Goal: Answer question/provide support: Share knowledge or assist other users

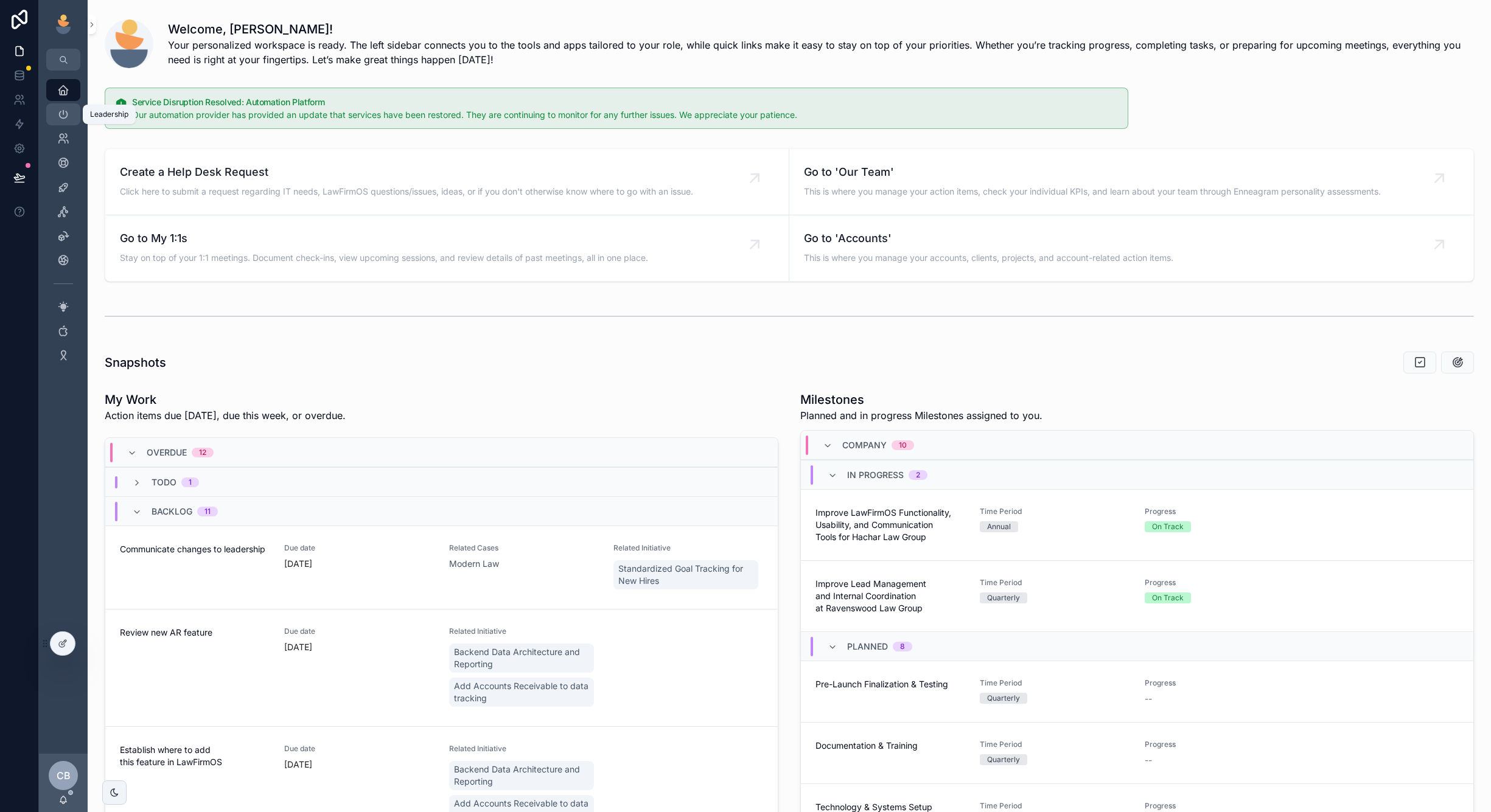
click at [58, 123] on div "Leadership" at bounding box center [63, 114] width 19 height 19
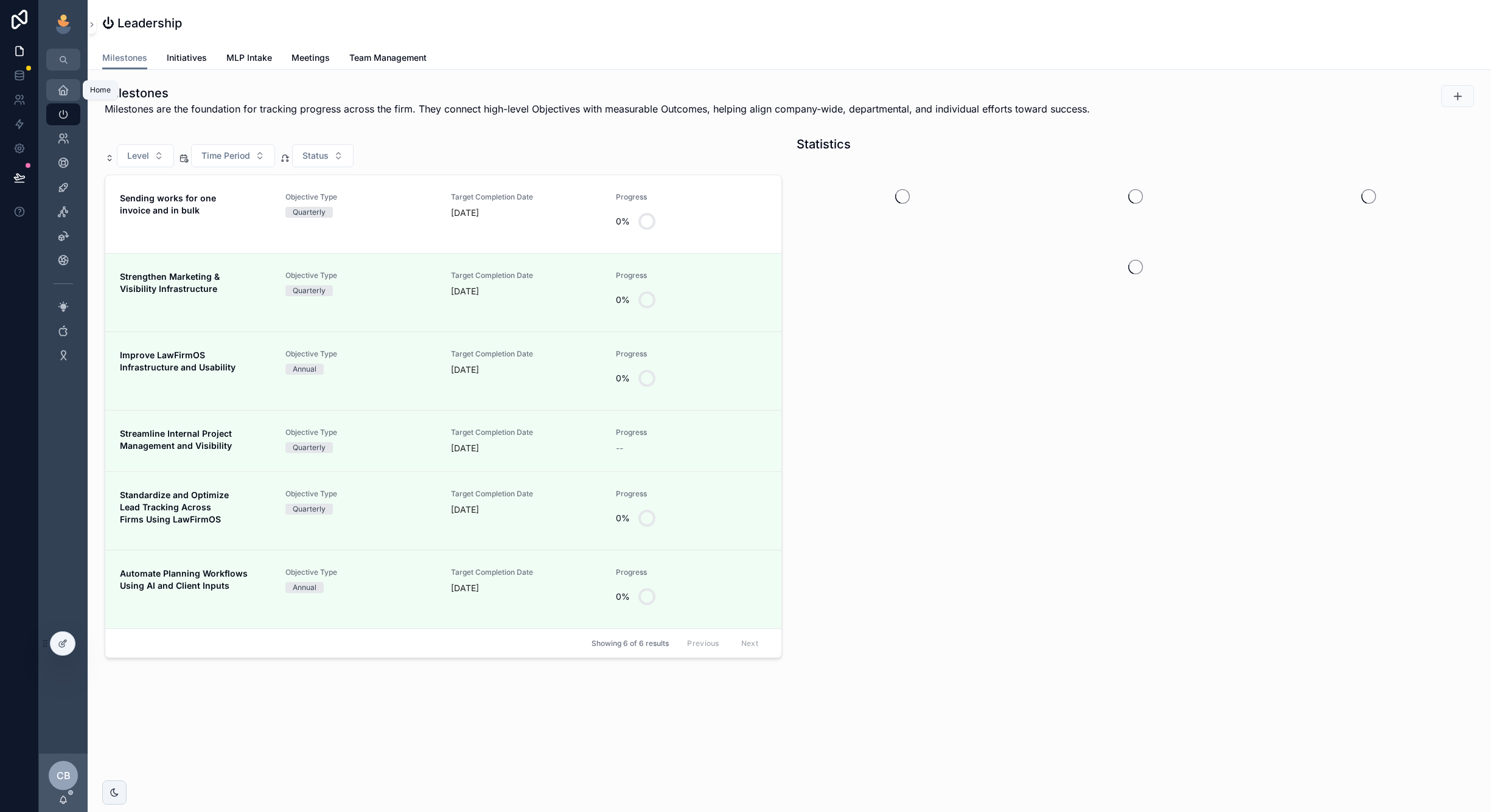
click at [77, 92] on link "Home" at bounding box center [63, 90] width 34 height 22
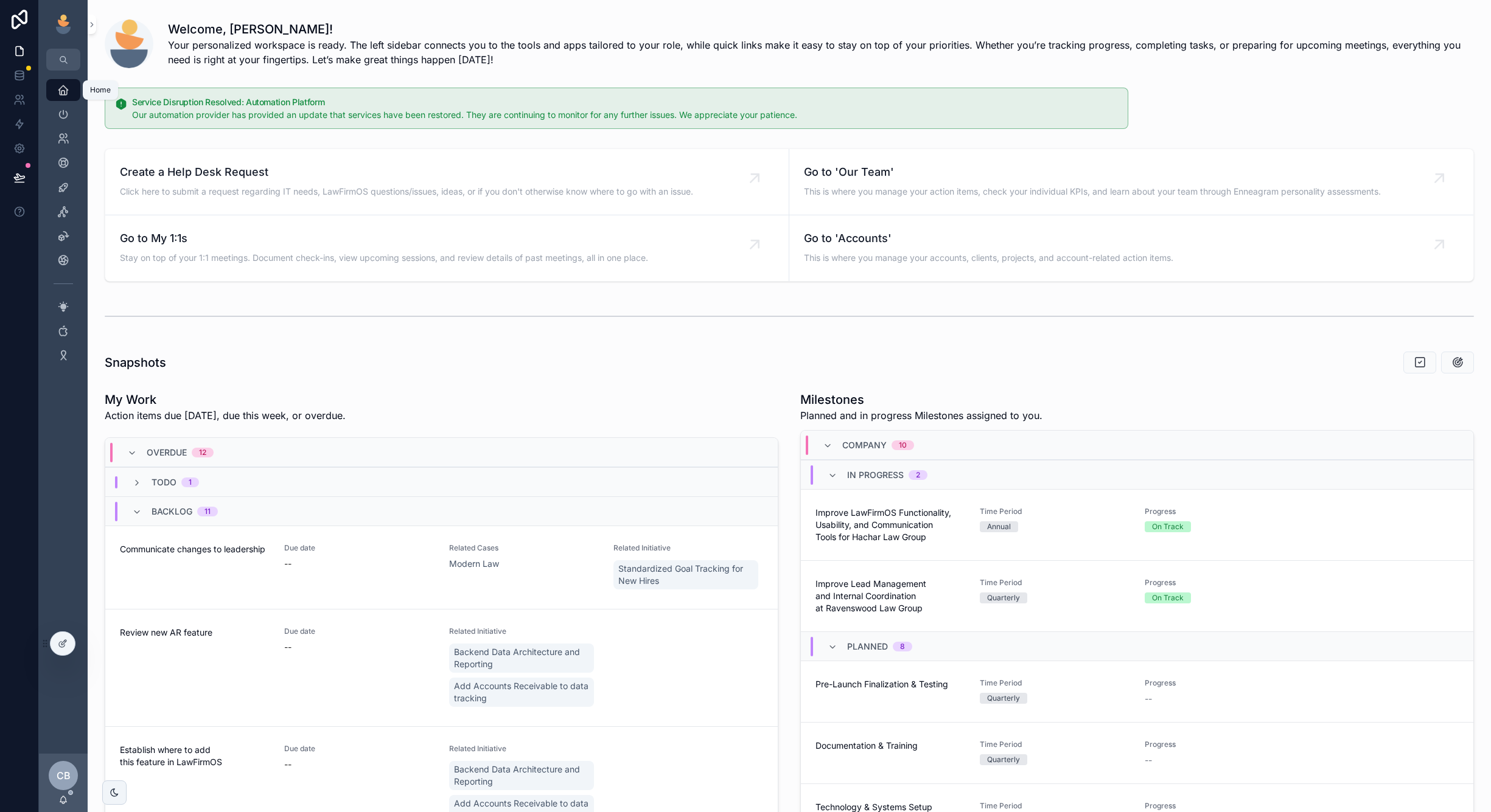
click at [62, 93] on icon "scrollable content" at bounding box center [63, 90] width 12 height 12
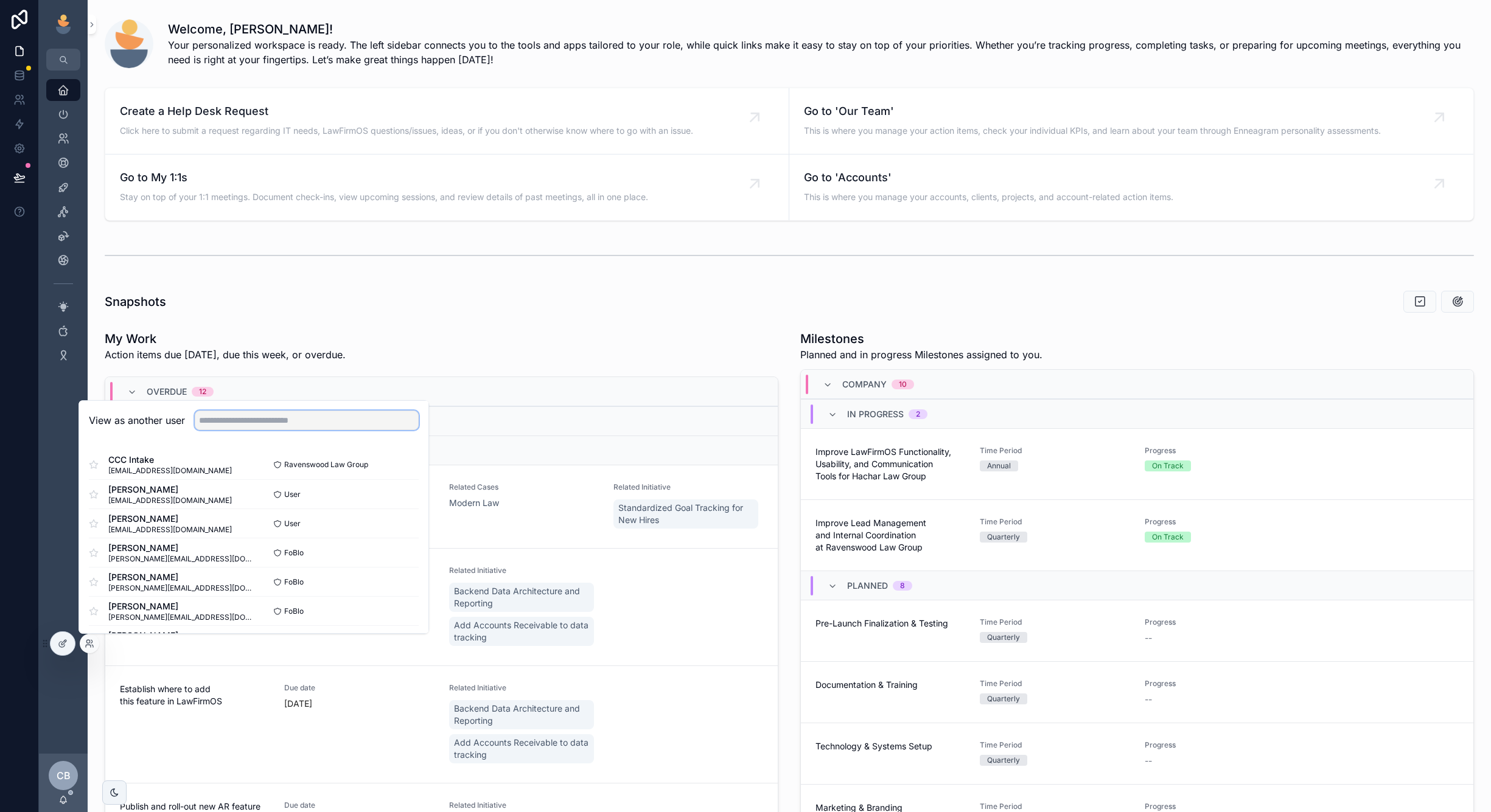
click at [344, 423] on input "text" at bounding box center [307, 421] width 224 height 19
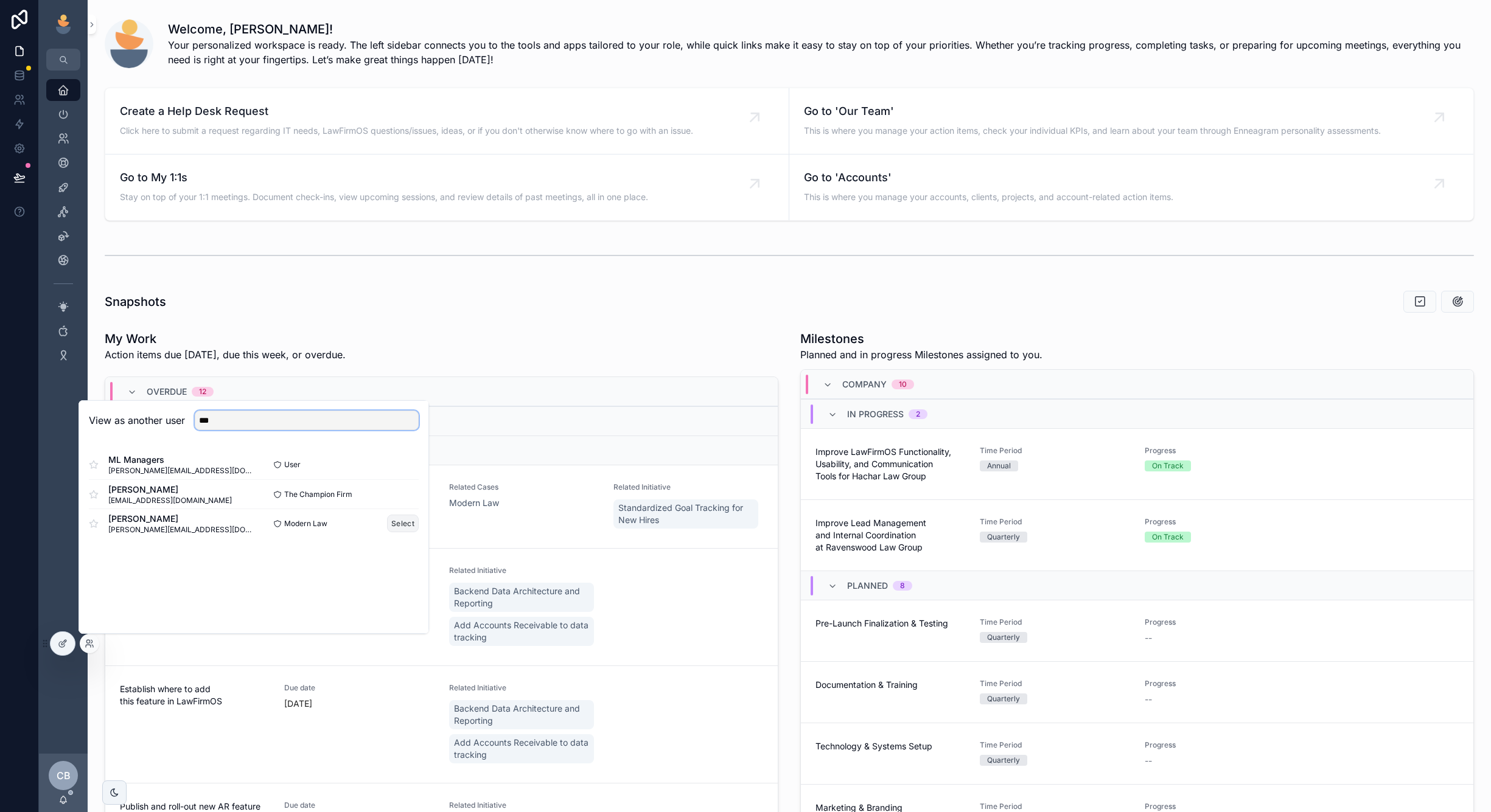
type input "***"
click at [394, 524] on button "Select" at bounding box center [403, 523] width 32 height 18
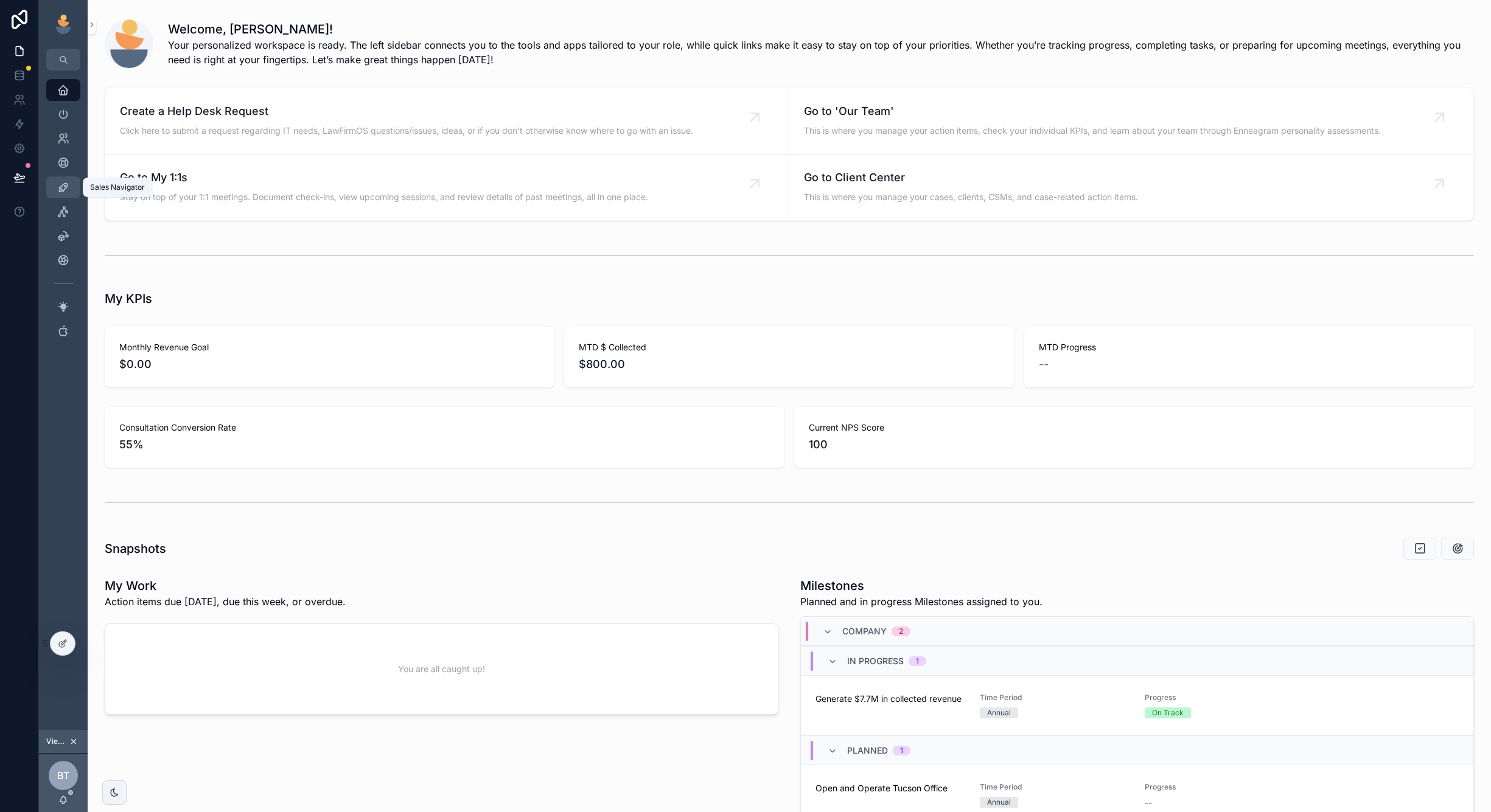
click at [58, 182] on icon "scrollable content" at bounding box center [63, 187] width 12 height 12
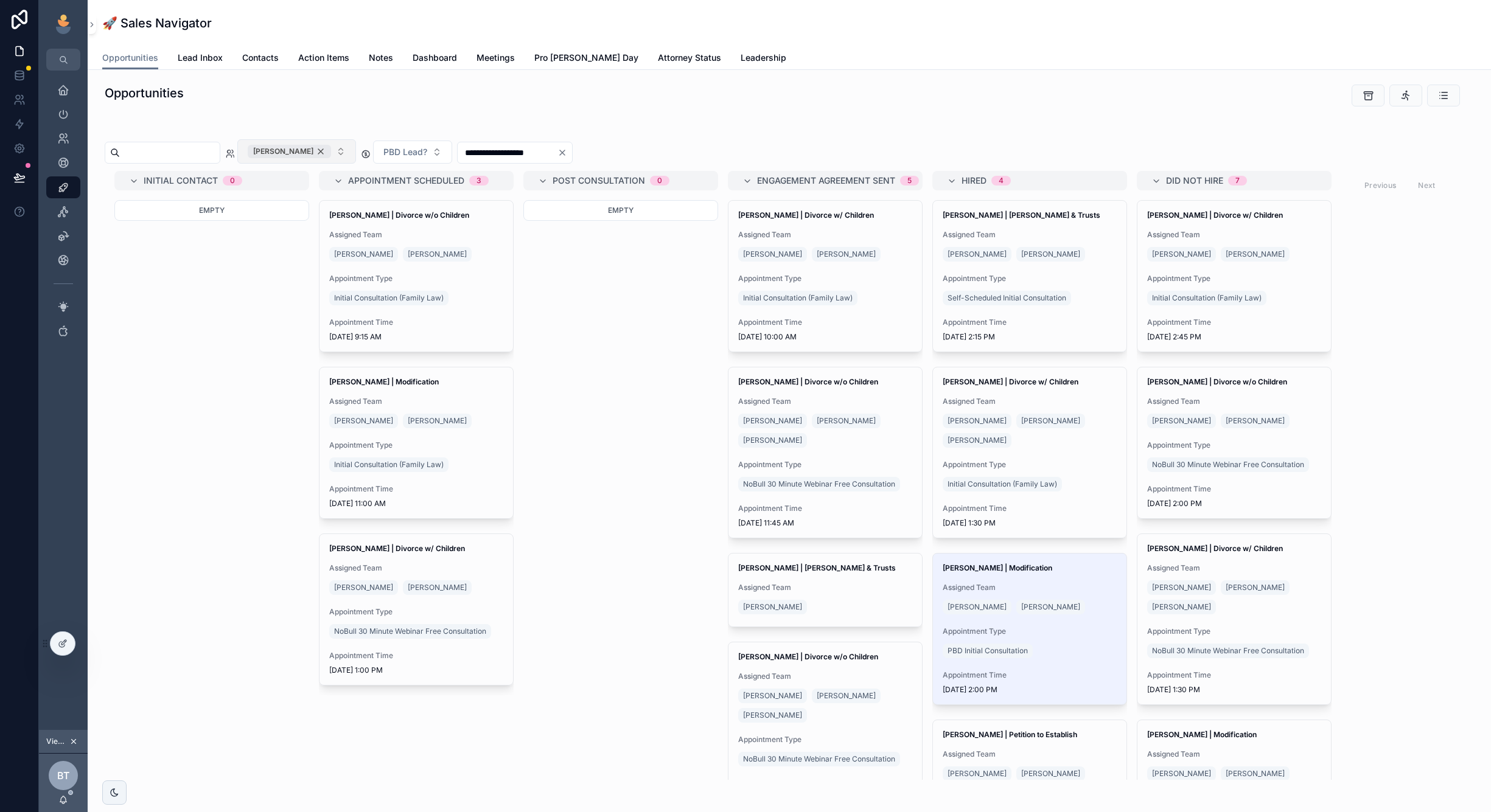
click at [331, 145] on div "[PERSON_NAME]" at bounding box center [289, 151] width 83 height 14
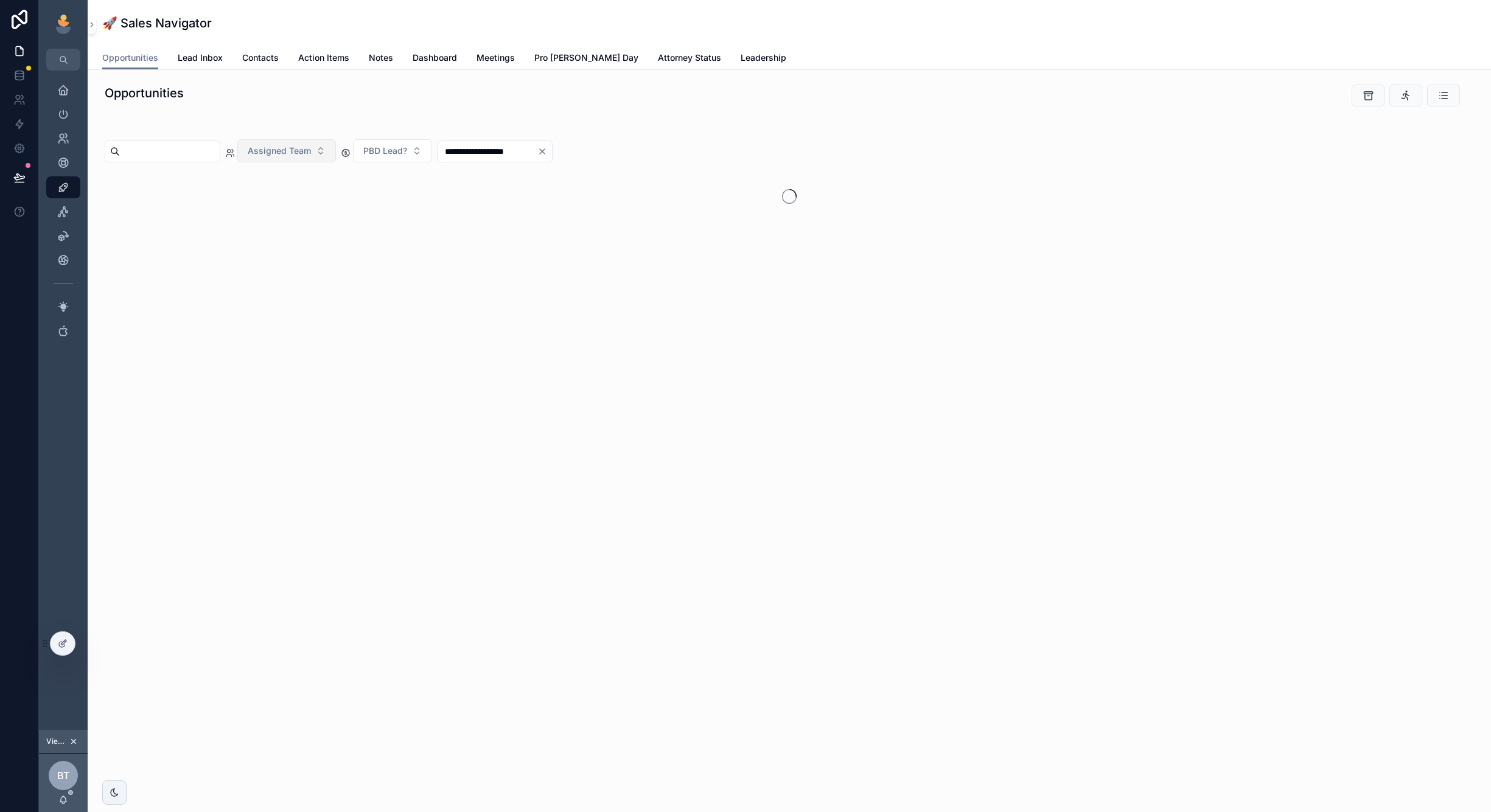
click at [219, 155] on input "scrollable content" at bounding box center [170, 151] width 100 height 17
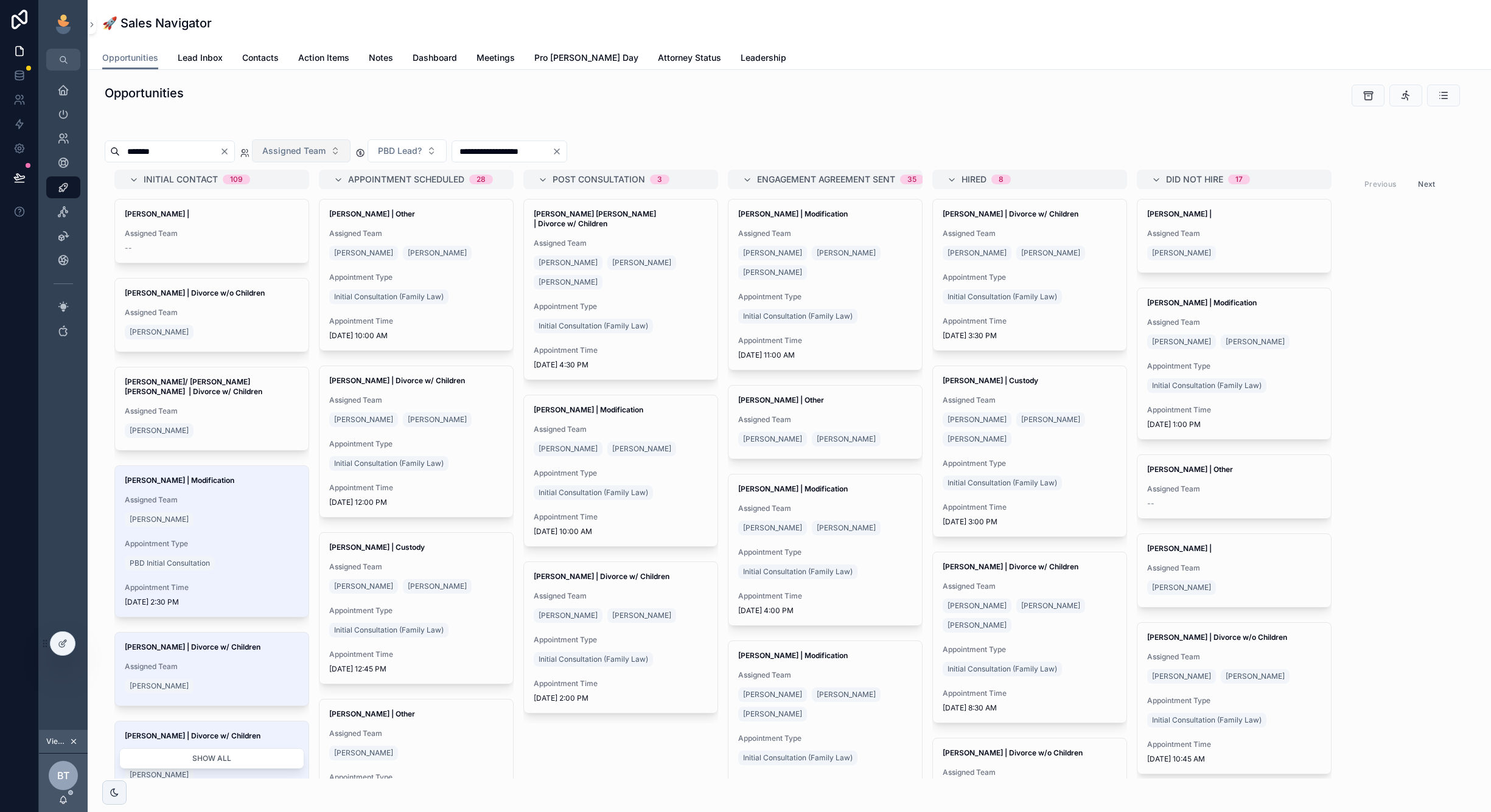
type input "********"
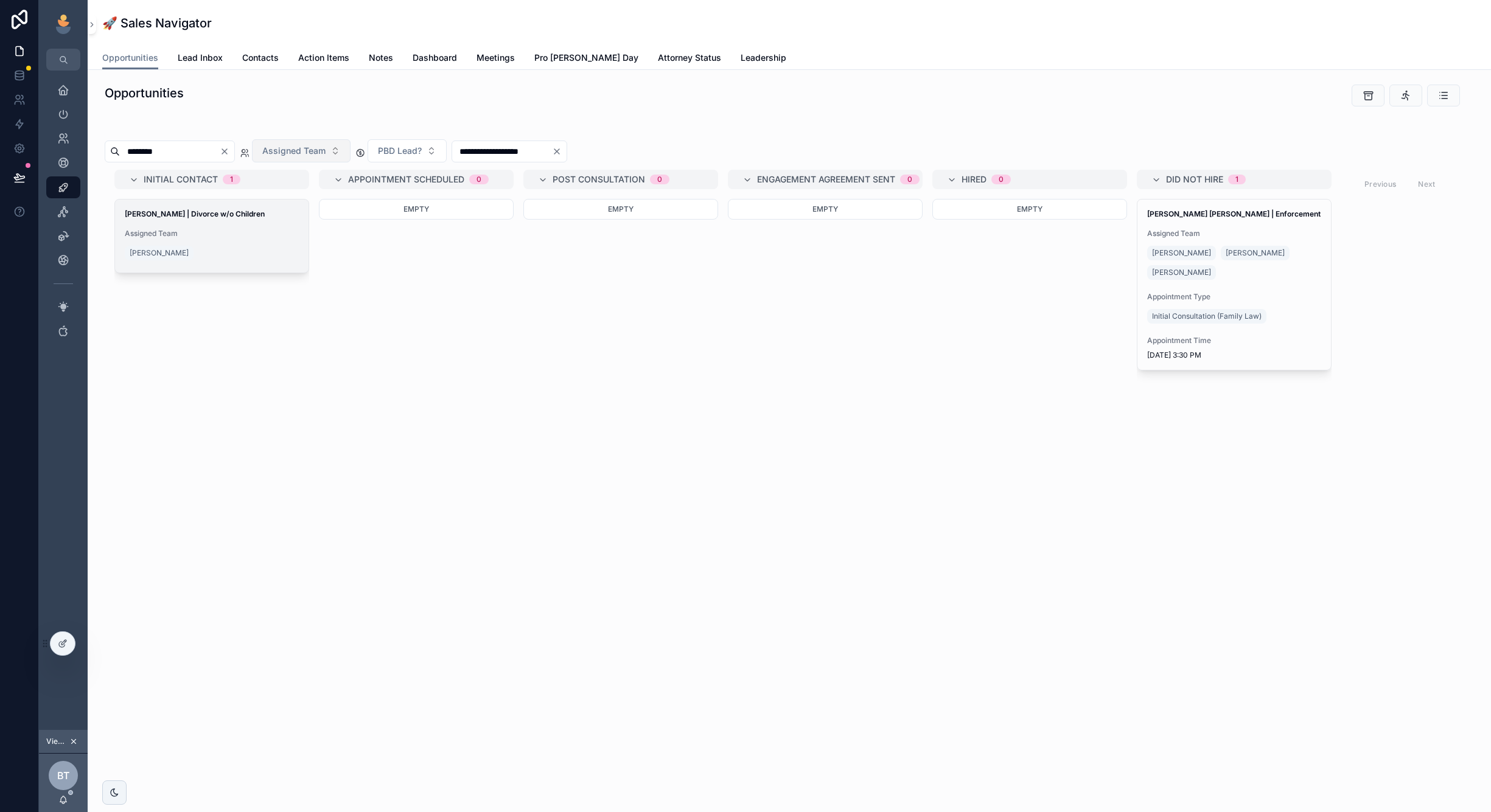
click at [259, 229] on span "Assigned Team" at bounding box center [212, 233] width 174 height 10
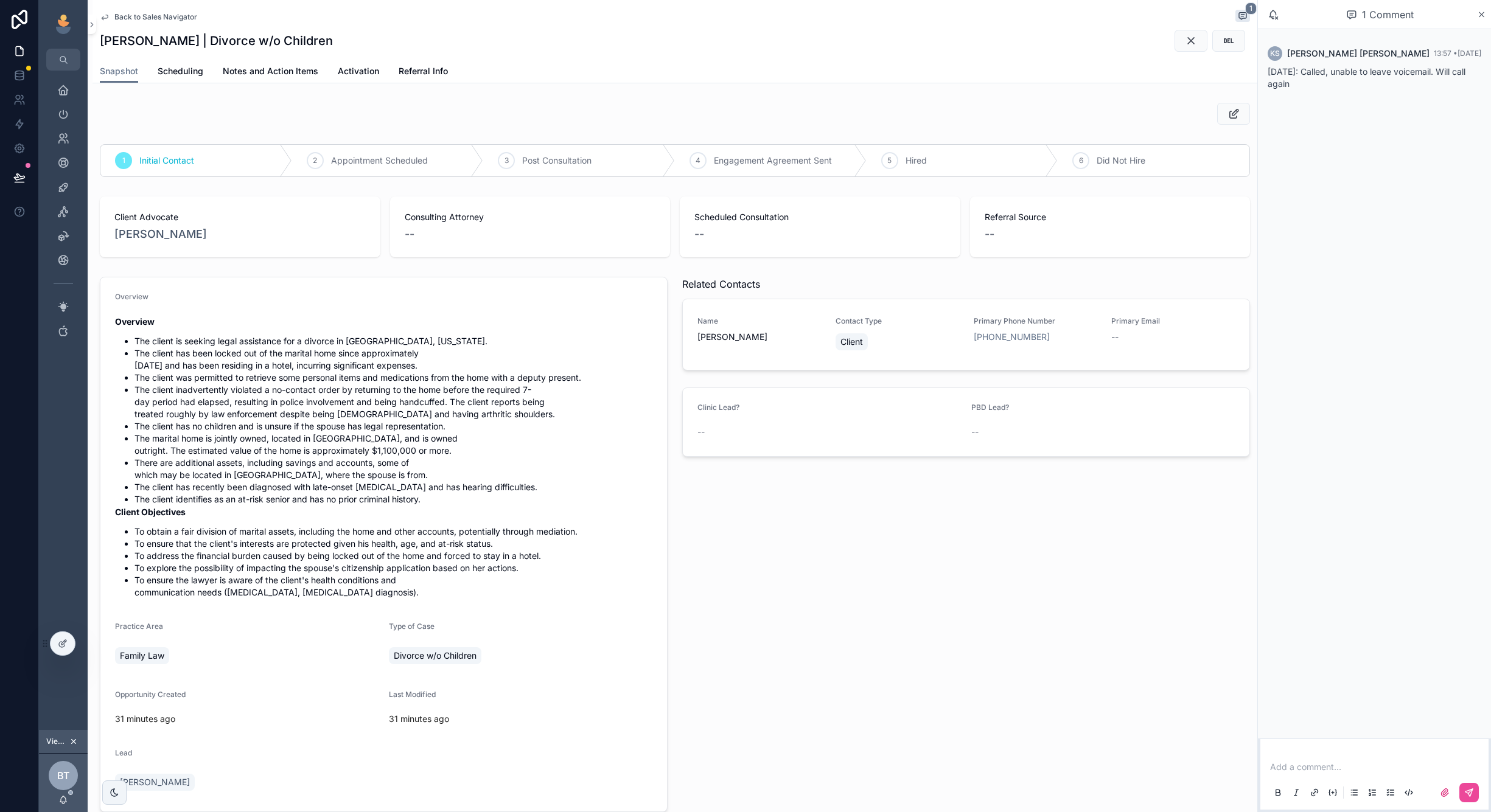
click at [140, 19] on span "Back to Sales Navigator" at bounding box center [155, 17] width 82 height 10
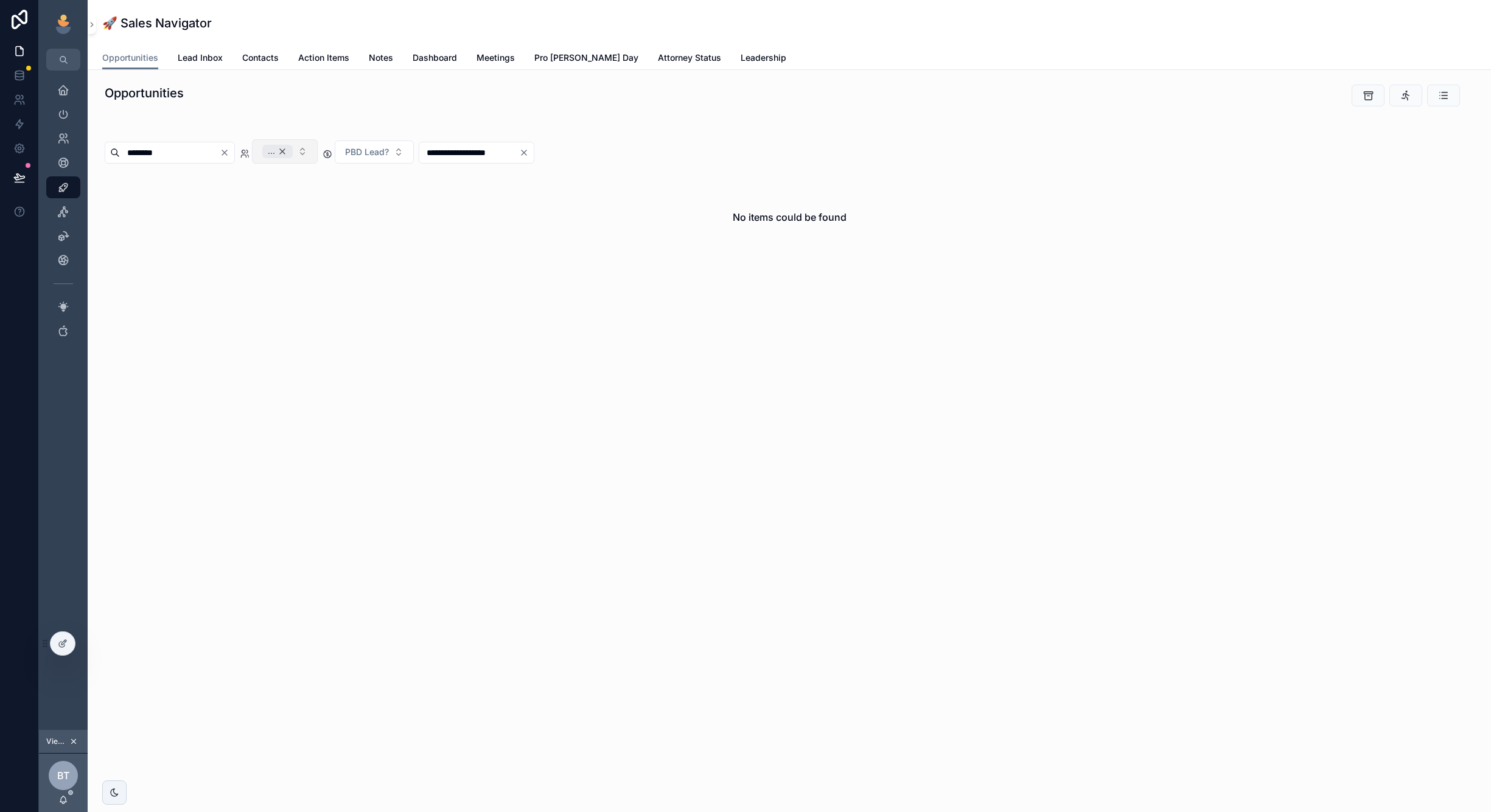
click at [293, 151] on div "..." at bounding box center [277, 151] width 31 height 14
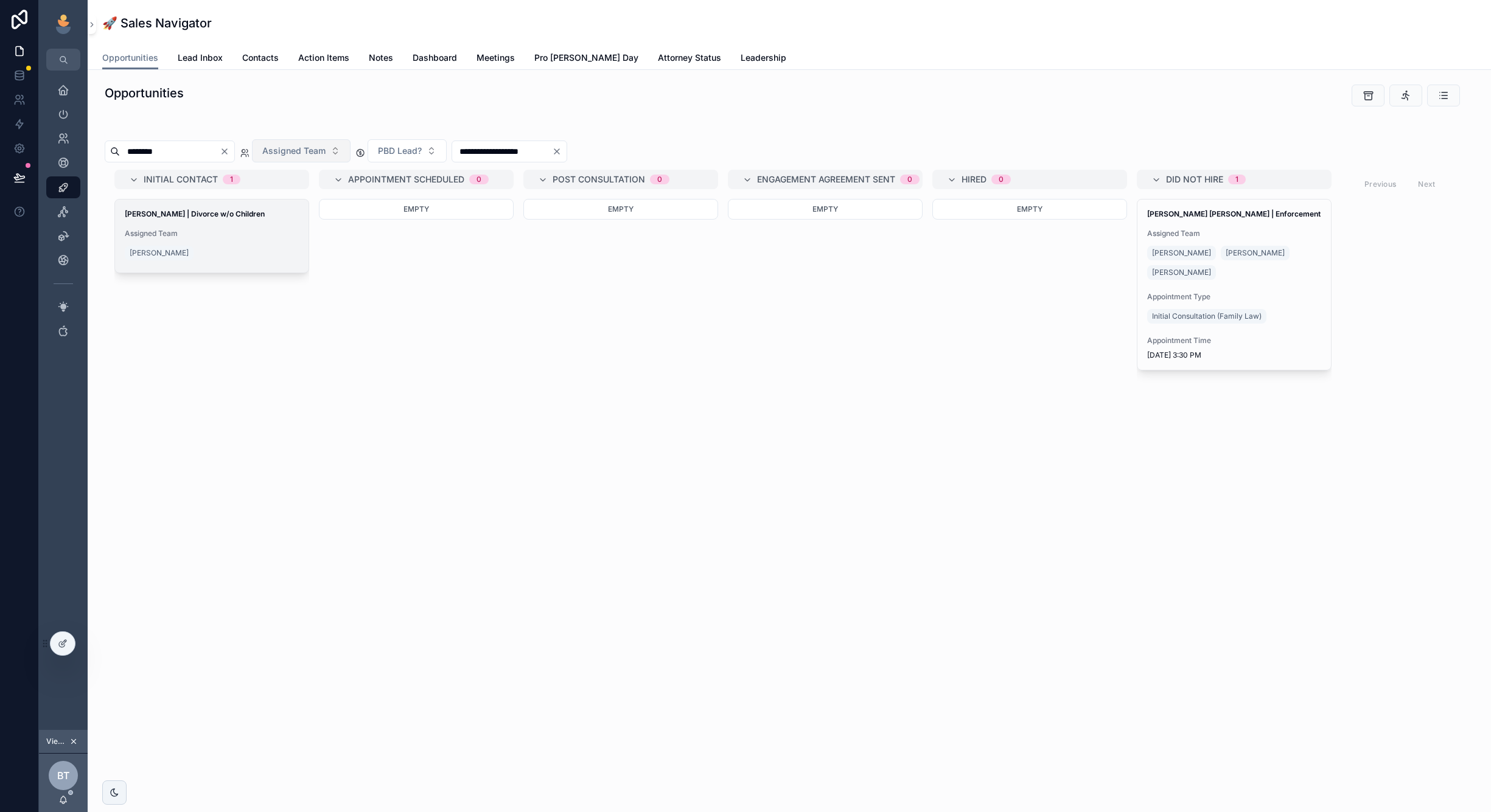
click at [212, 237] on span "Assigned Team" at bounding box center [212, 233] width 174 height 10
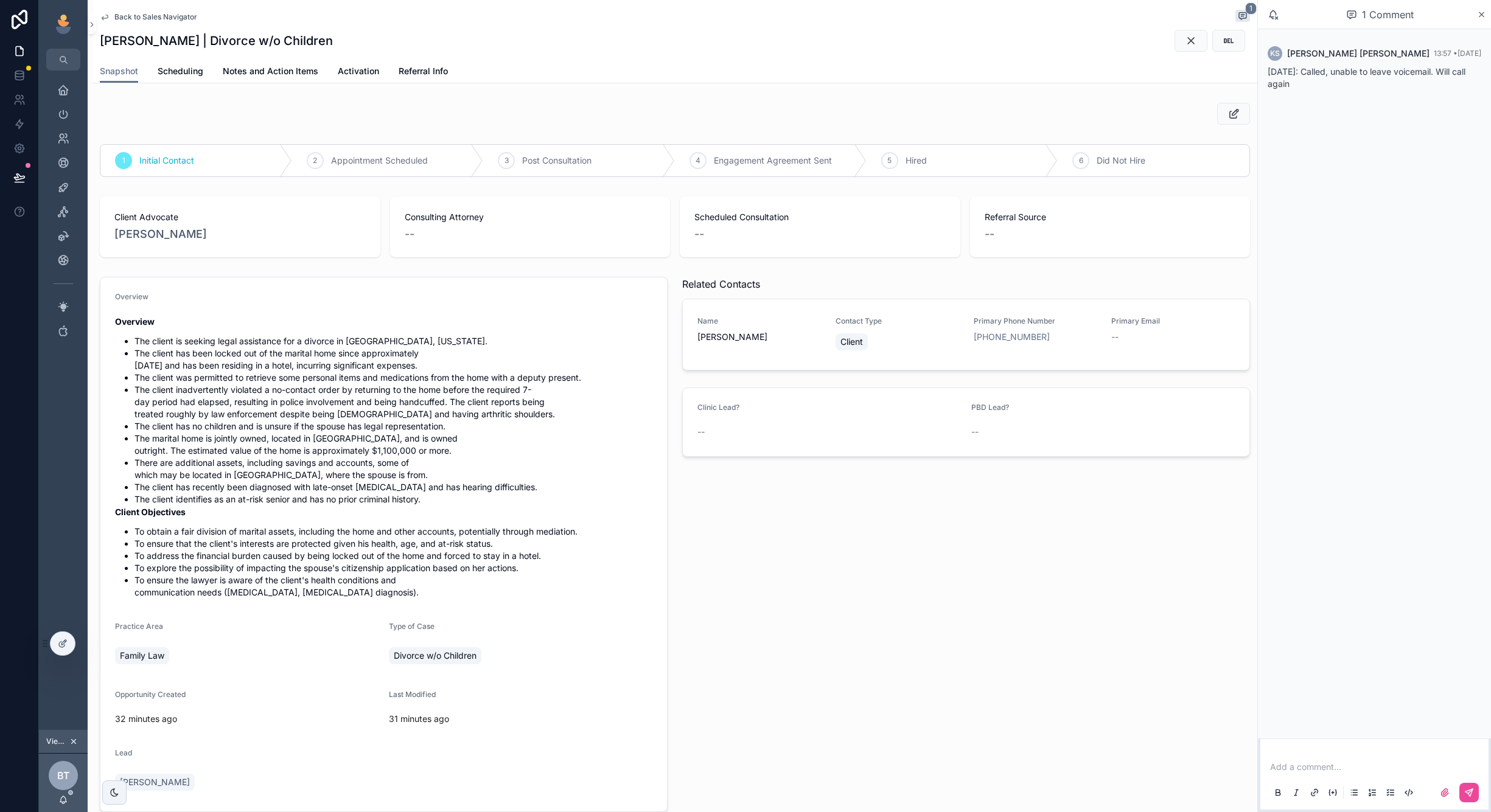
click at [165, 20] on span "Back to Sales Navigator" at bounding box center [155, 17] width 82 height 10
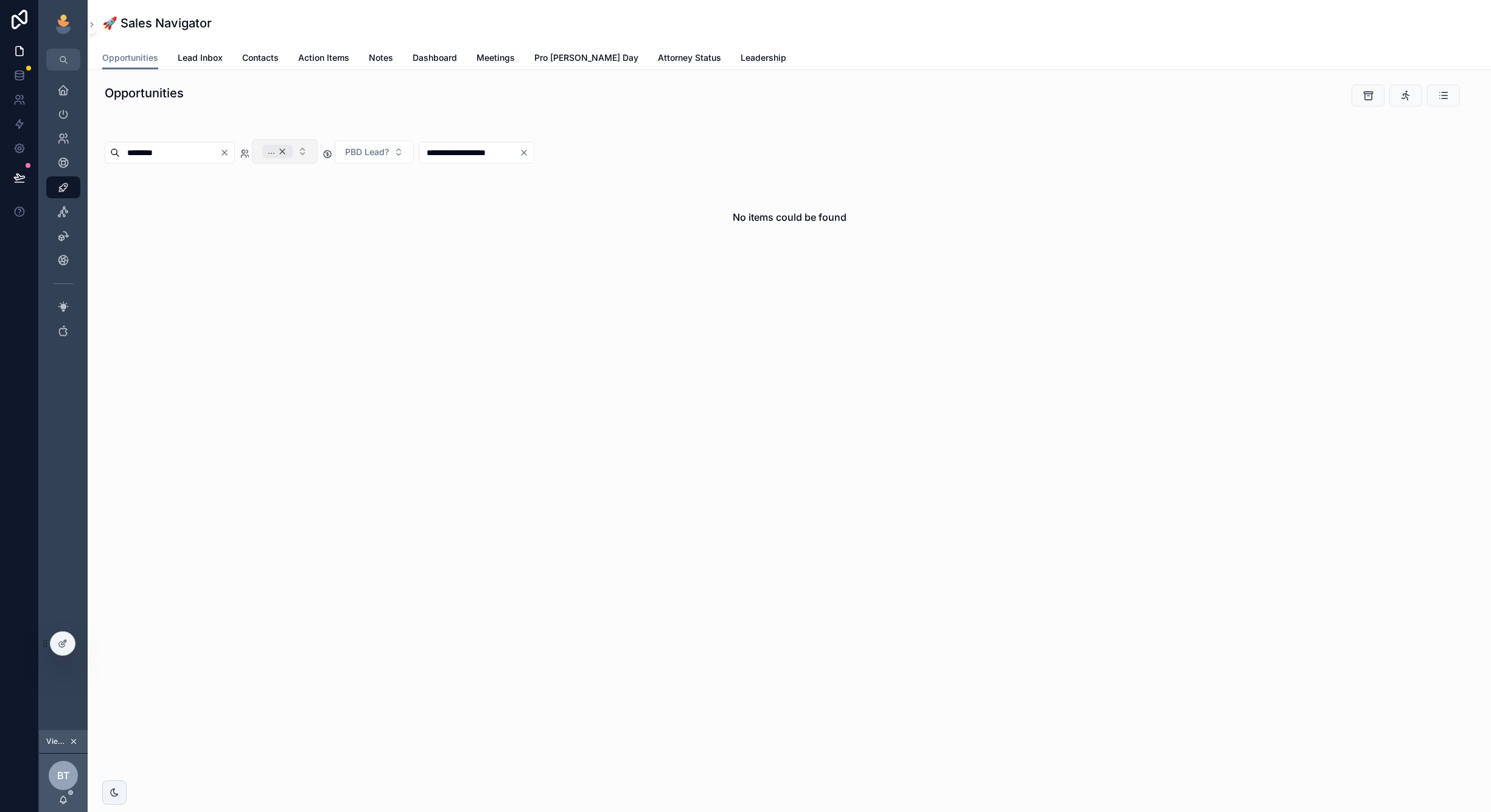
click at [293, 152] on div "..." at bounding box center [277, 151] width 31 height 14
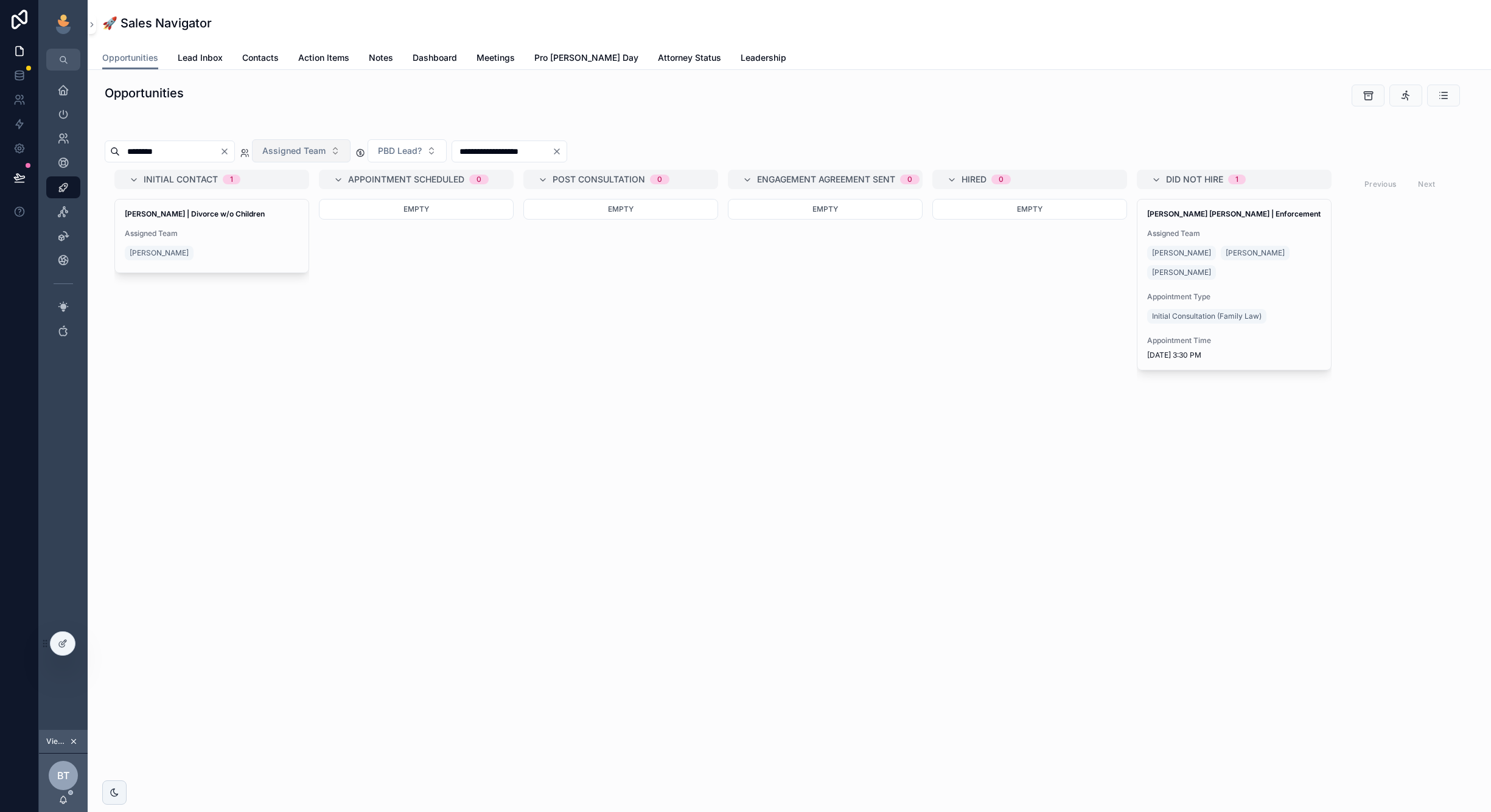
click at [229, 155] on icon "Clear" at bounding box center [224, 151] width 10 height 10
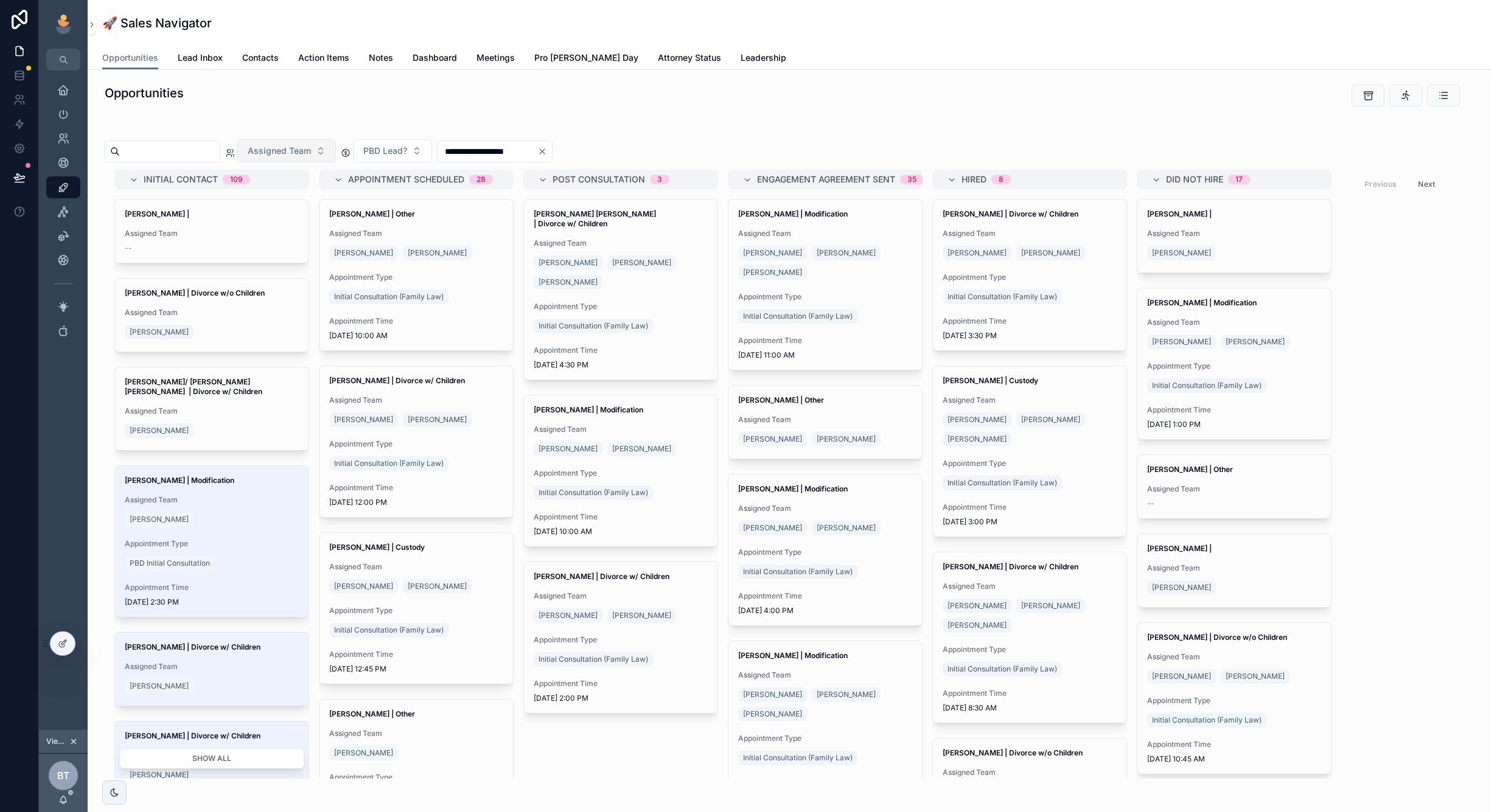
click at [219, 154] on input "scrollable content" at bounding box center [170, 151] width 100 height 17
paste input "********"
type input "********"
click at [219, 150] on input "********" at bounding box center [170, 151] width 100 height 17
click at [208, 152] on input "********" at bounding box center [170, 151] width 100 height 17
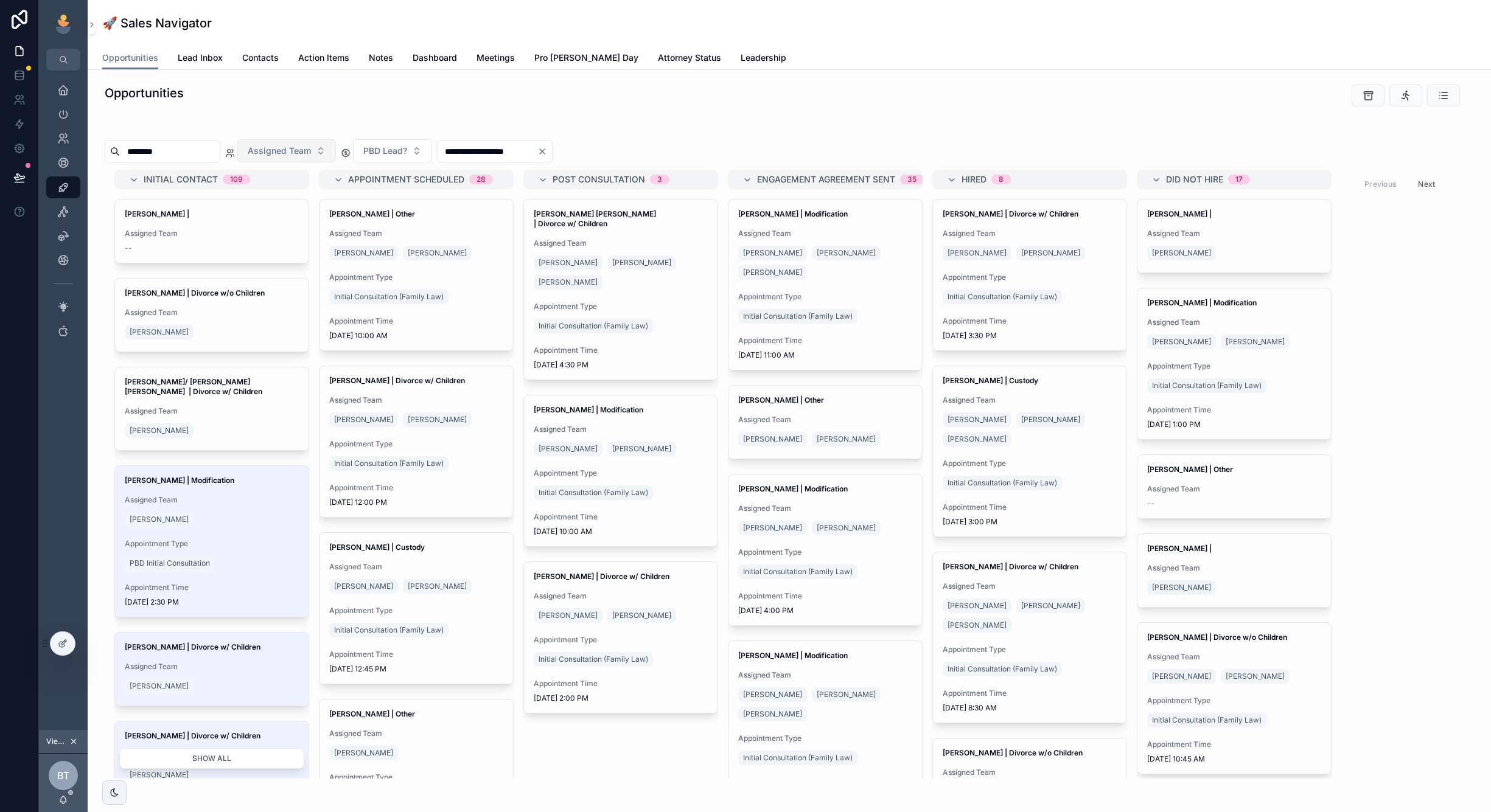
click at [208, 152] on input "********" at bounding box center [170, 151] width 100 height 17
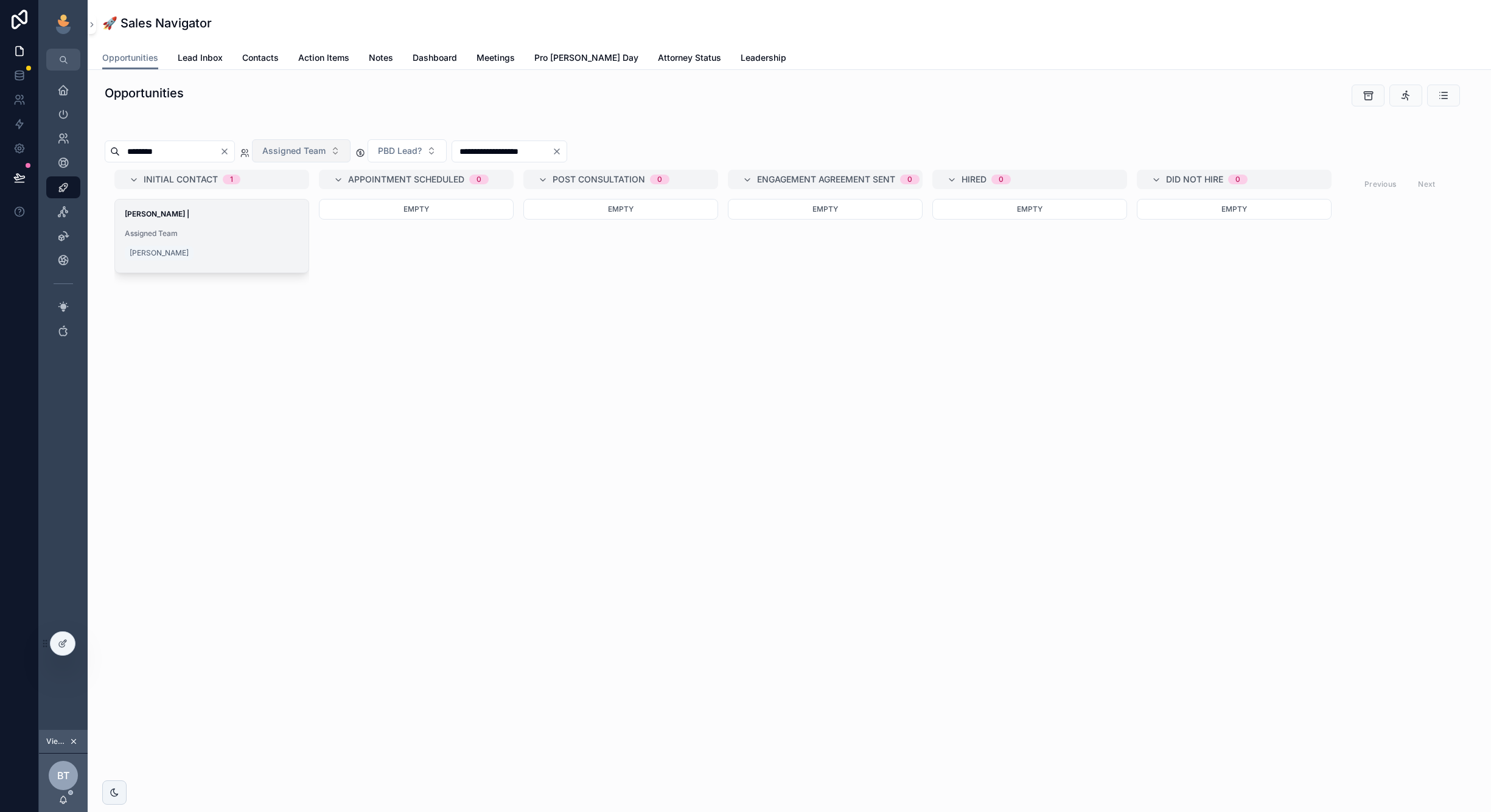
click at [227, 229] on span "Assigned Team" at bounding box center [212, 233] width 174 height 10
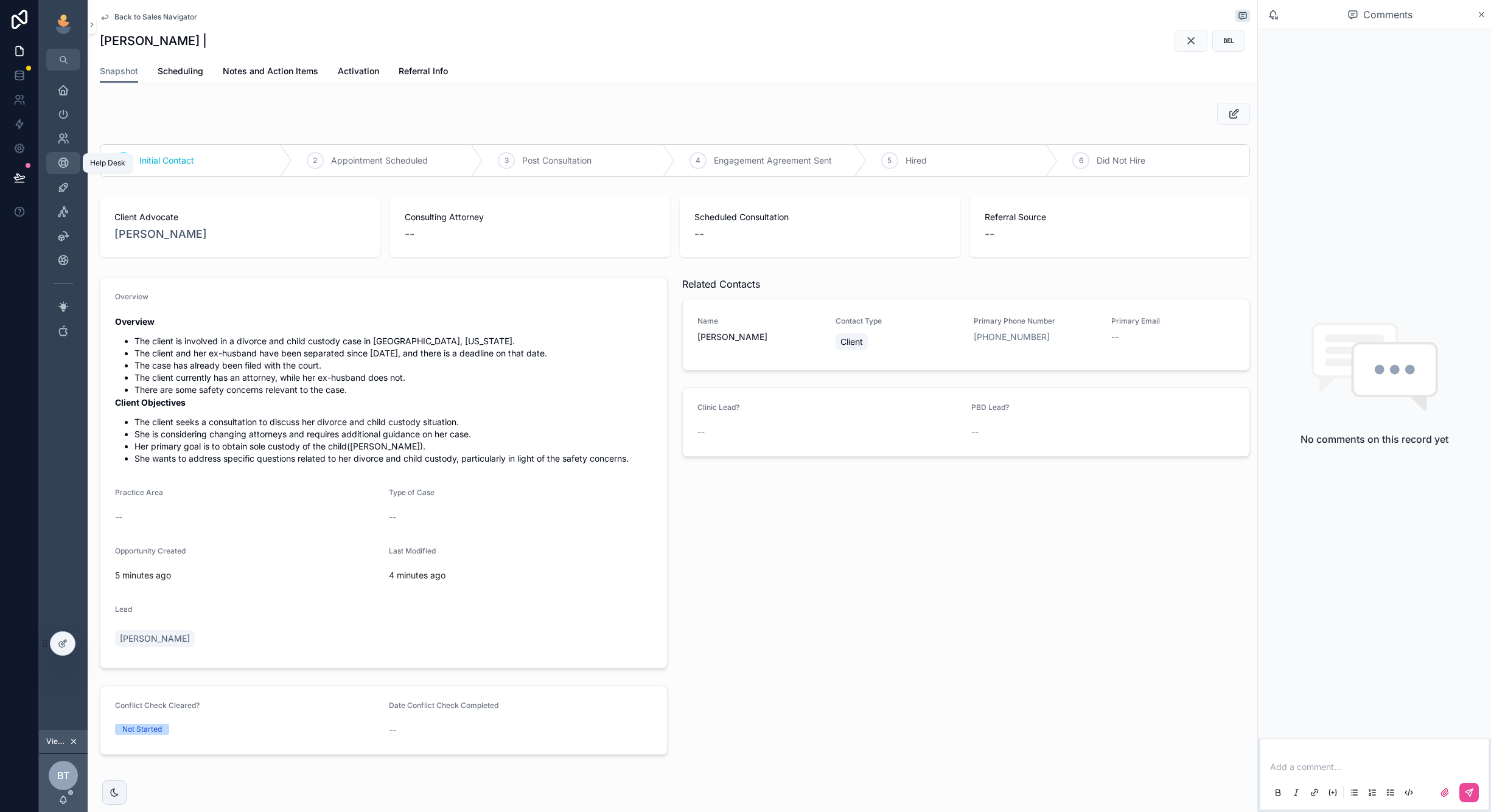
click at [65, 160] on icon "scrollable content" at bounding box center [63, 163] width 12 height 12
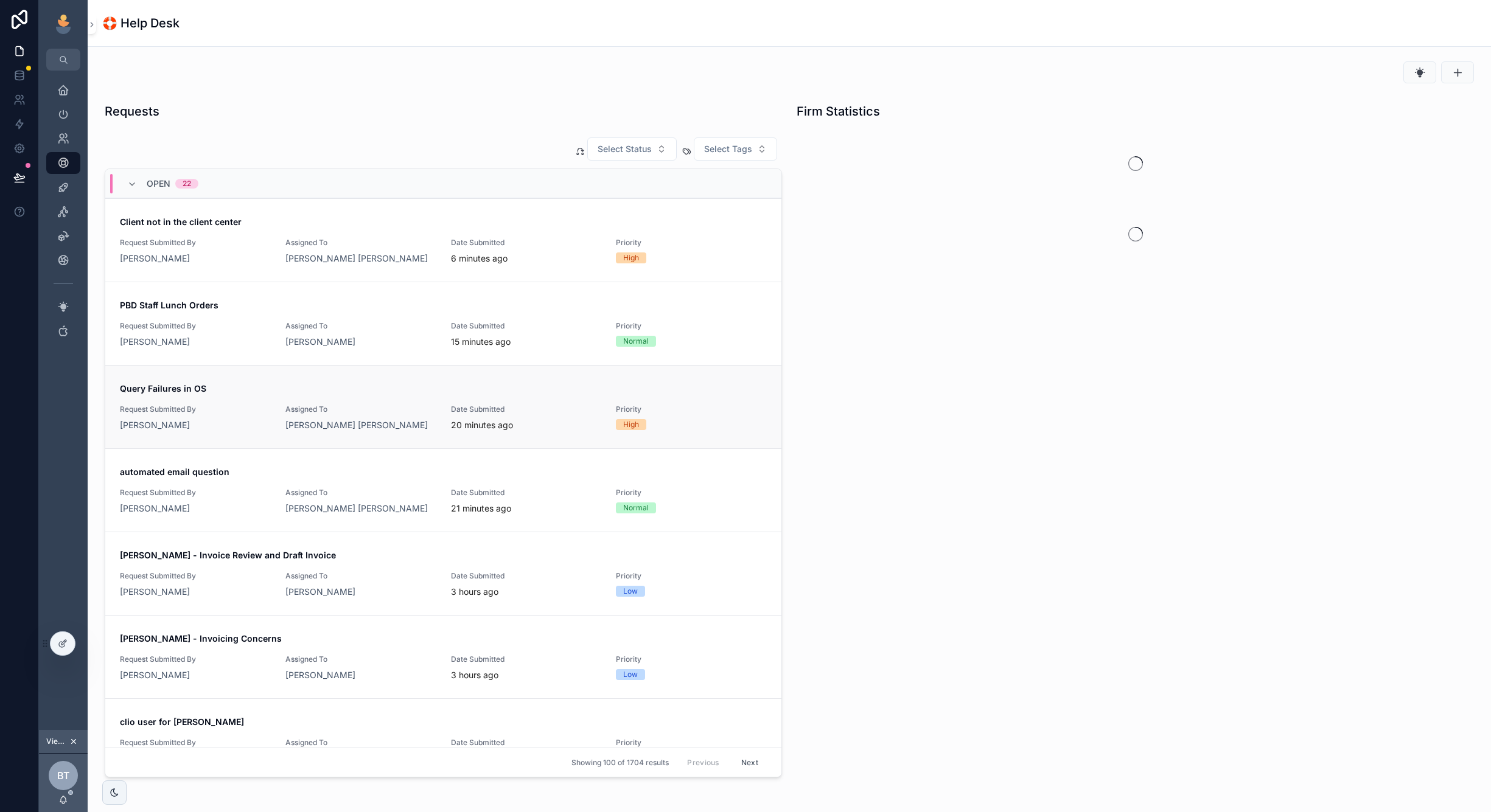
click at [239, 390] on span "Query Failures in OS" at bounding box center [444, 388] width 647 height 12
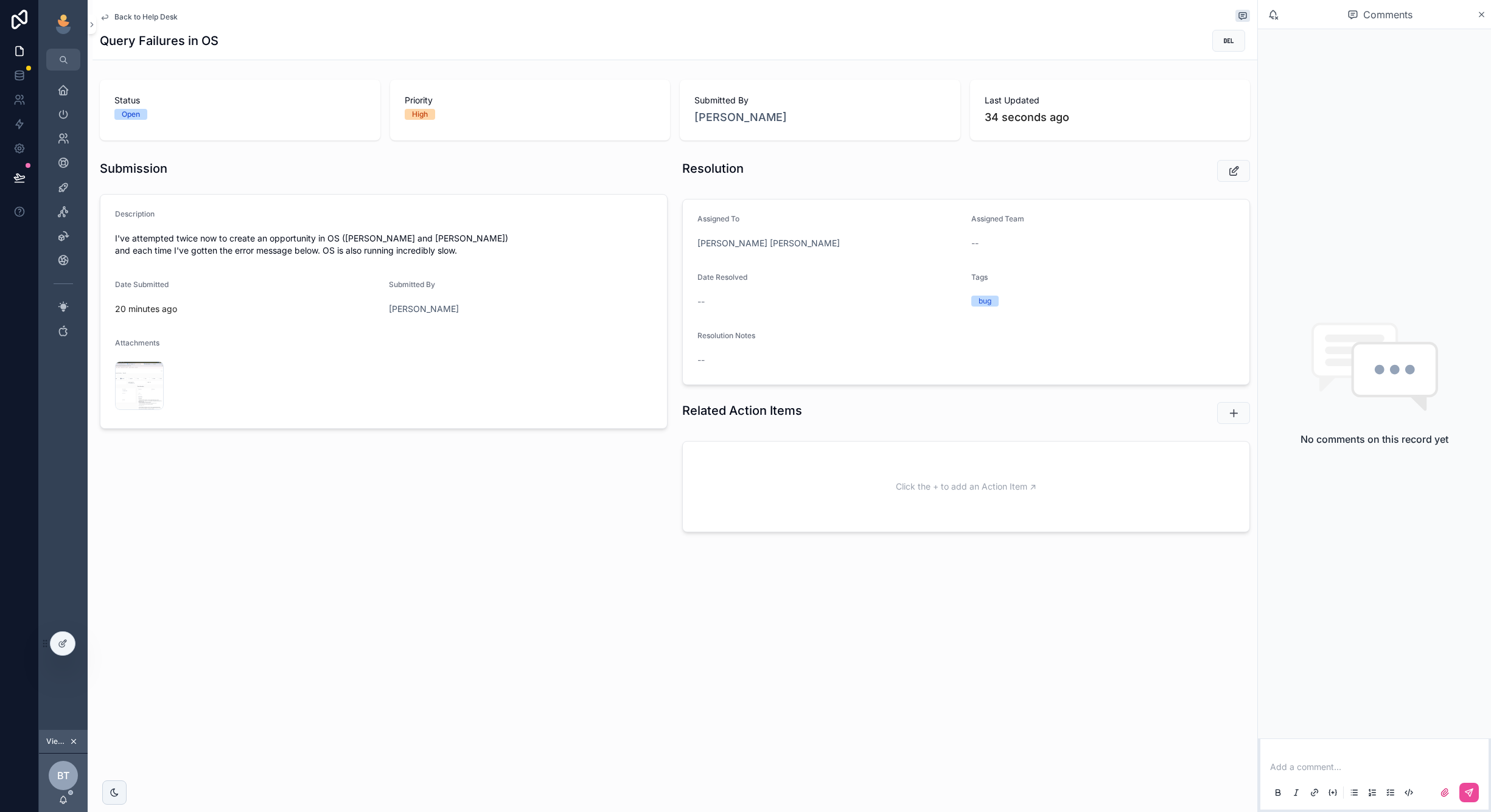
click at [1304, 774] on div "Add a comment..." at bounding box center [1374, 779] width 214 height 51
click at [1304, 770] on p "scrollable content" at bounding box center [1377, 767] width 214 height 12
click at [144, 370] on div "Screenshot-2025-09-05-at-2.03.11-PM-(3) .png" at bounding box center [139, 386] width 49 height 49
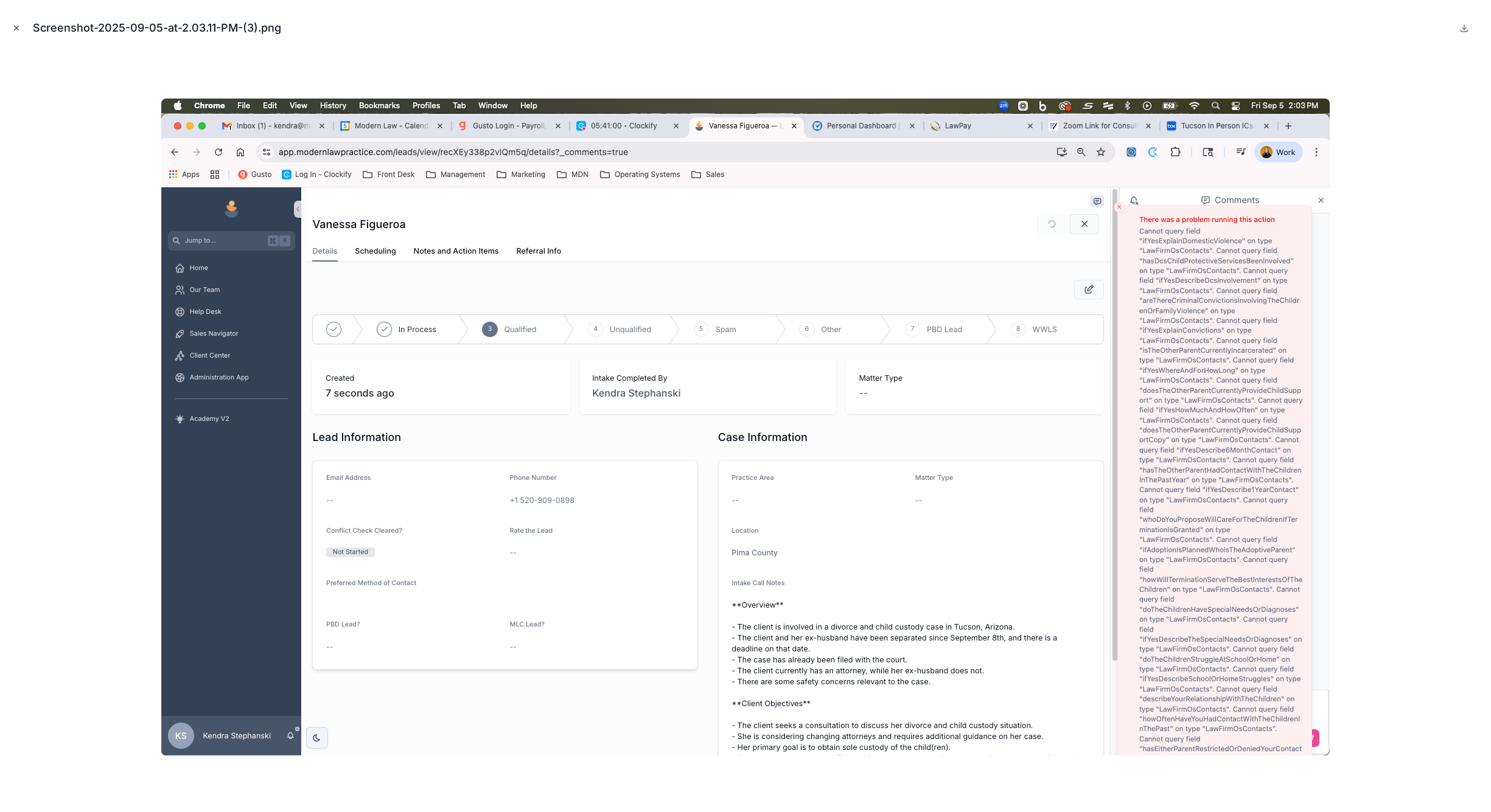
click at [18, 30] on icon "Close modal" at bounding box center [16, 28] width 8 height 8
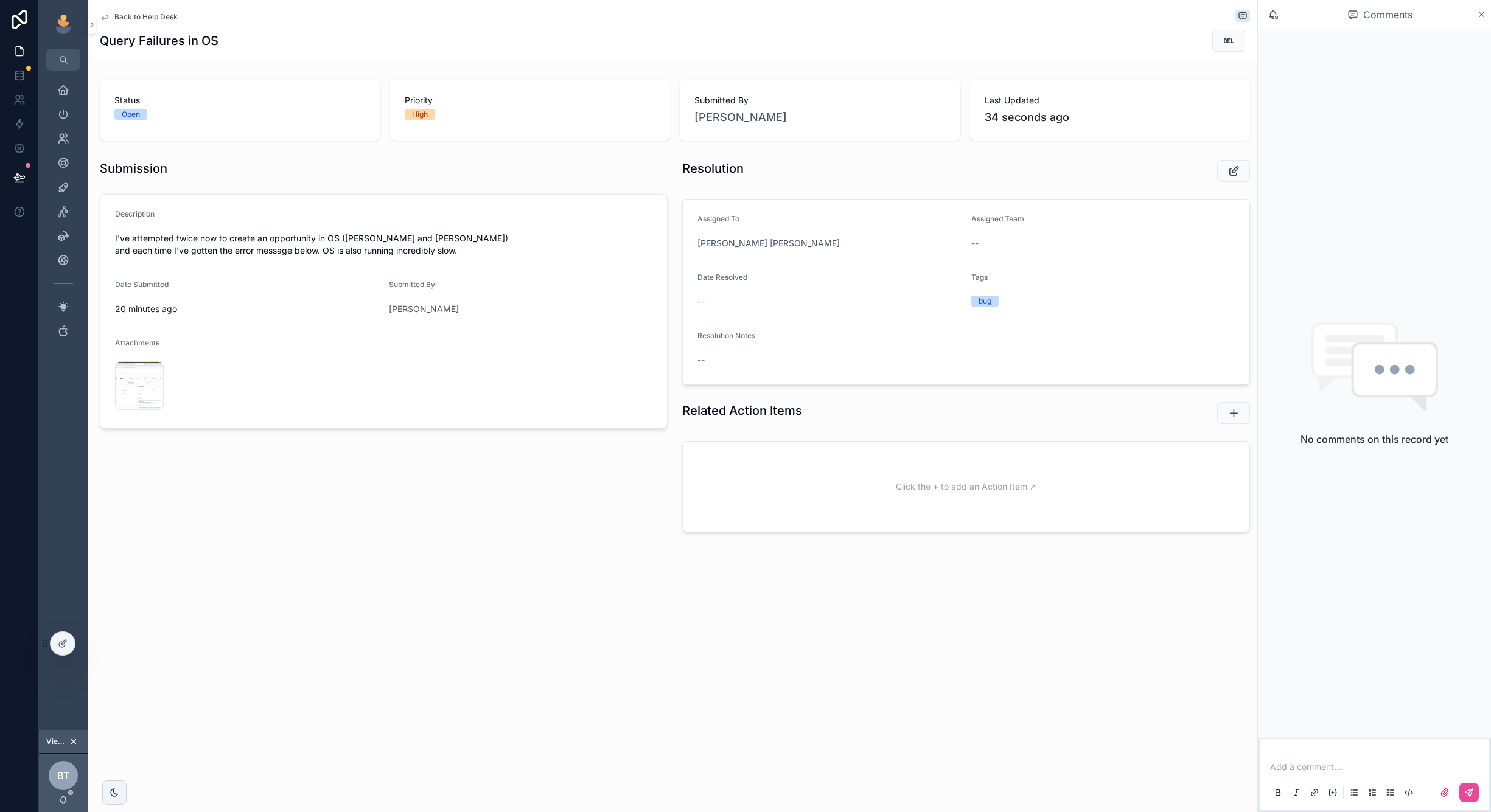
click at [1313, 772] on p "scrollable content" at bounding box center [1377, 767] width 214 height 12
click at [1328, 744] on span "[PERSON_NAME][EMAIL_ADDRESS][DOMAIN_NAME]" at bounding box center [1400, 746] width 217 height 12
click at [1465, 793] on icon "scrollable content" at bounding box center [1469, 793] width 10 height 10
click at [53, 92] on div "Home" at bounding box center [63, 90] width 19 height 19
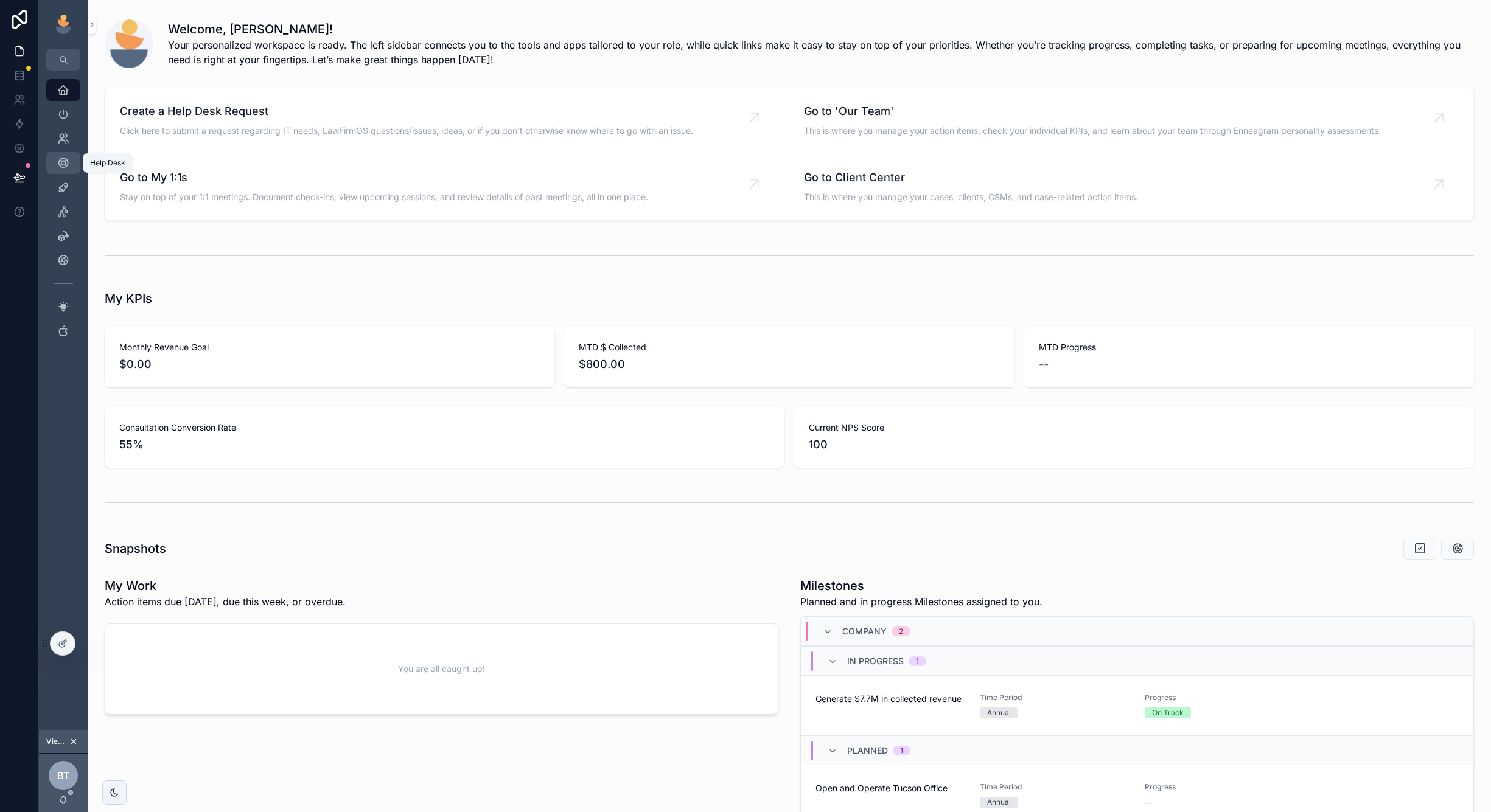
click at [60, 169] on div "Help Desk" at bounding box center [63, 163] width 19 height 19
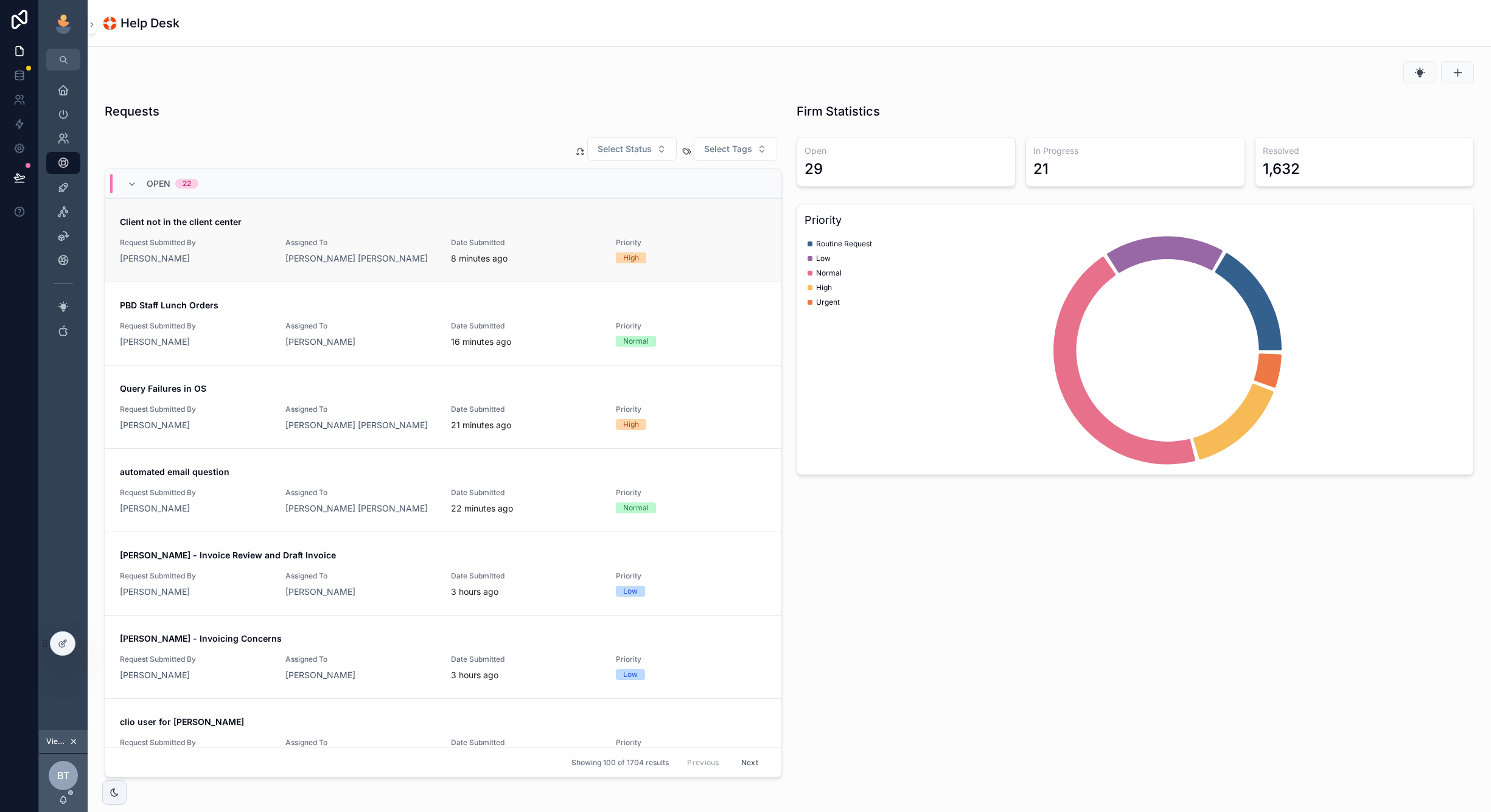
click at [370, 273] on link "Client not in the client center Request Submitted By [PERSON_NAME] Assigned To …" at bounding box center [443, 240] width 676 height 83
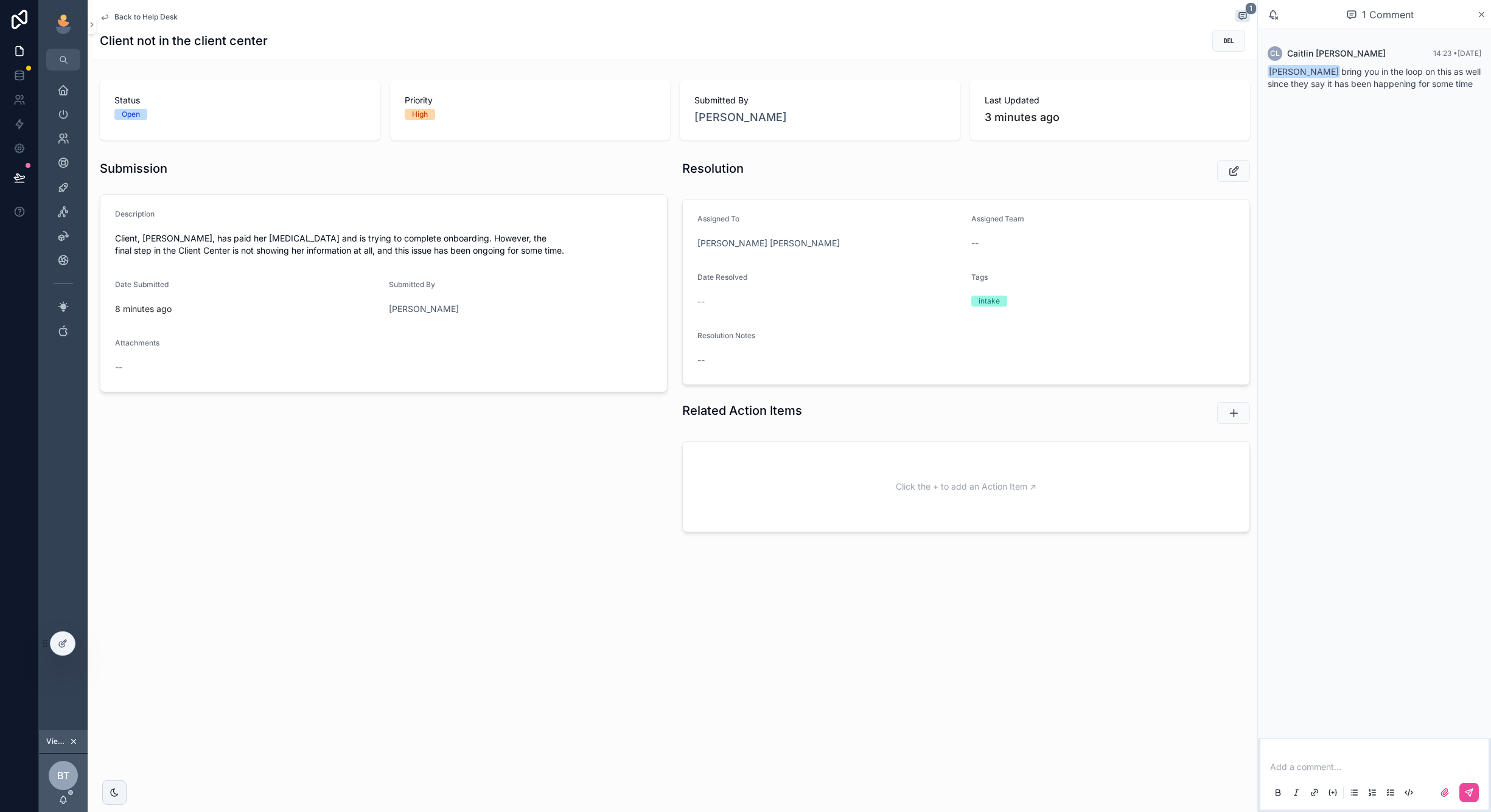
click at [252, 319] on form "Description Client, [PERSON_NAME], has paid her [MEDICAL_DATA] and is trying to…" at bounding box center [384, 293] width 567 height 197
click at [1403, 765] on p "scrollable content" at bounding box center [1377, 767] width 214 height 12
drag, startPoint x: 179, startPoint y: 235, endPoint x: 203, endPoint y: 235, distance: 24.0
click at [205, 236] on span "Client, [PERSON_NAME], has paid her [MEDICAL_DATA] and is trying to complete on…" at bounding box center [384, 244] width 538 height 24
copy span "Gonzol"
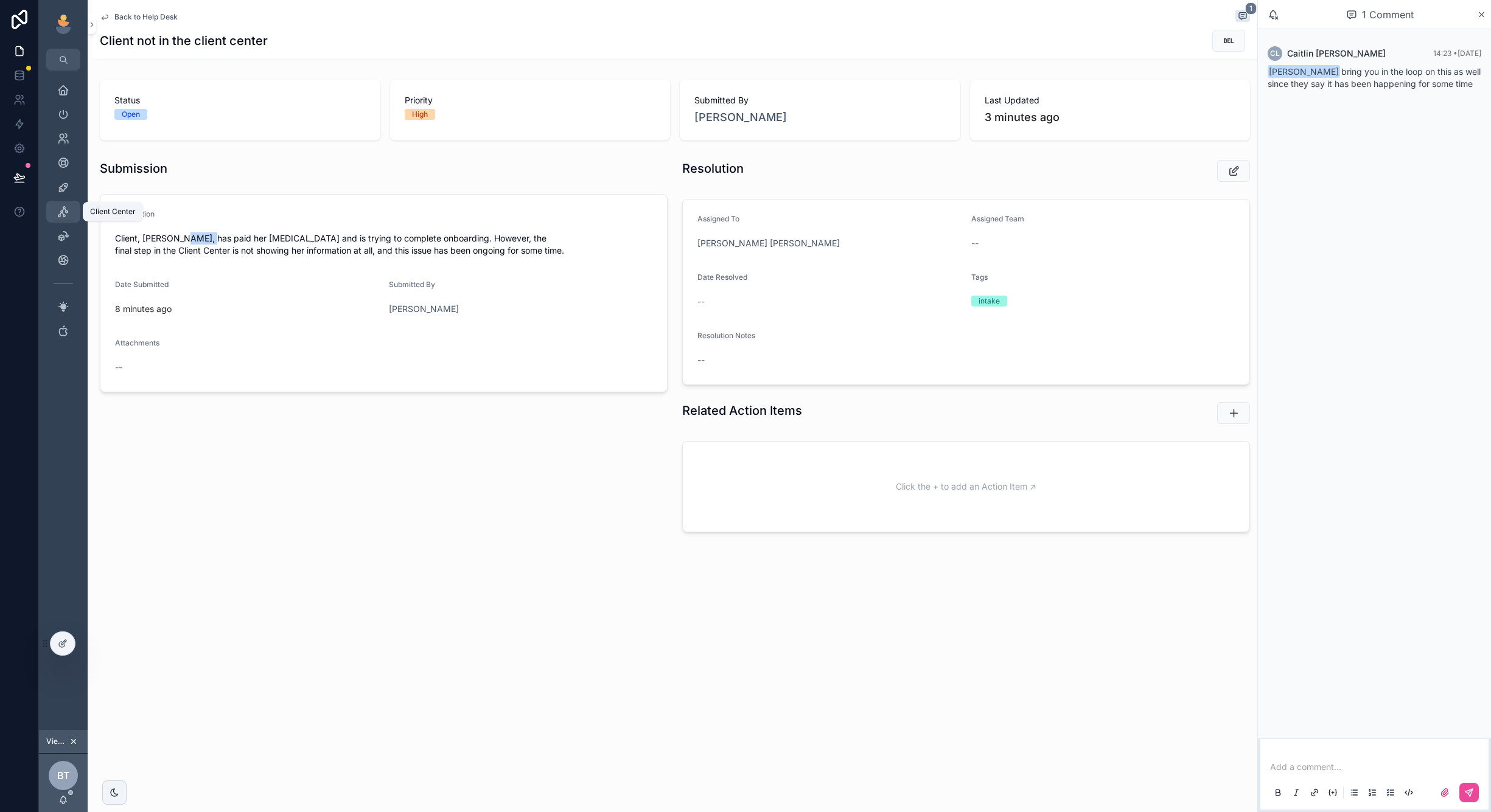
click at [60, 202] on div "Client Center" at bounding box center [63, 212] width 19 height 19
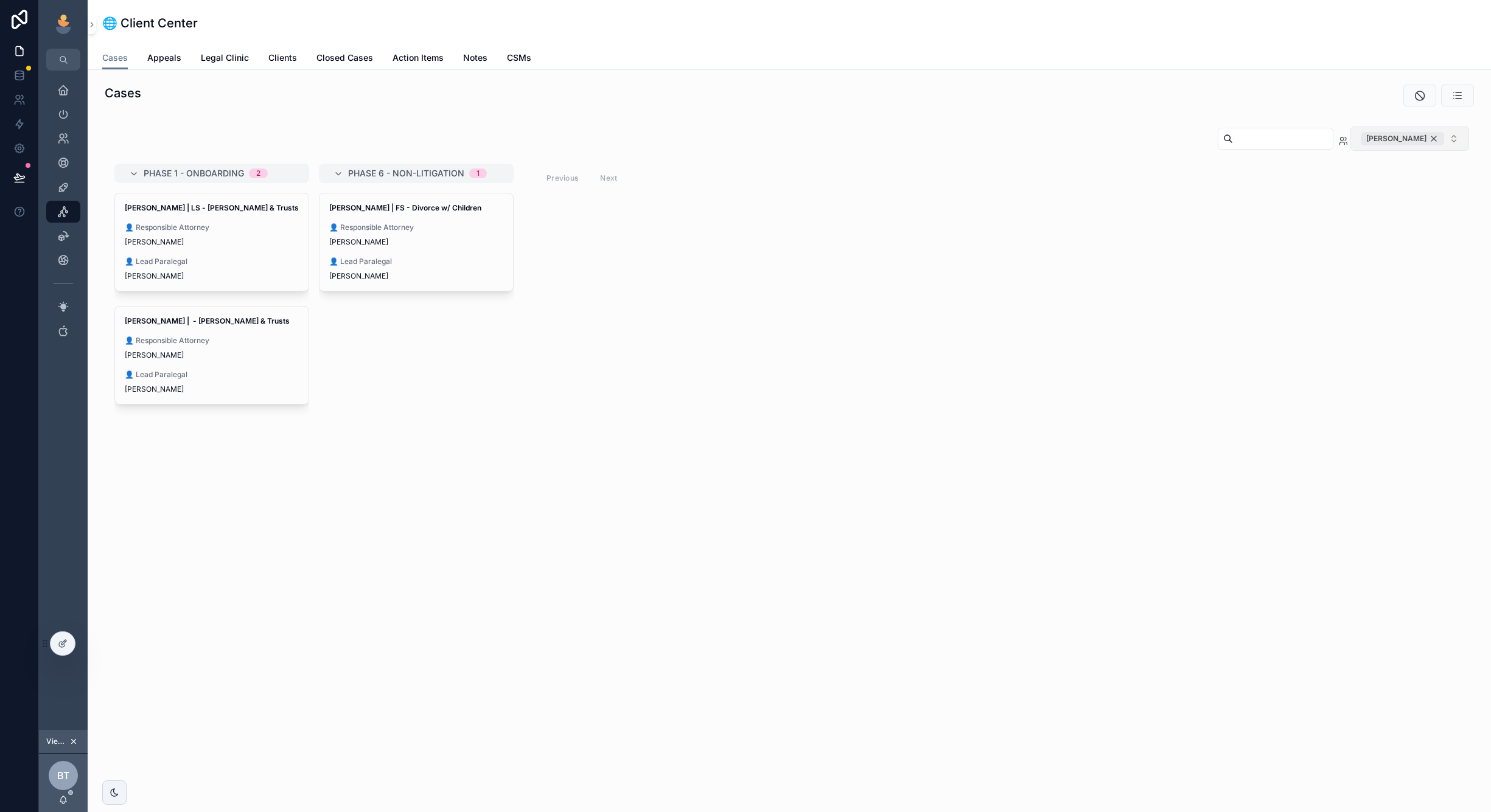
click at [1438, 136] on div "[PERSON_NAME]" at bounding box center [1403, 138] width 83 height 14
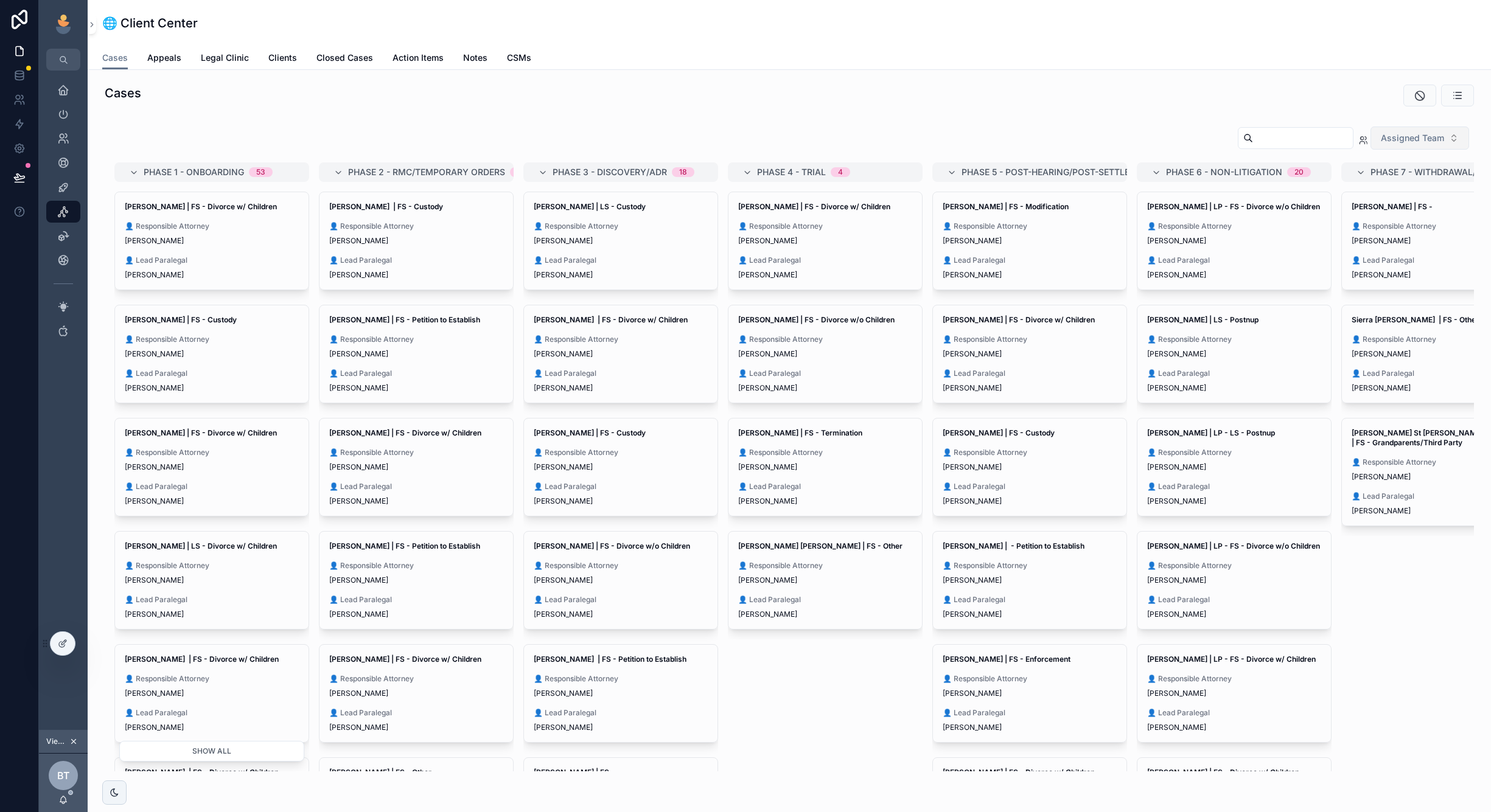
click at [1253, 132] on input "scrollable content" at bounding box center [1303, 138] width 100 height 17
paste input "******"
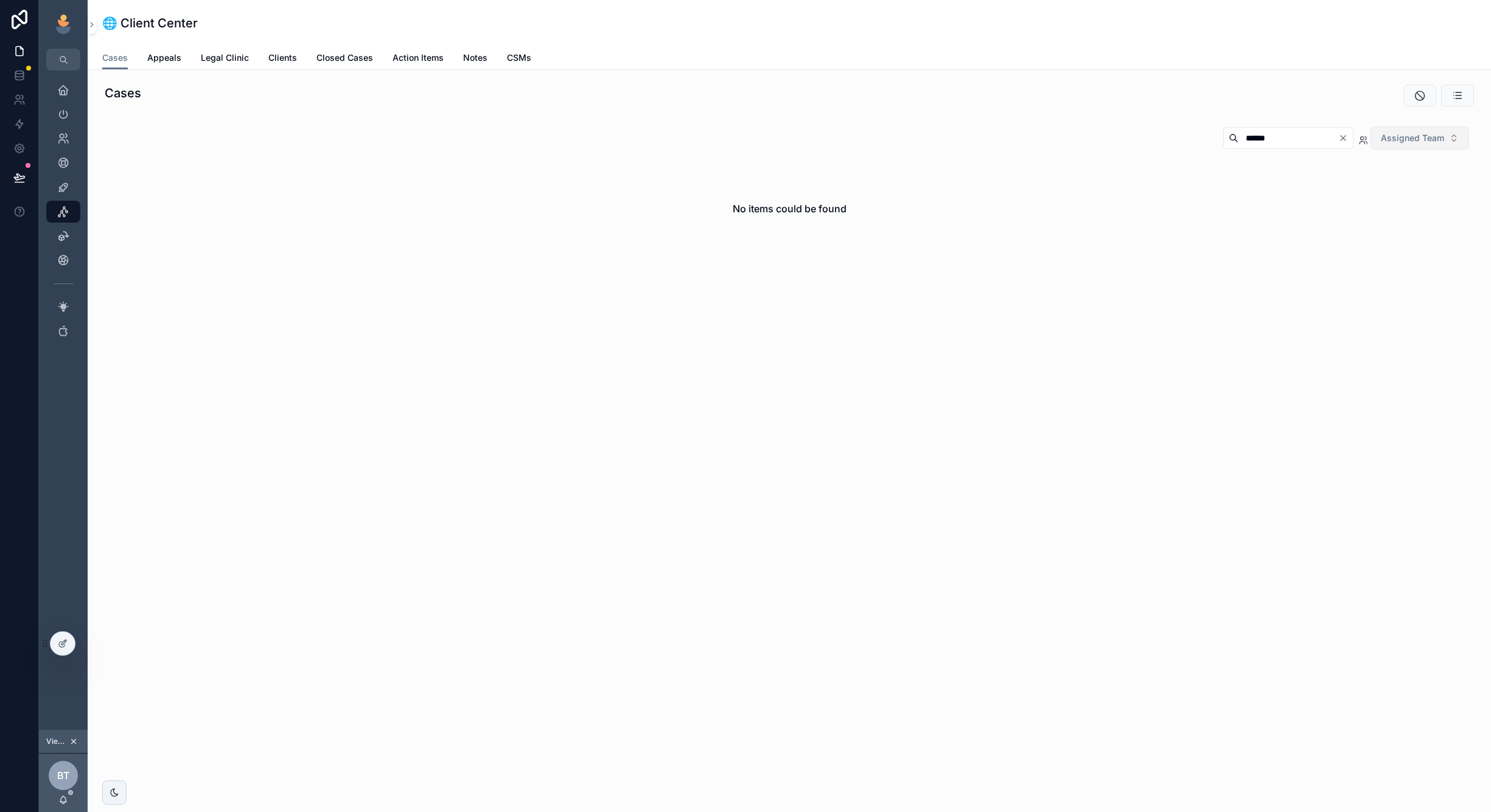
type input "******"
click at [1344, 140] on icon "Clear" at bounding box center [1343, 138] width 10 height 10
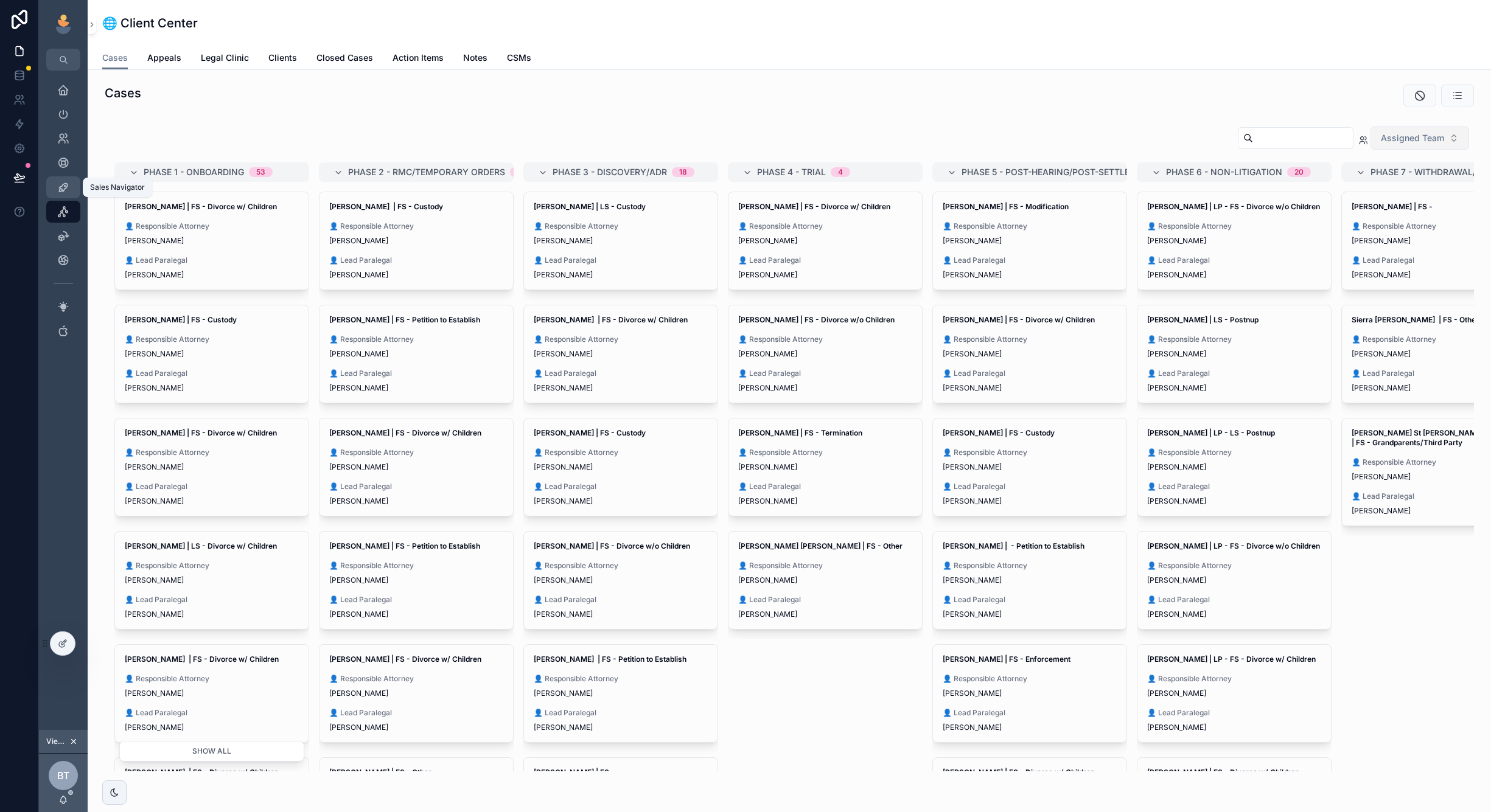
click at [61, 190] on icon "scrollable content" at bounding box center [63, 187] width 12 height 12
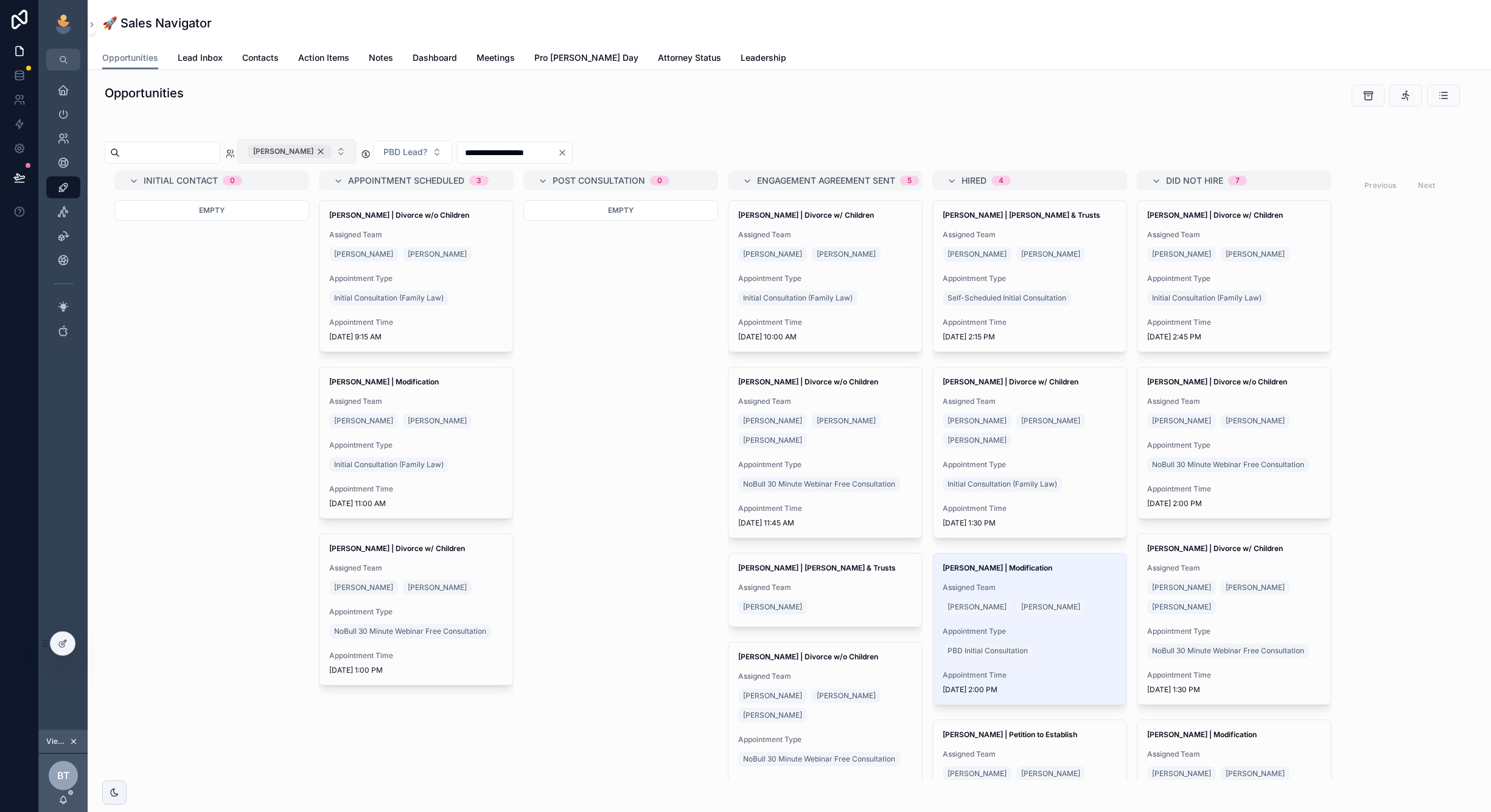
click at [331, 149] on div "[PERSON_NAME]" at bounding box center [289, 151] width 83 height 14
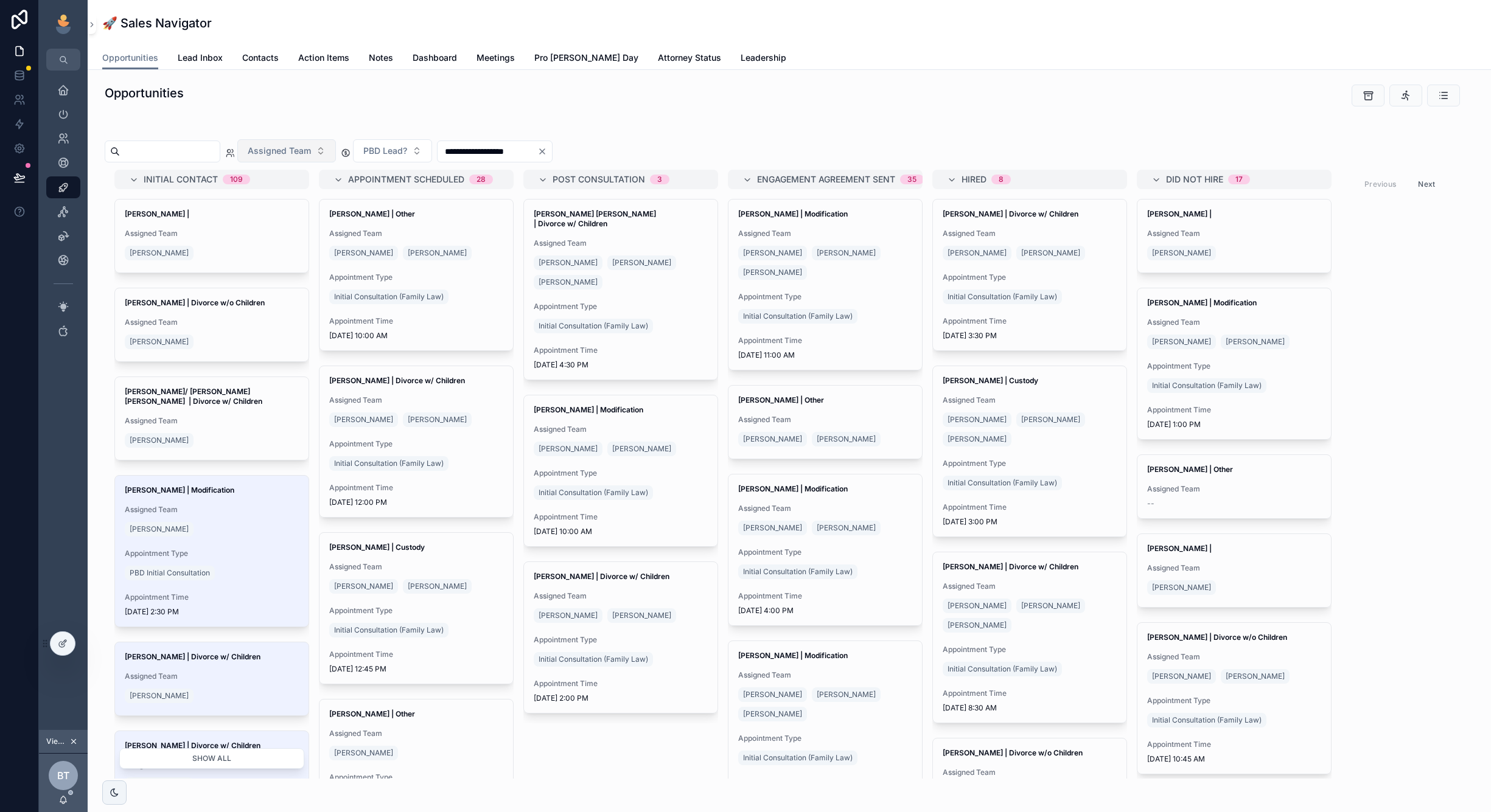
click at [219, 148] on input "scrollable content" at bounding box center [170, 151] width 100 height 17
paste input "******"
type input "******"
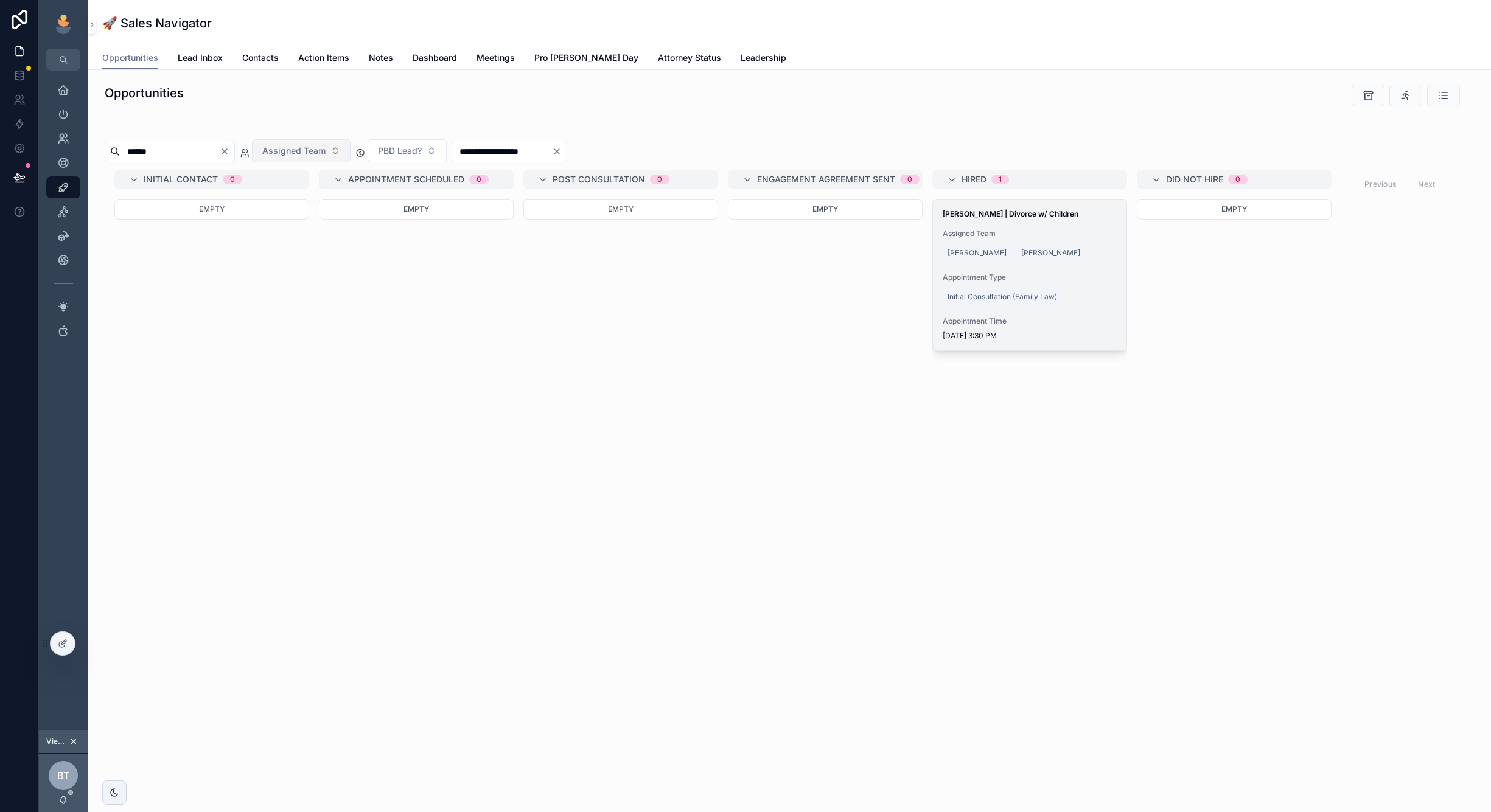
click at [1084, 268] on div "[PERSON_NAME] | Divorce w/ Children Assigned Team [PERSON_NAME] [PERSON_NAME] A…" at bounding box center [1030, 275] width 194 height 151
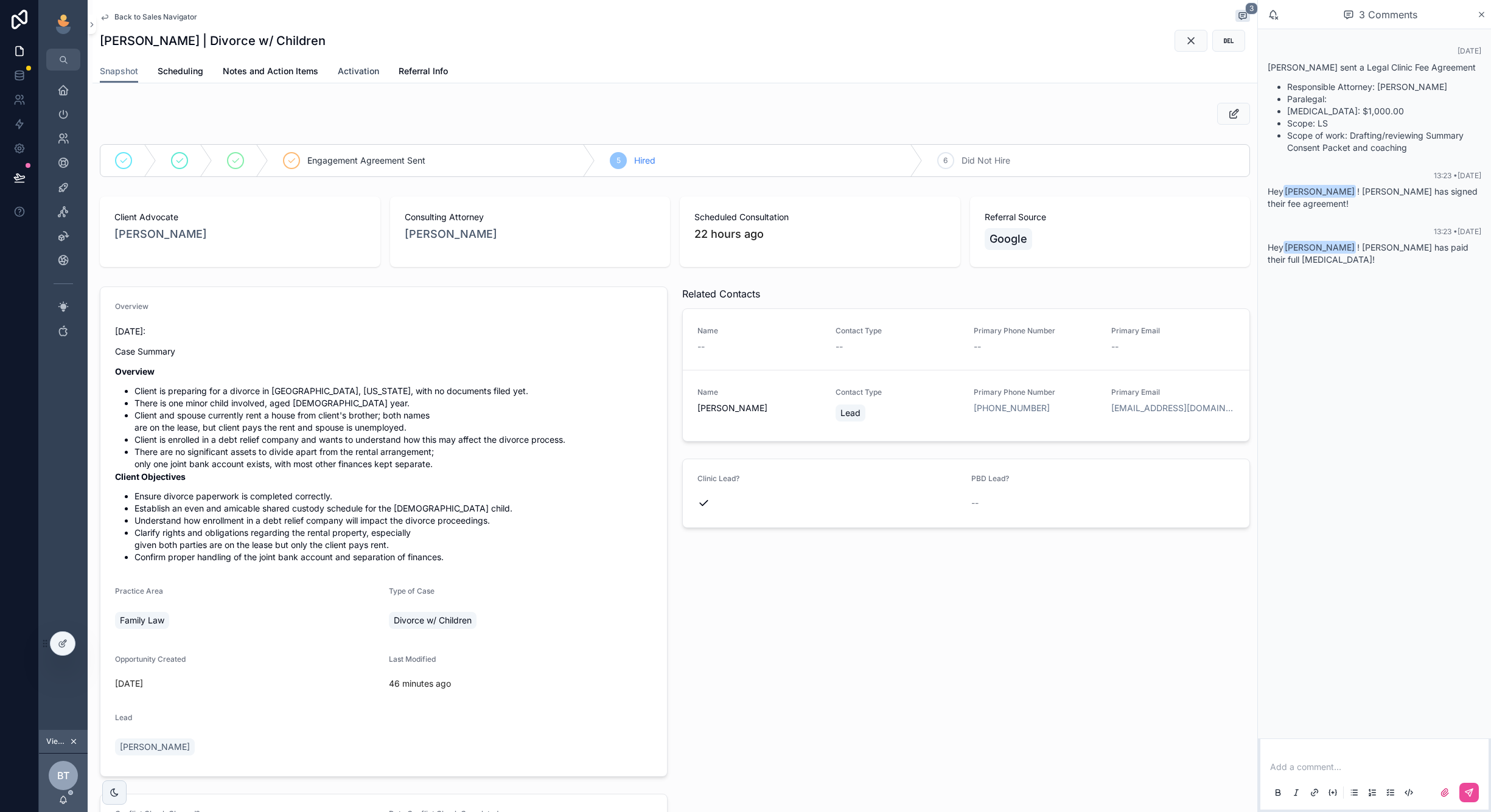
click at [359, 69] on span "Activation" at bounding box center [358, 71] width 42 height 12
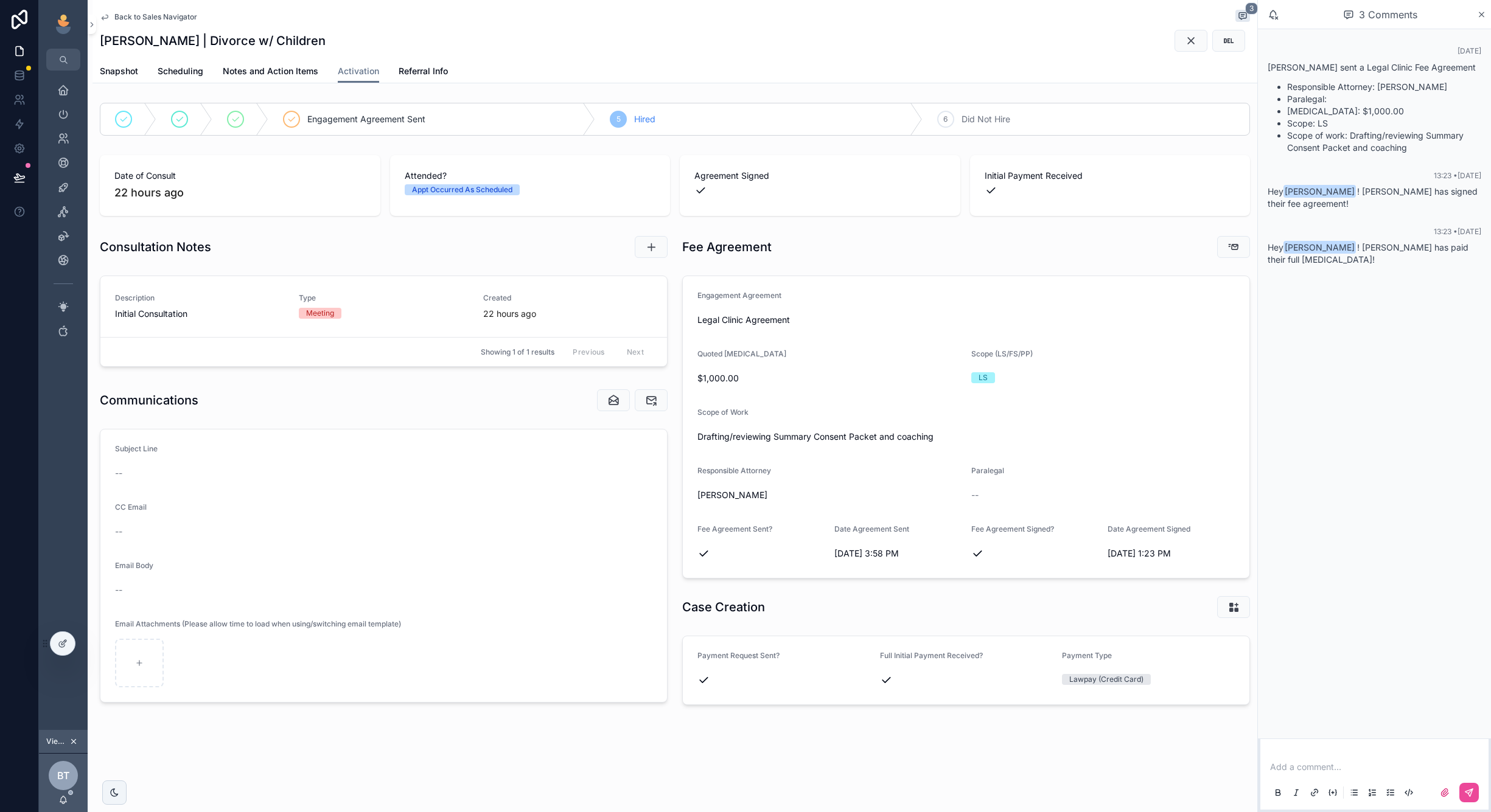
click at [988, 691] on form "Payment Request Sent? Full Initial Payment Received? Payment Type Lawpay (Credi…" at bounding box center [966, 670] width 567 height 68
click at [62, 162] on icon "scrollable content" at bounding box center [63, 163] width 12 height 12
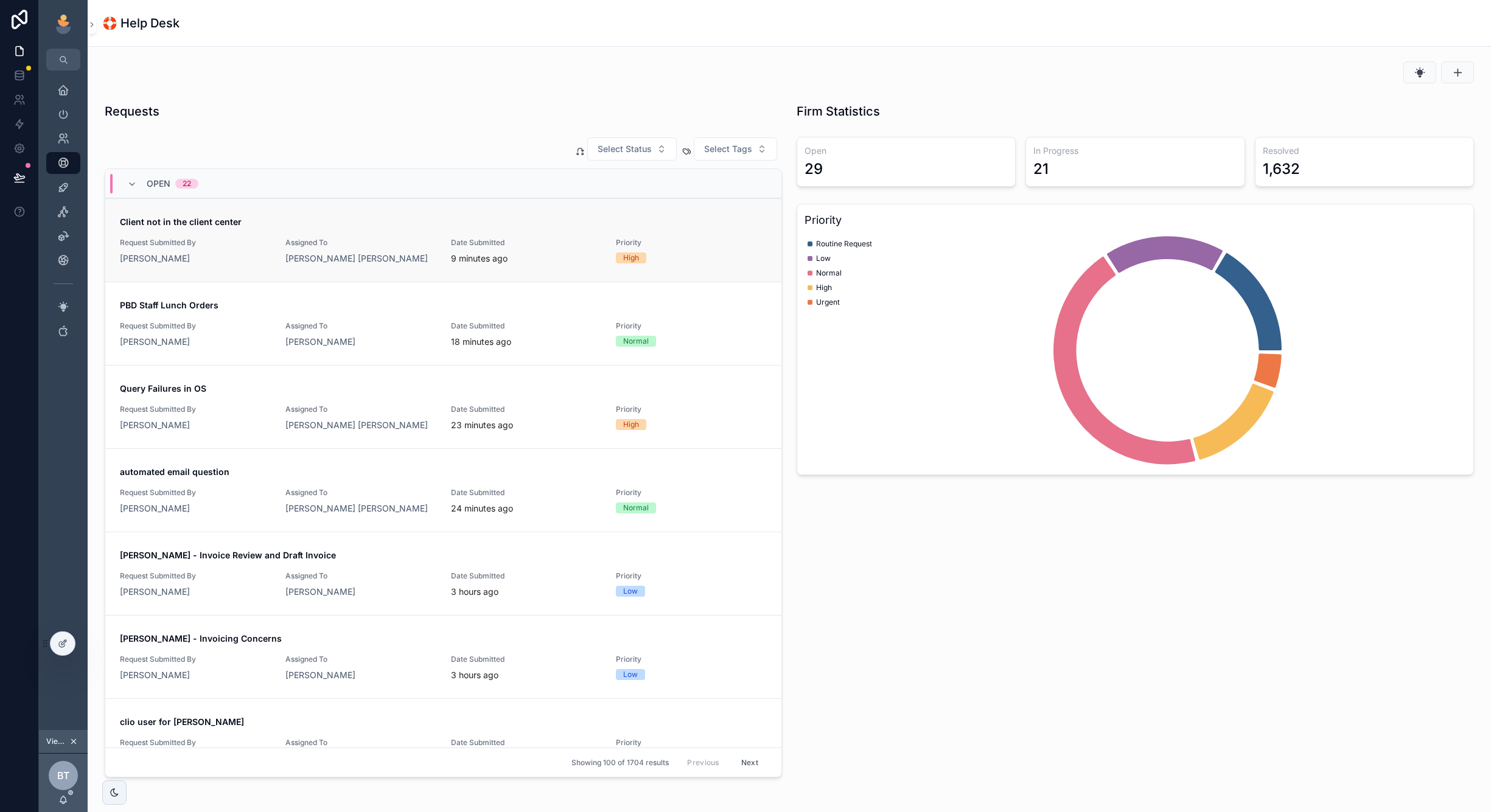
click at [371, 276] on link "Client not in the client center Request Submitted By [PERSON_NAME] Assigned To …" at bounding box center [443, 240] width 676 height 83
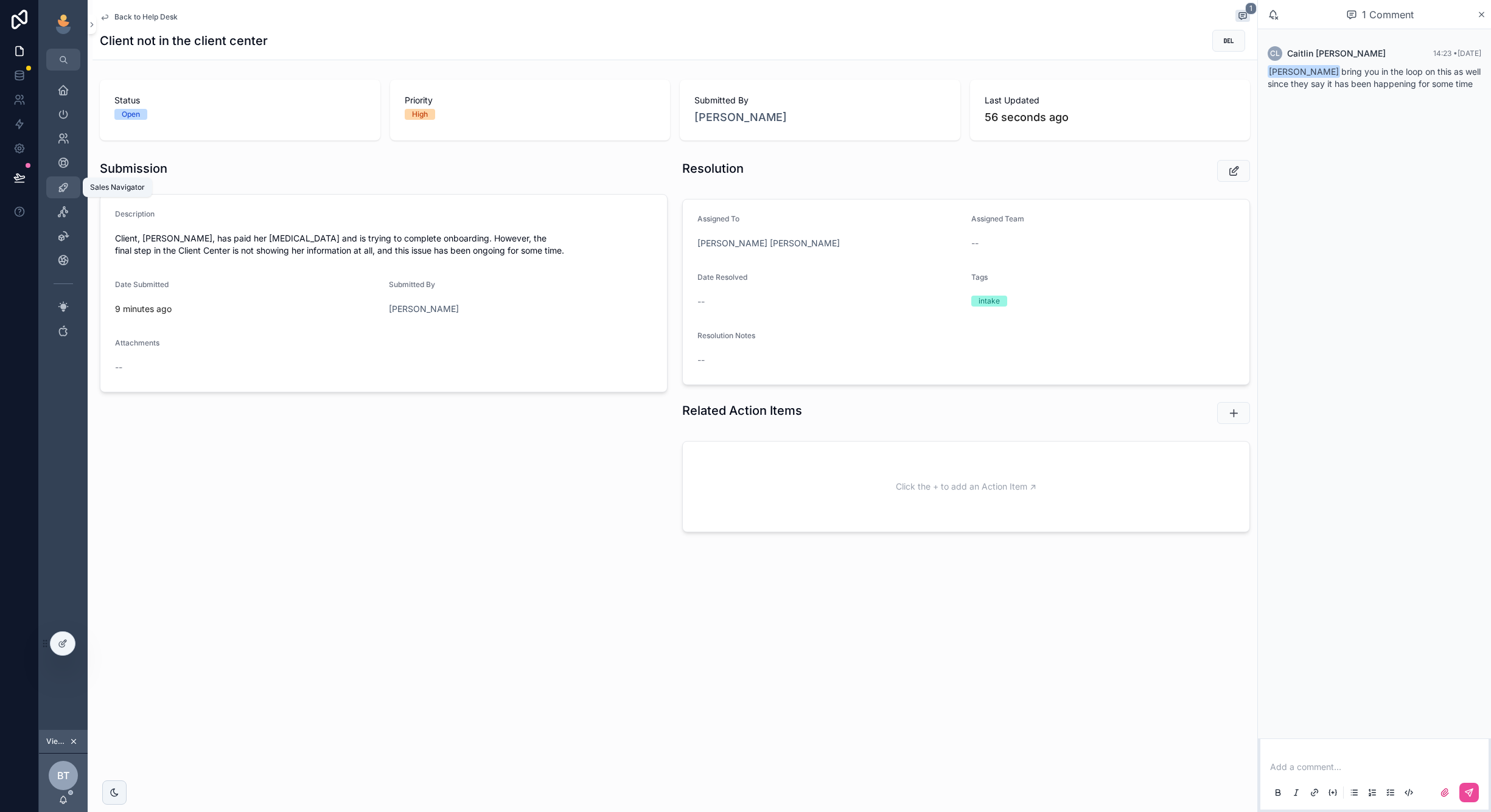
click at [59, 182] on icon "scrollable content" at bounding box center [63, 187] width 12 height 12
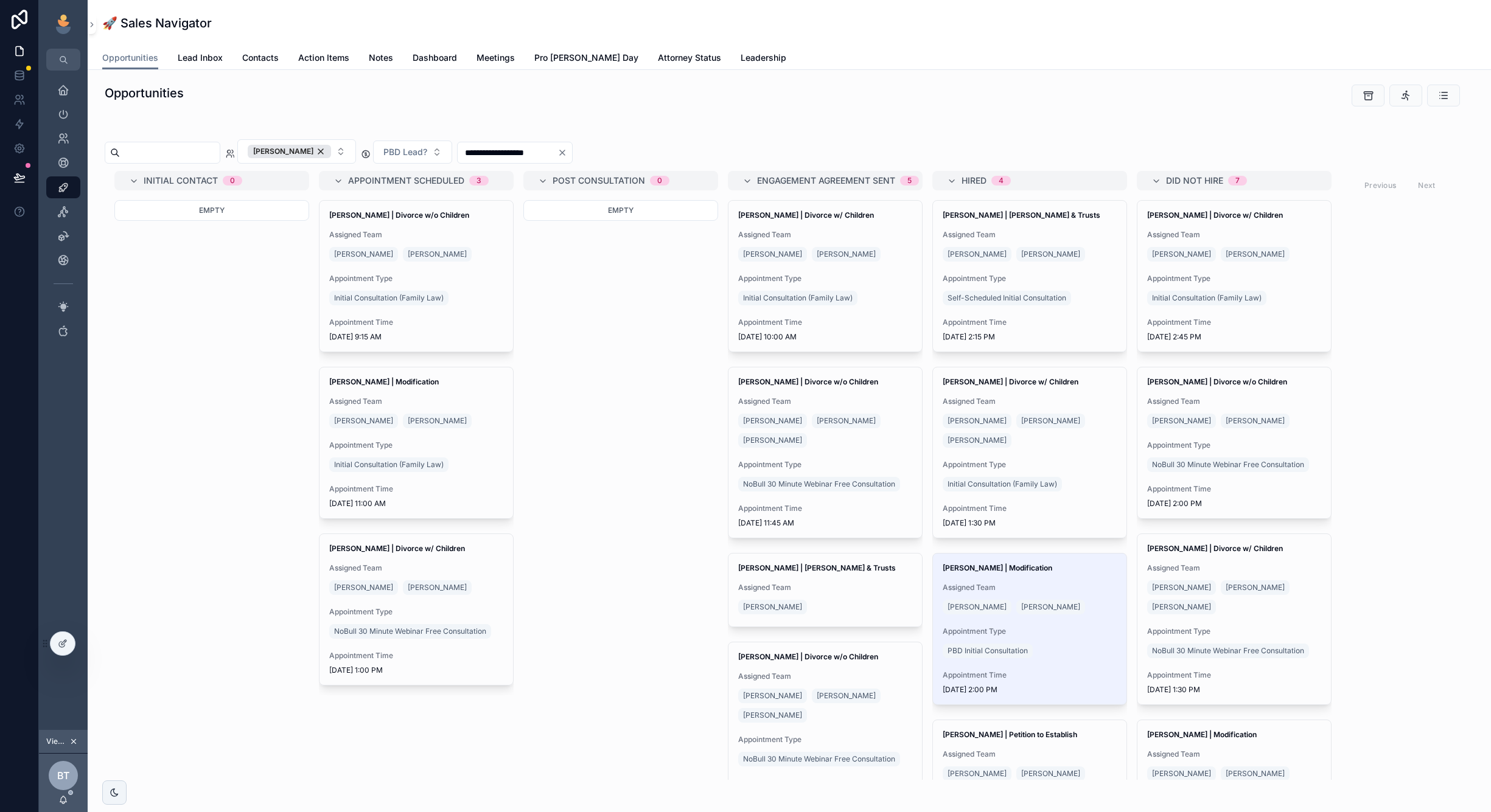
click at [205, 143] on div "scrollable content" at bounding box center [162, 153] width 116 height 22
click at [331, 153] on div "[PERSON_NAME]" at bounding box center [289, 151] width 83 height 14
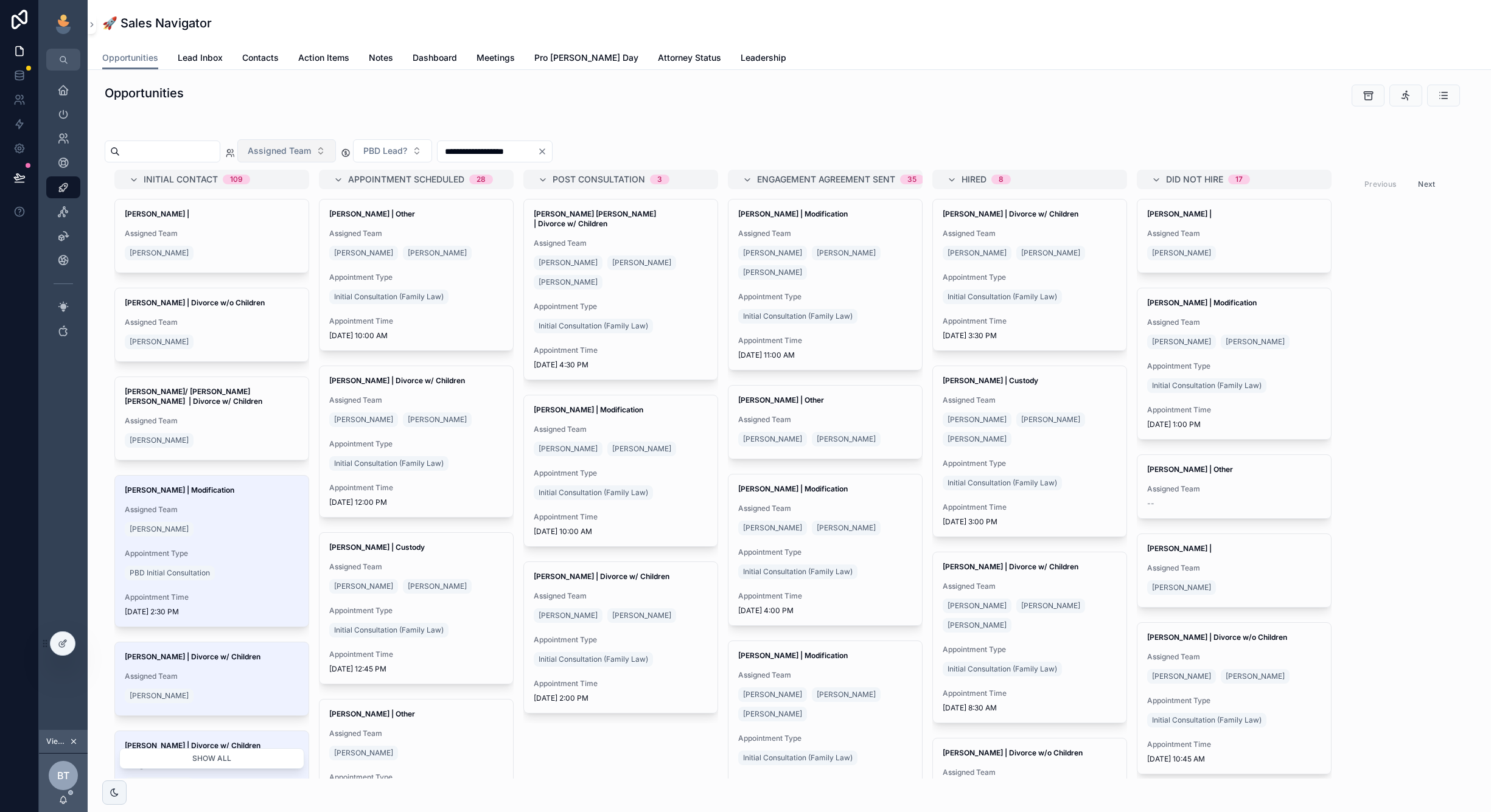
click at [336, 146] on button "Assigned Team" at bounding box center [287, 151] width 99 height 23
click at [311, 148] on span "Assigned Team" at bounding box center [279, 151] width 63 height 12
click at [219, 154] on input "scrollable content" at bounding box center [170, 151] width 100 height 17
paste input "******"
type input "******"
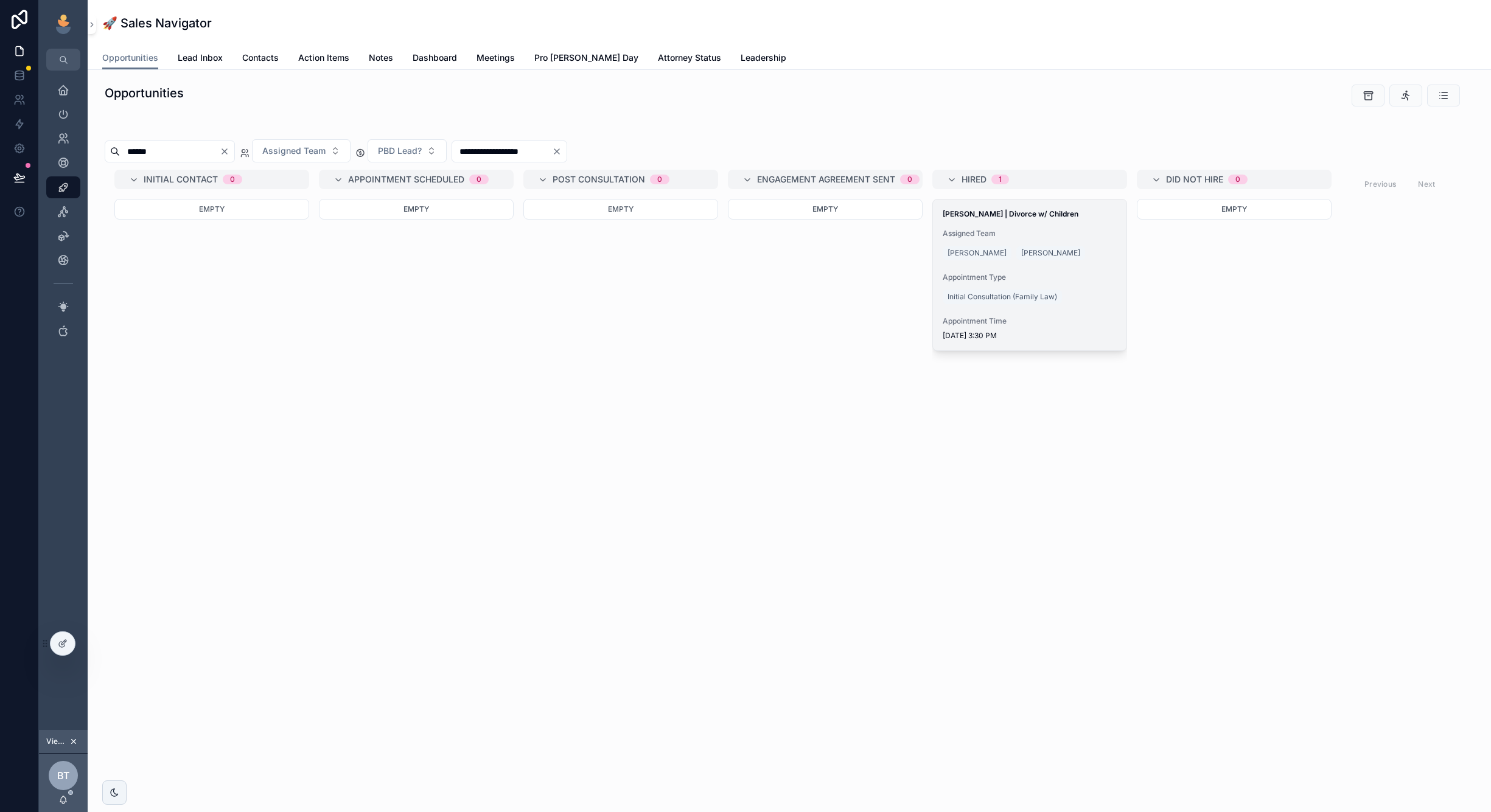
click at [1086, 250] on div "[PERSON_NAME] [PERSON_NAME]" at bounding box center [1030, 253] width 174 height 19
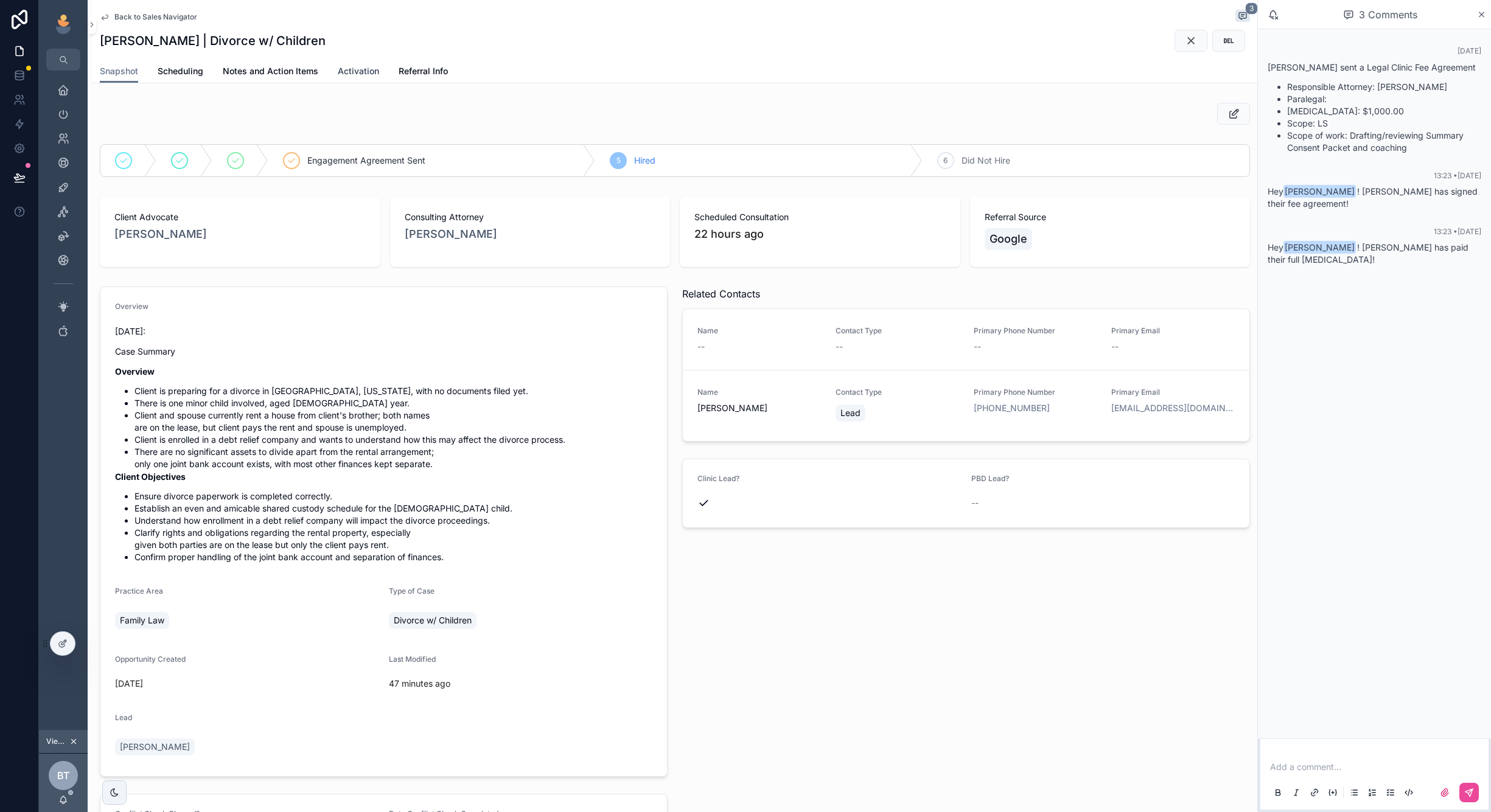
click at [362, 73] on span "Activation" at bounding box center [358, 71] width 42 height 12
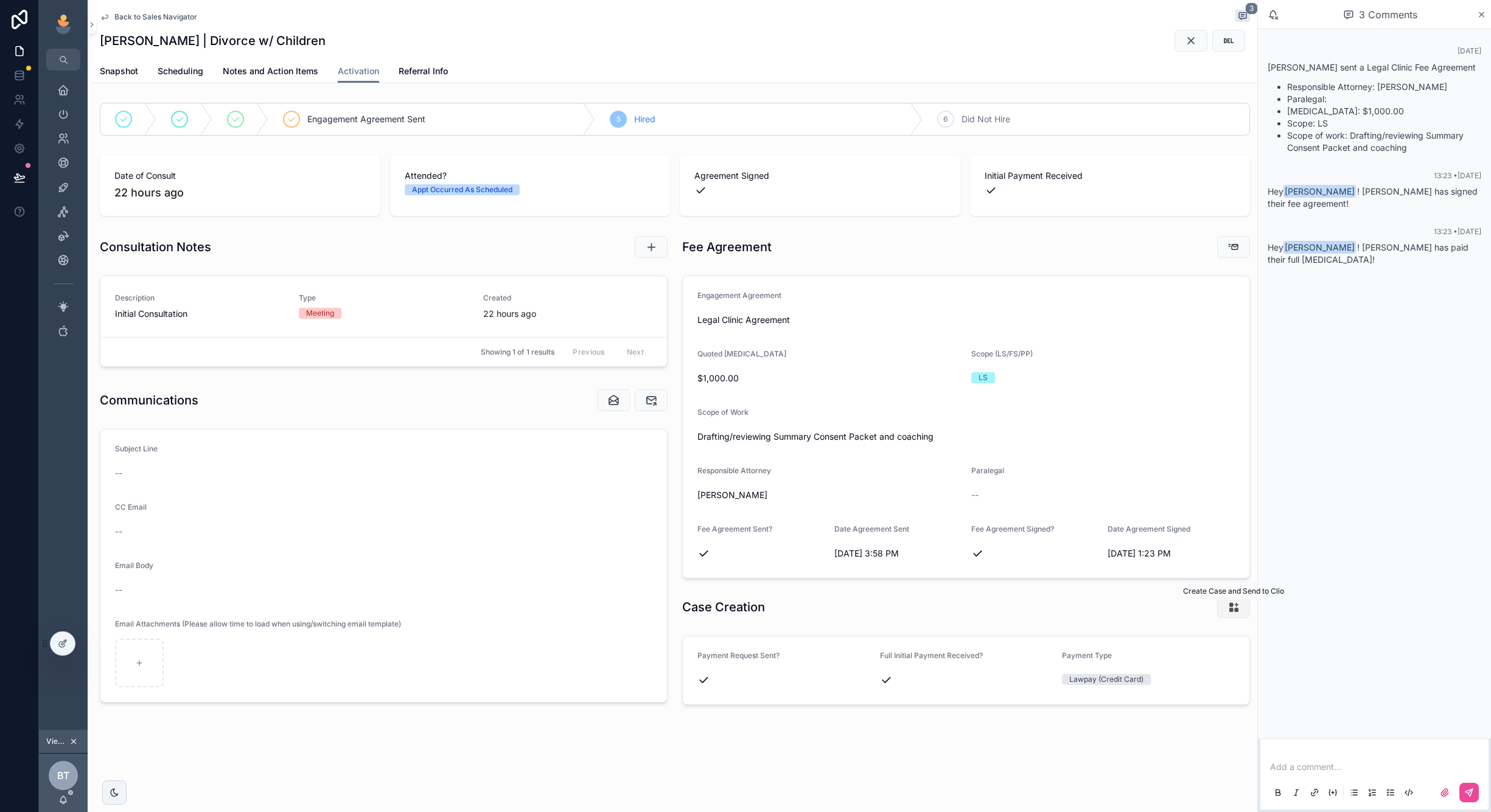
click at [1241, 611] on button "scrollable content" at bounding box center [1233, 607] width 33 height 22
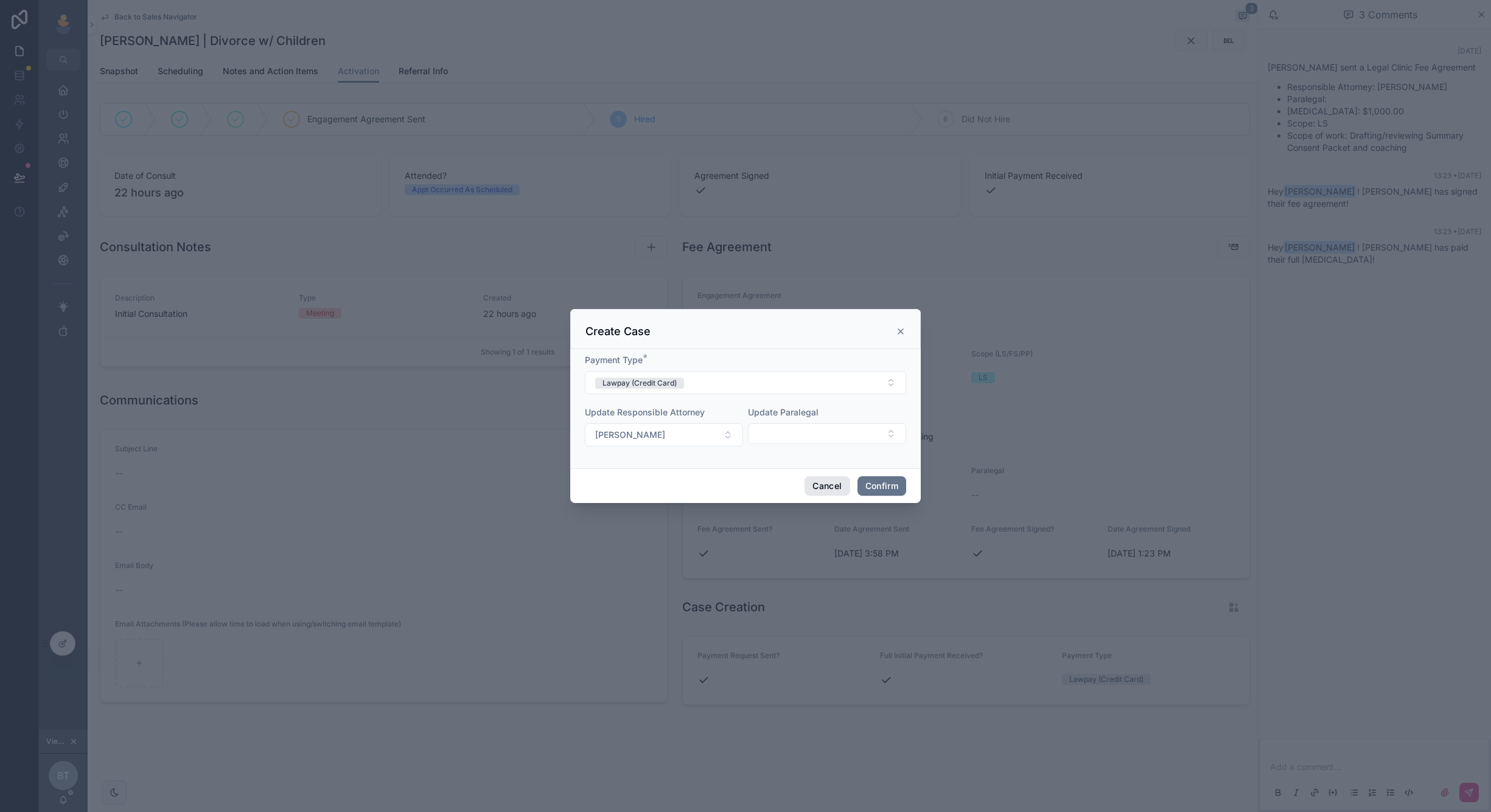
click at [811, 488] on button "Cancel" at bounding box center [827, 486] width 45 height 19
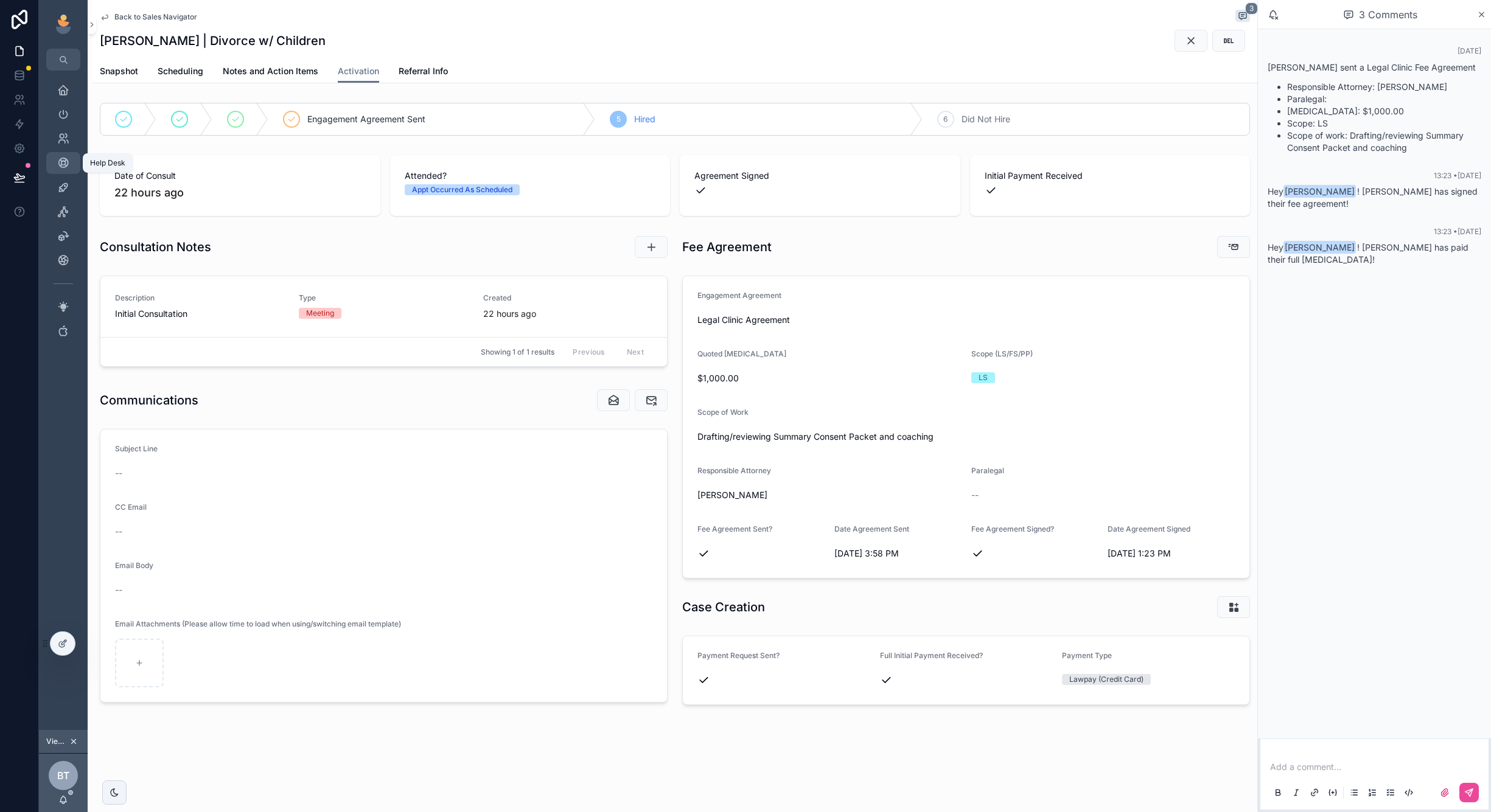
click at [70, 154] on div "Help Desk" at bounding box center [63, 163] width 19 height 19
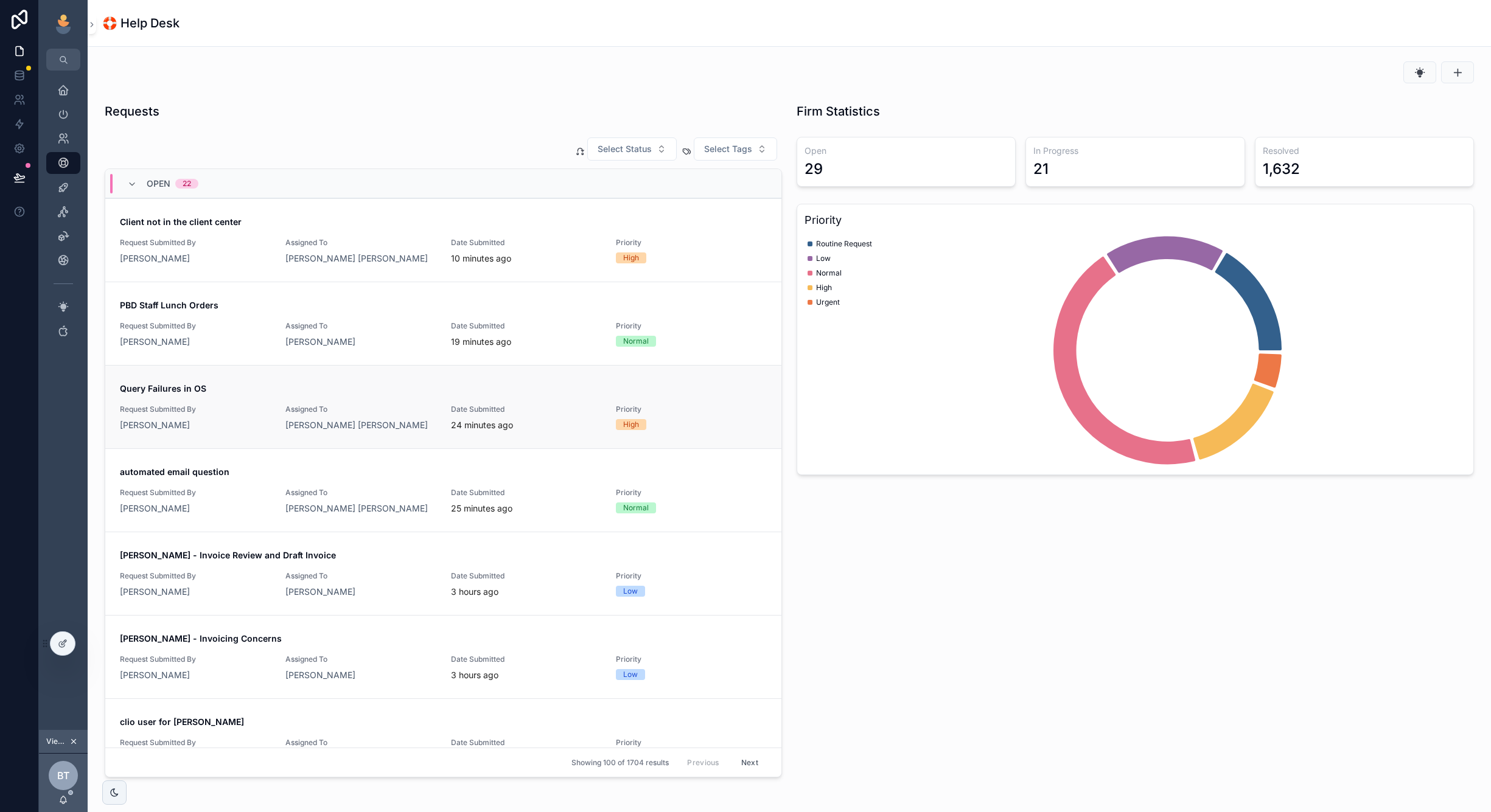
click at [237, 386] on span "Query Failures in OS" at bounding box center [444, 388] width 647 height 12
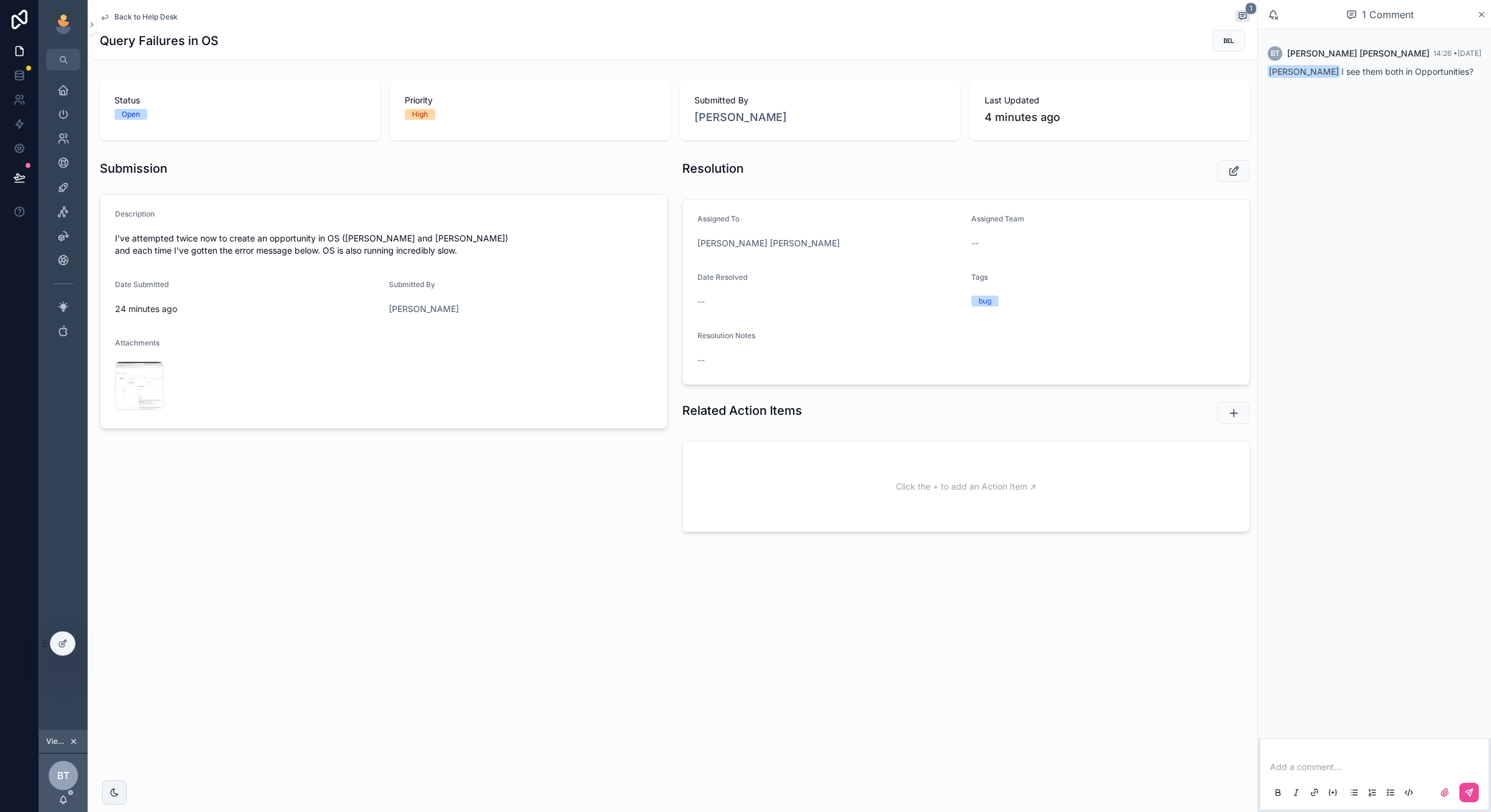
click at [150, 20] on span "Back to Help Desk" at bounding box center [145, 17] width 63 height 10
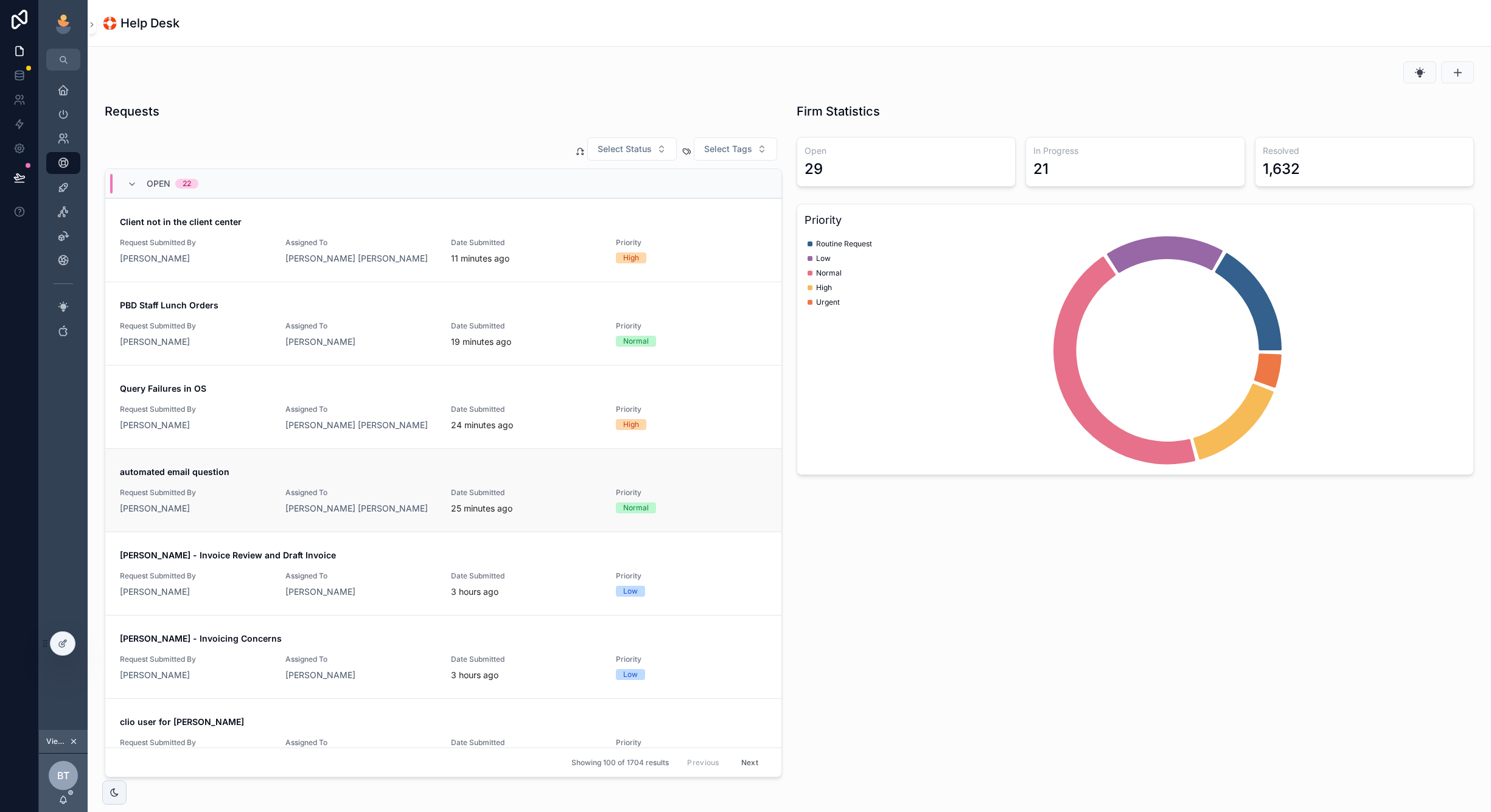
click at [401, 491] on span "Assigned To" at bounding box center [361, 493] width 151 height 10
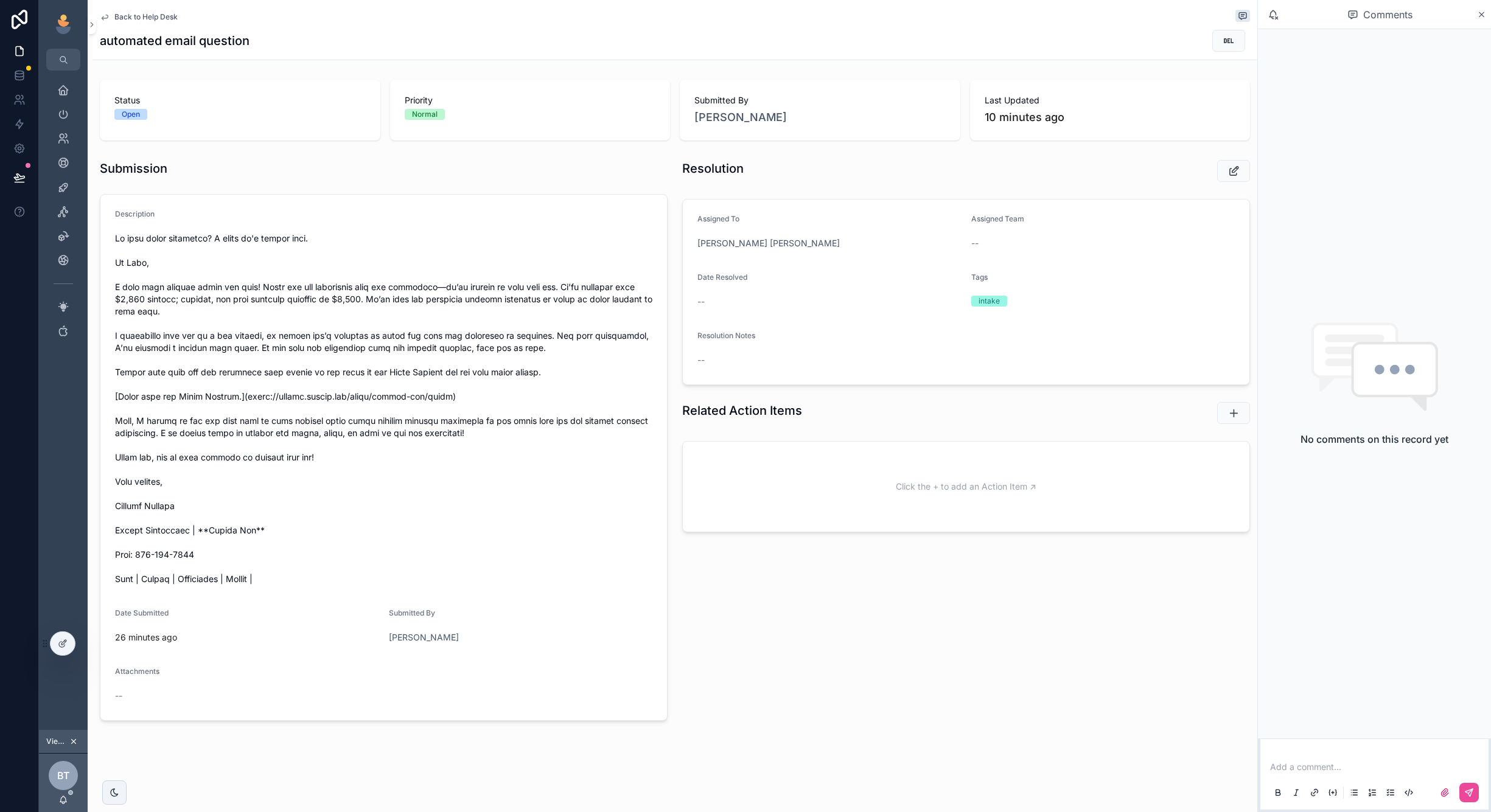
click at [134, 17] on span "Back to Help Desk" at bounding box center [145, 17] width 63 height 10
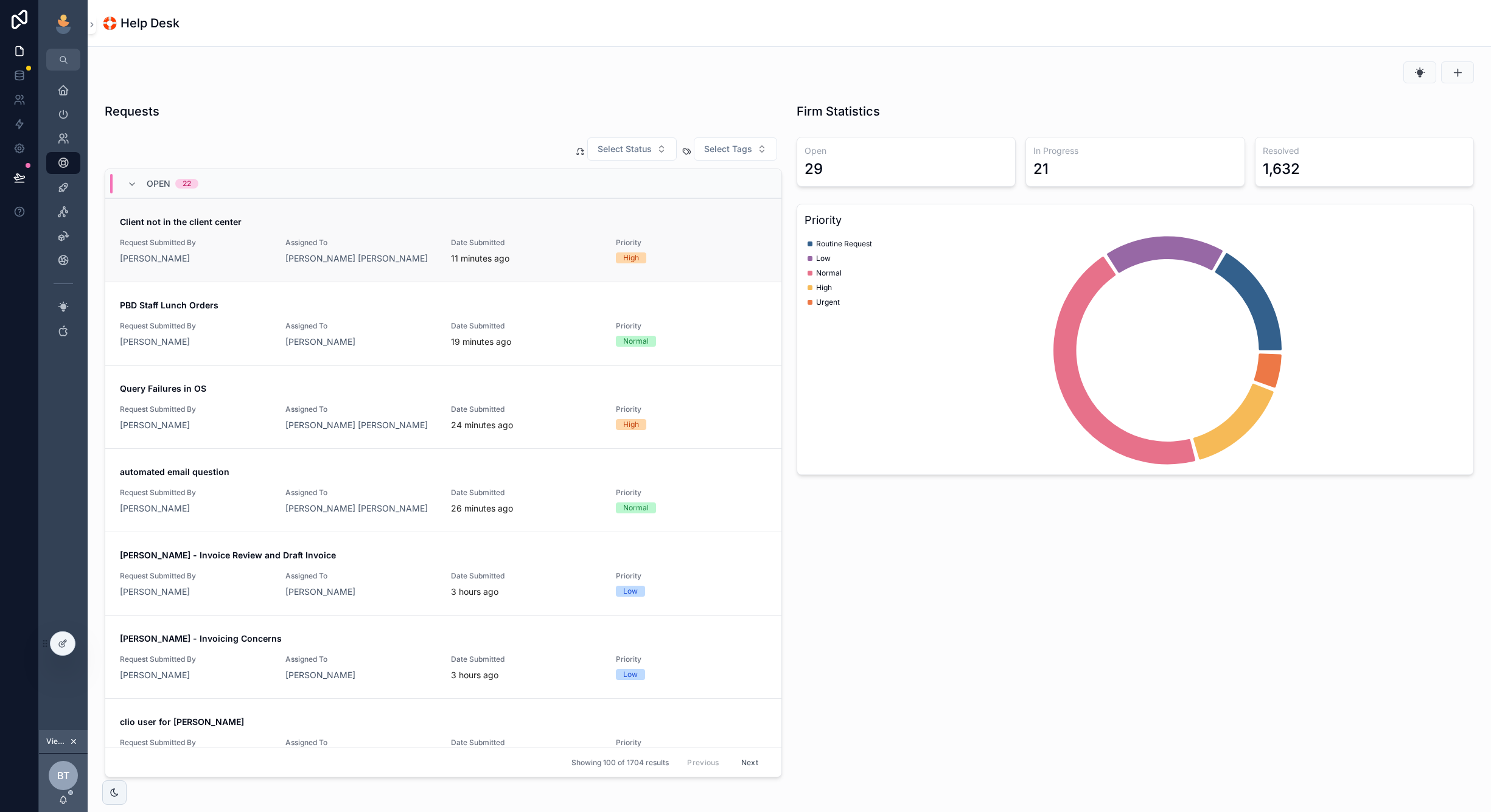
click at [390, 258] on div "[PERSON_NAME] [PERSON_NAME]" at bounding box center [361, 258] width 151 height 12
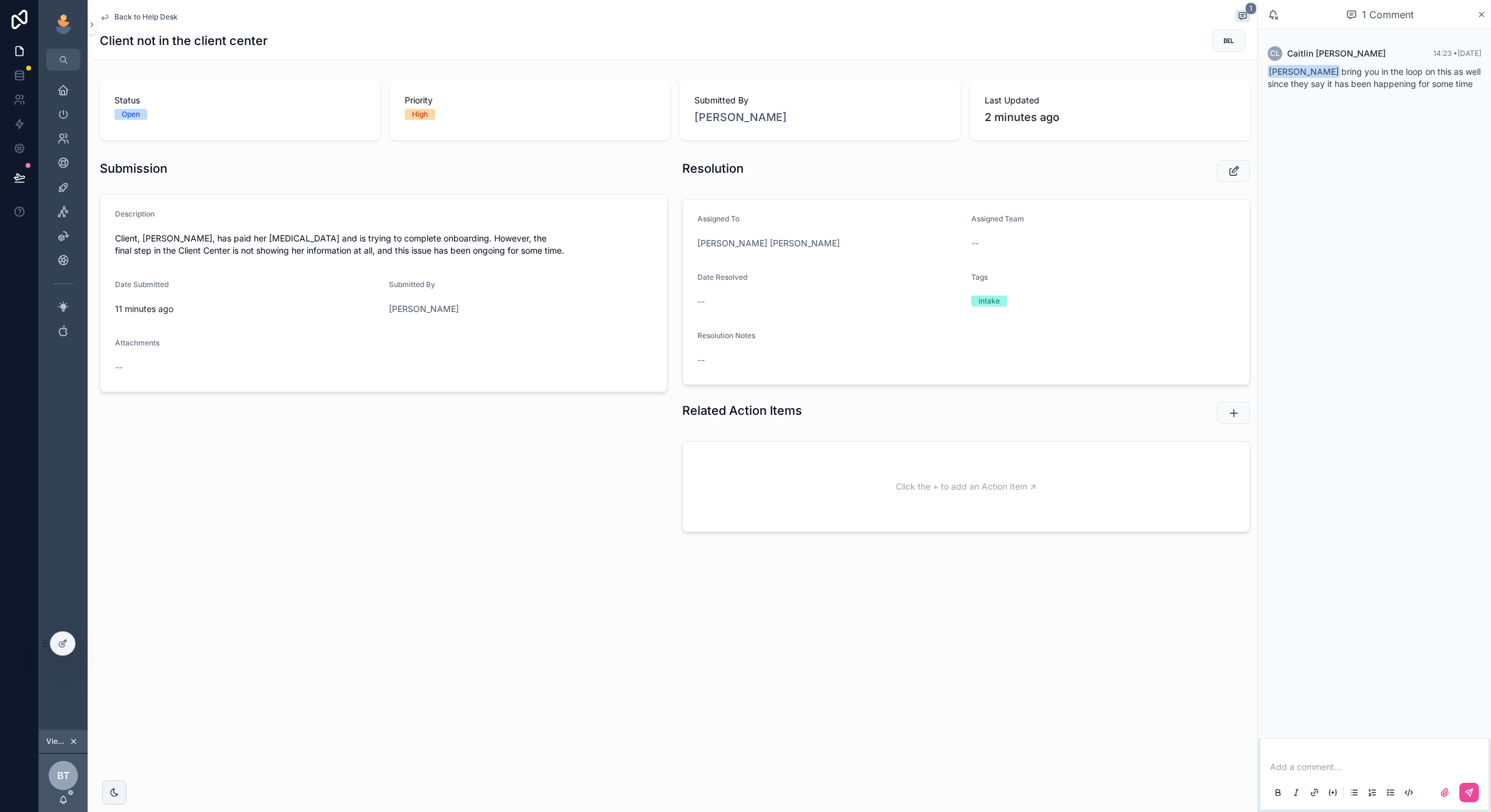
click at [1294, 769] on p "scrollable content" at bounding box center [1377, 767] width 214 height 12
click at [1346, 737] on span "[PERSON_NAME]" at bounding box center [1445, 734] width 286 height 12
click at [1472, 758] on icon "scrollable content" at bounding box center [1469, 758] width 10 height 10
click at [134, 20] on span "Back to Help Desk" at bounding box center [145, 17] width 63 height 10
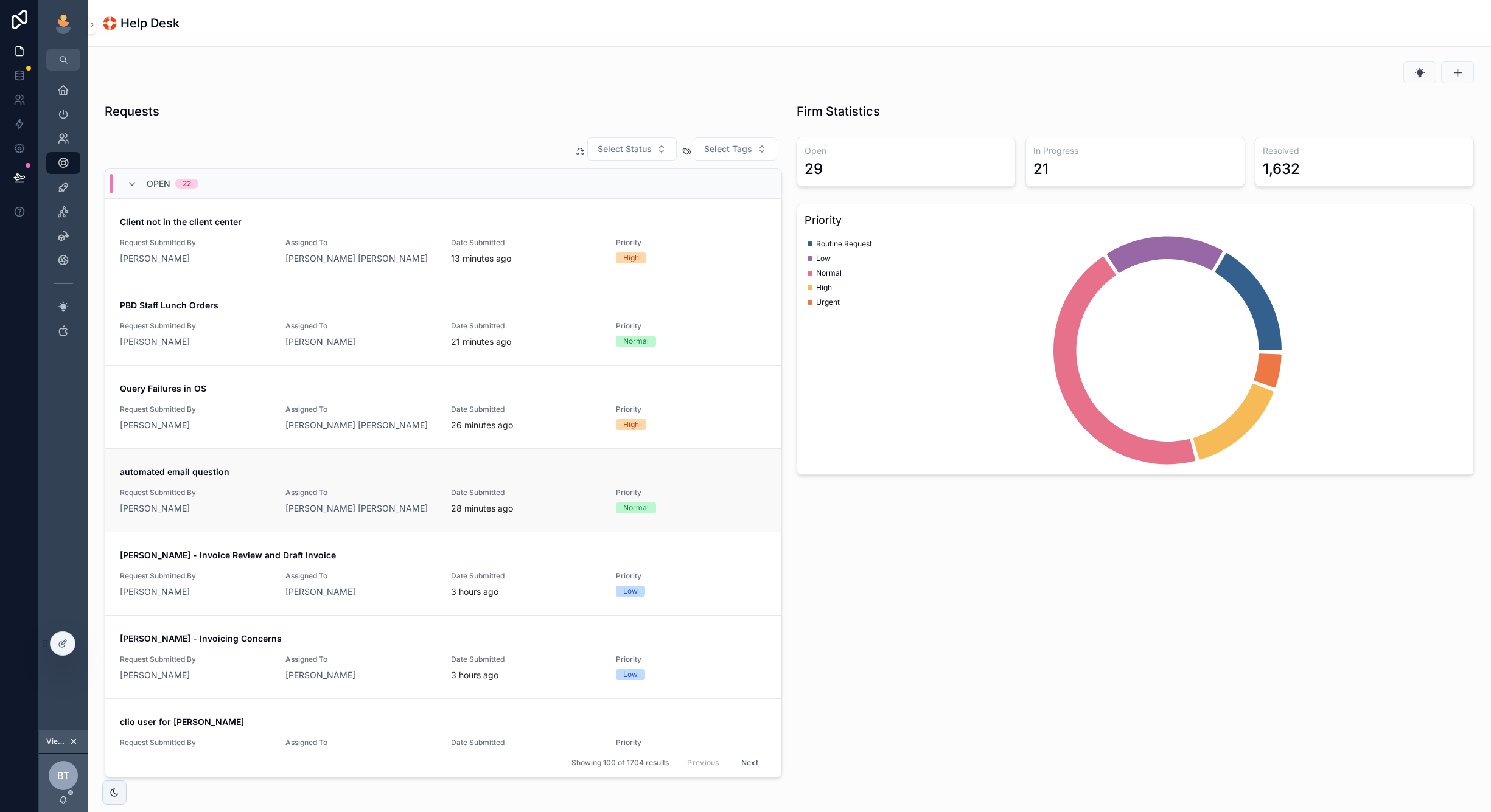
click at [251, 479] on div "automated email question Request Submitted By [PERSON_NAME] Assigned To Fox [PE…" at bounding box center [444, 490] width 647 height 49
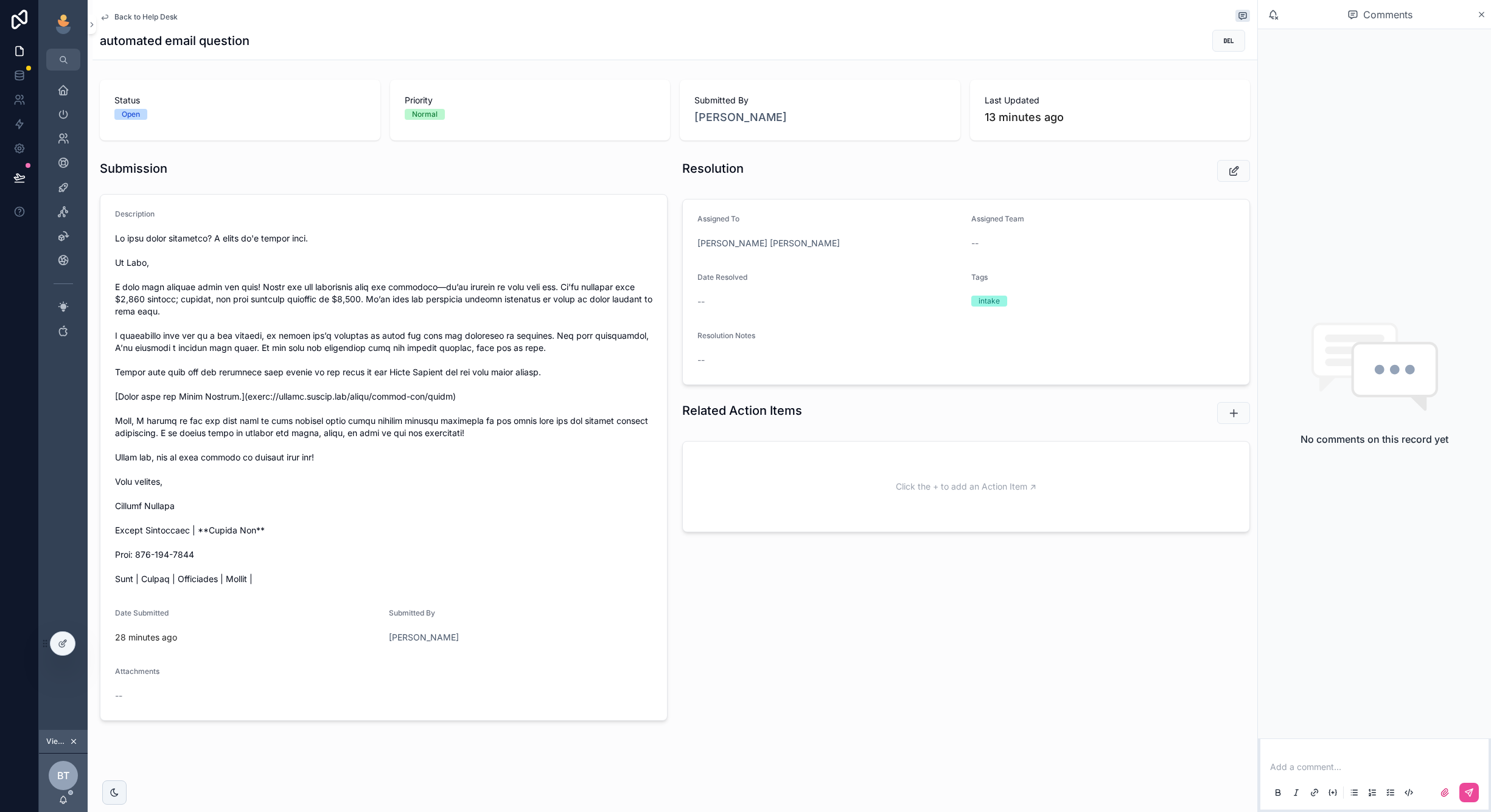
click at [158, 22] on div "Back to Help Desk" at bounding box center [675, 17] width 1150 height 14
click at [76, 736] on button "scrollable content" at bounding box center [73, 741] width 14 height 14
click at [64, 157] on icon "scrollable content" at bounding box center [63, 163] width 12 height 12
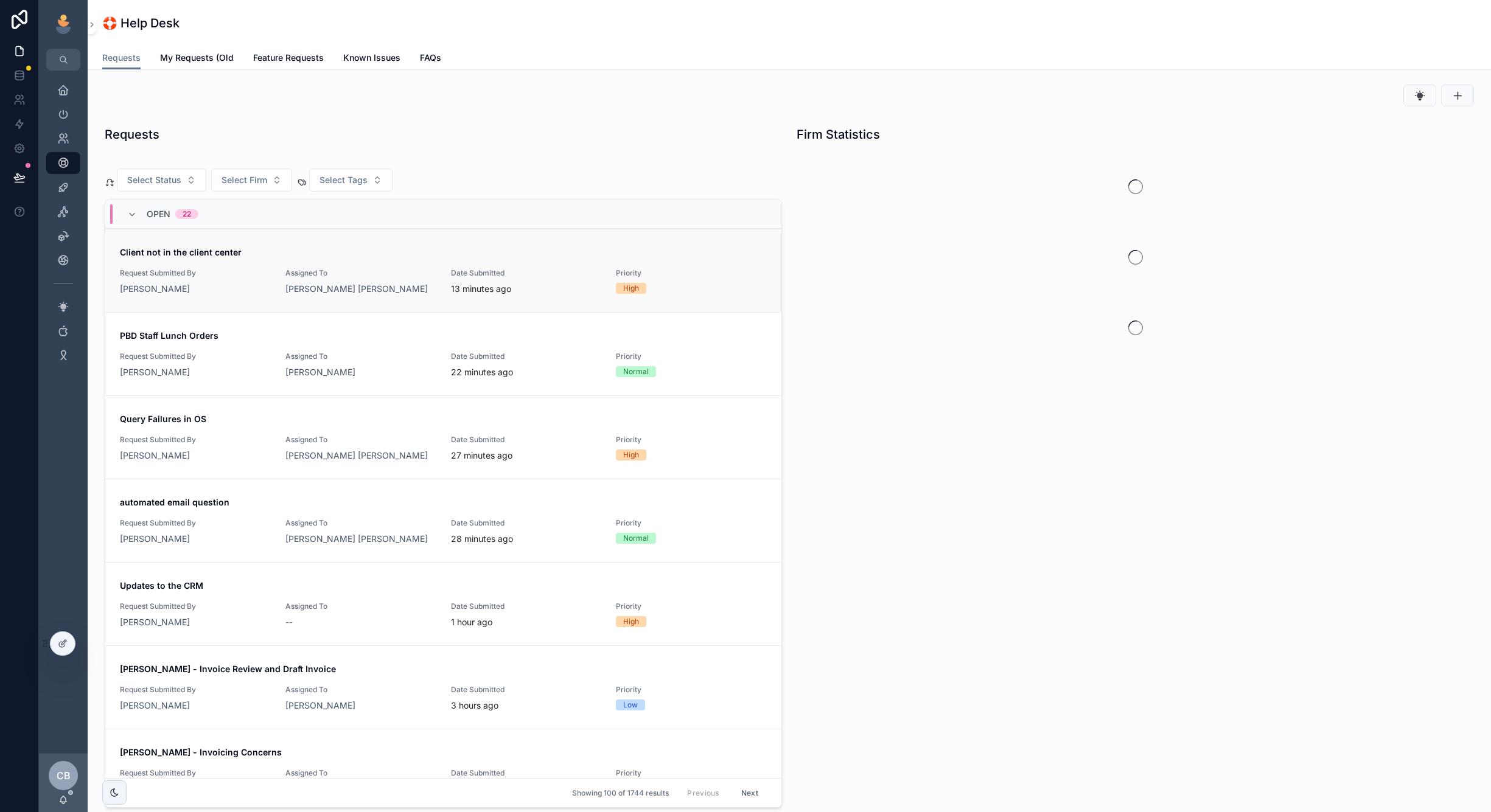
click at [395, 275] on span "Assigned To" at bounding box center [361, 273] width 151 height 10
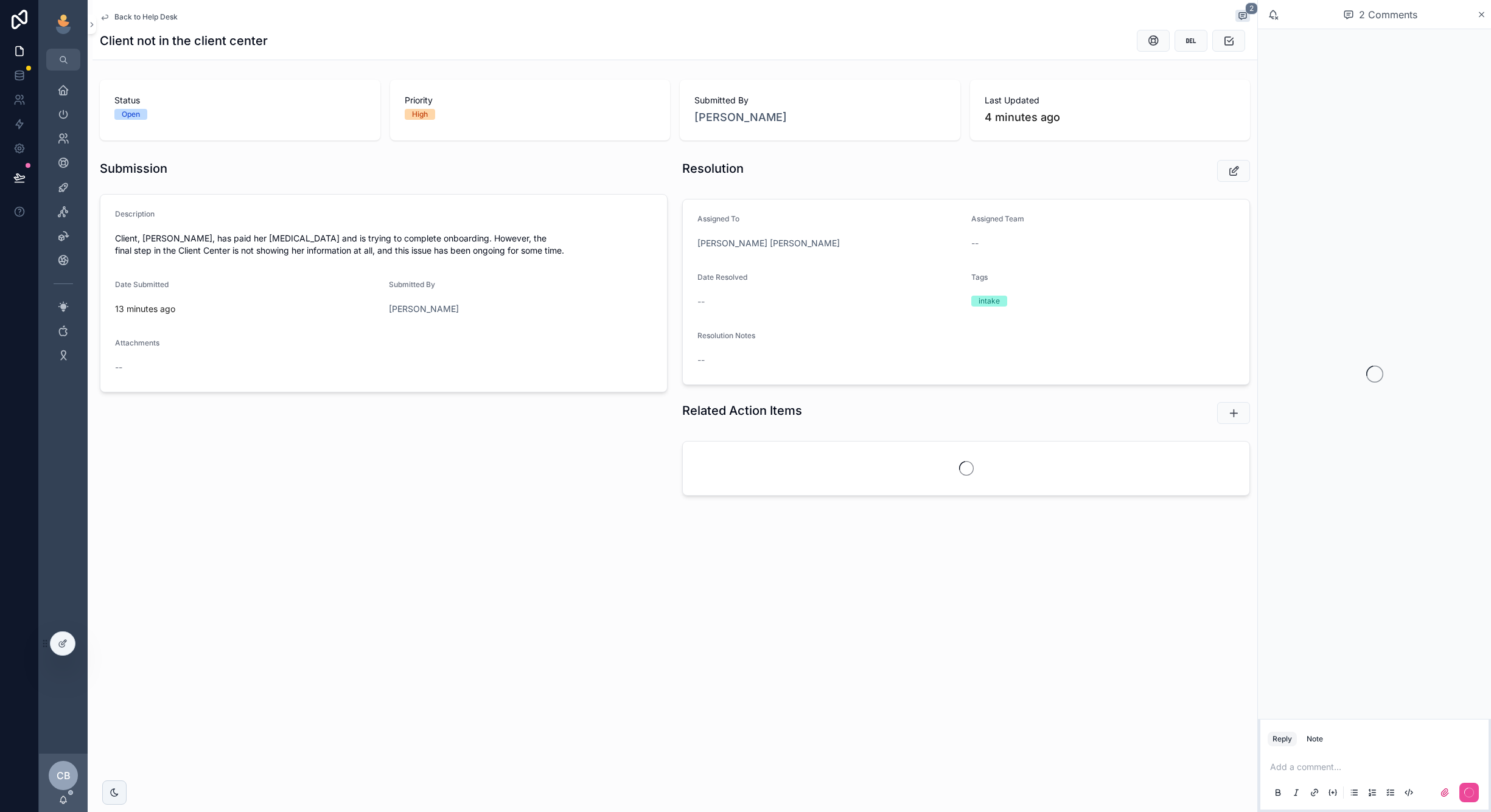
click at [1391, 776] on div "Add a comment..." at bounding box center [1374, 779] width 214 height 51
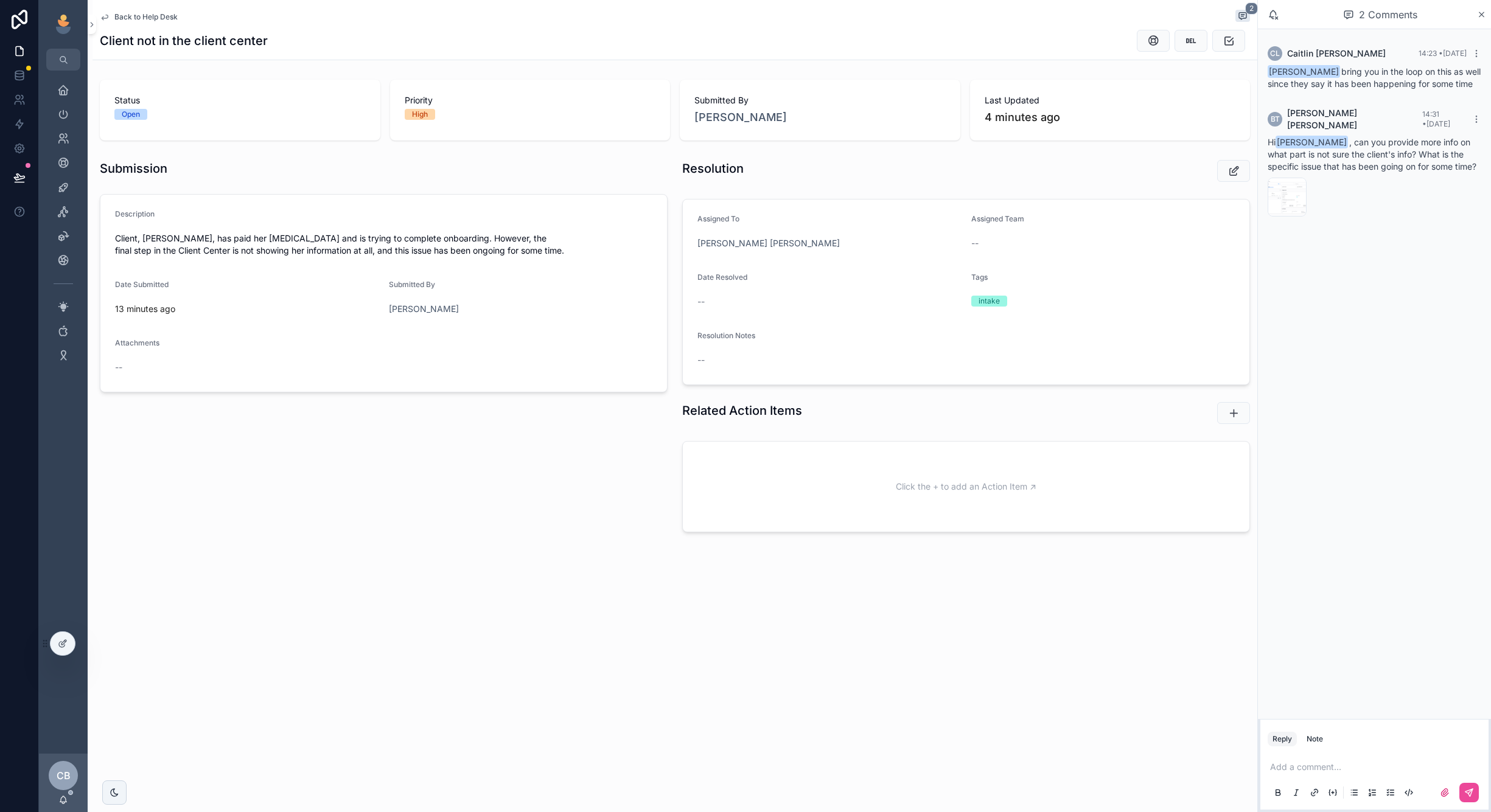
click at [1383, 770] on p "scrollable content" at bounding box center [1377, 767] width 214 height 12
click at [1469, 785] on button "scrollable content" at bounding box center [1469, 793] width 19 height 19
click at [62, 153] on div "Help Desk" at bounding box center [63, 163] width 19 height 19
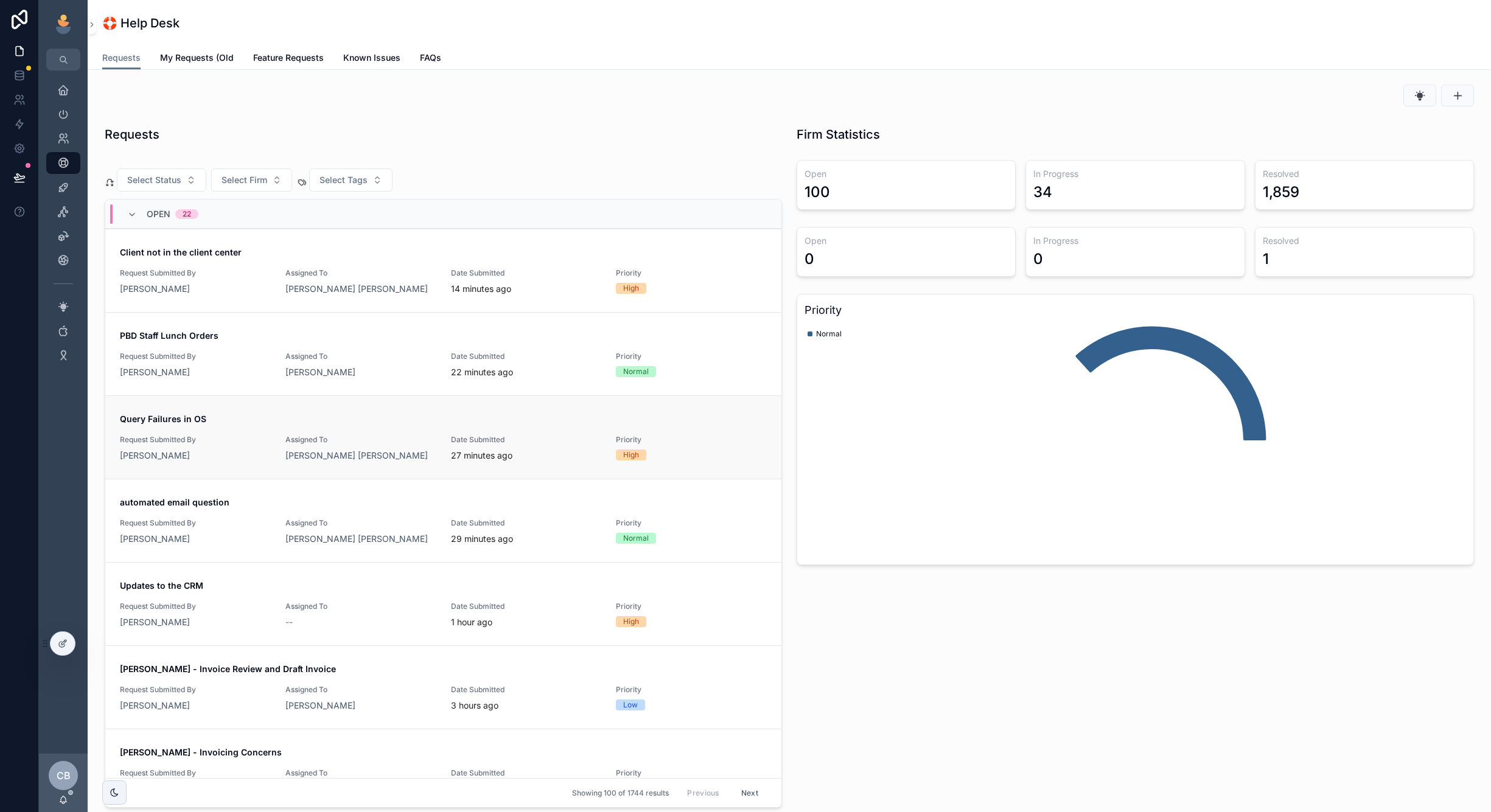
click at [227, 412] on link "Query Failures in OS Request Submitted By Kendra Stephanski Assigned To Fox Joh…" at bounding box center [443, 437] width 676 height 83
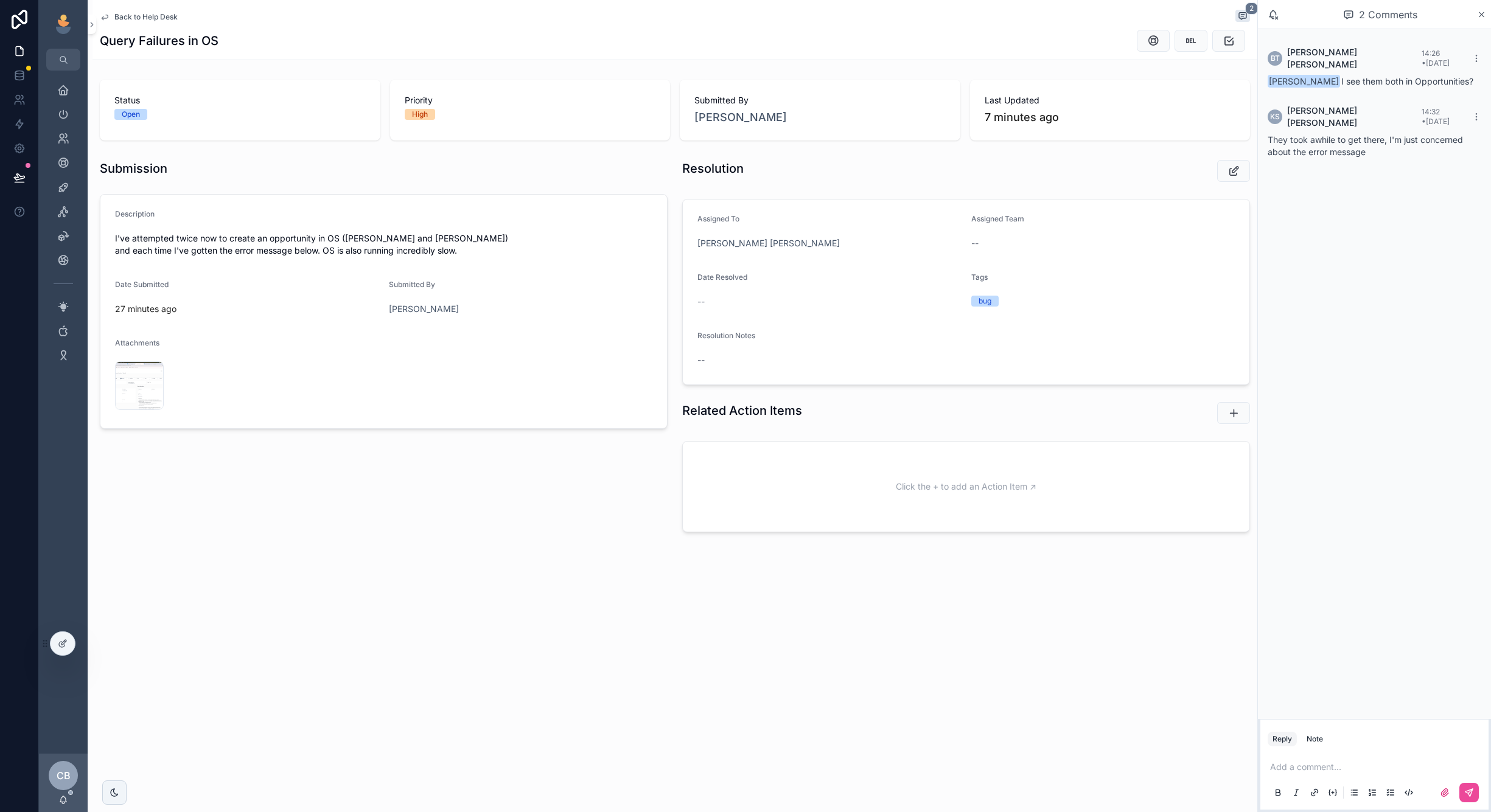
click at [72, 789] on div "CB" at bounding box center [63, 775] width 29 height 29
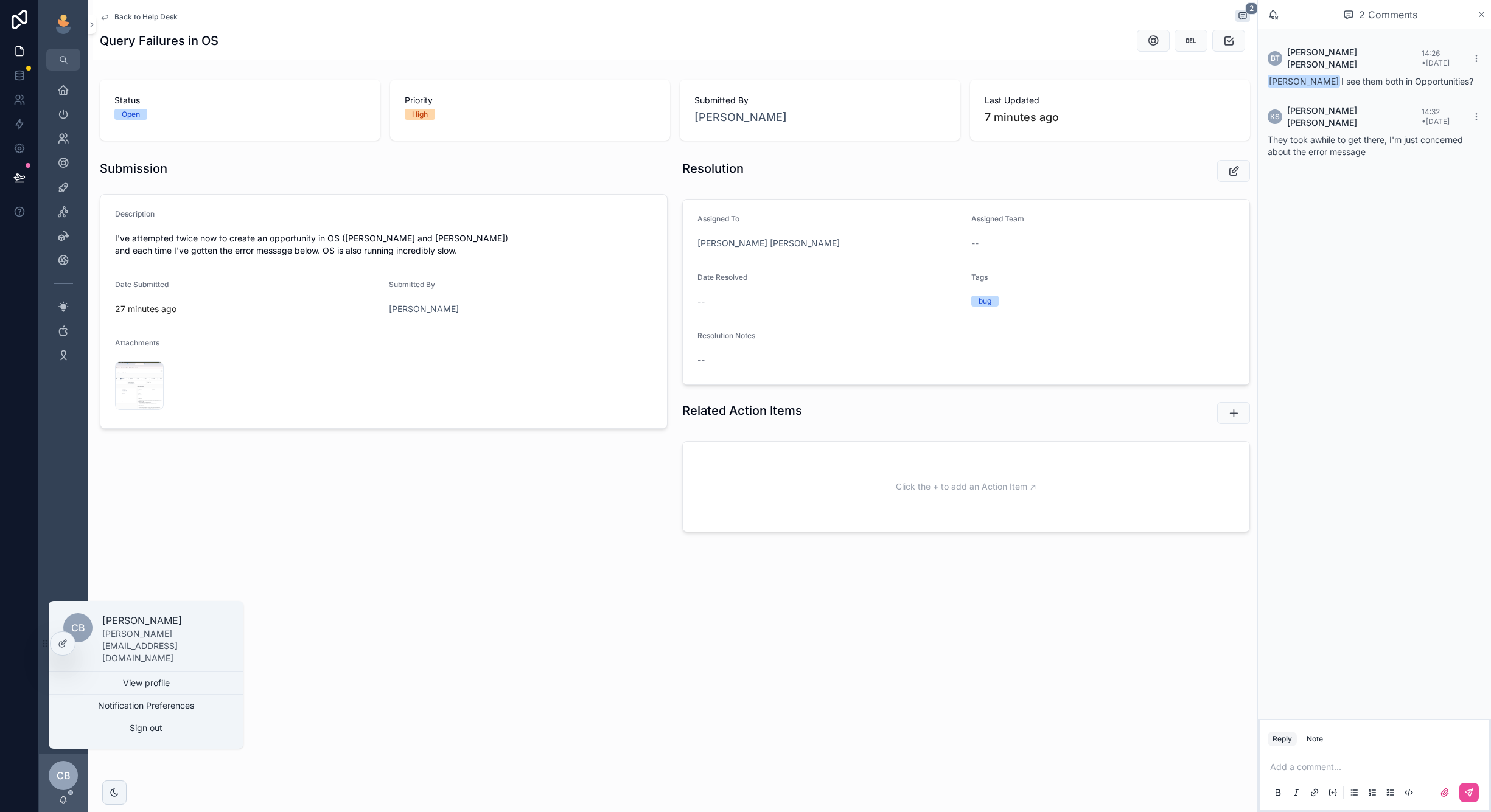
click at [102, 770] on div "Back to Help Desk 2 Query Failures in OS Status Open Priority High Submitted By…" at bounding box center [672, 406] width 1170 height 812
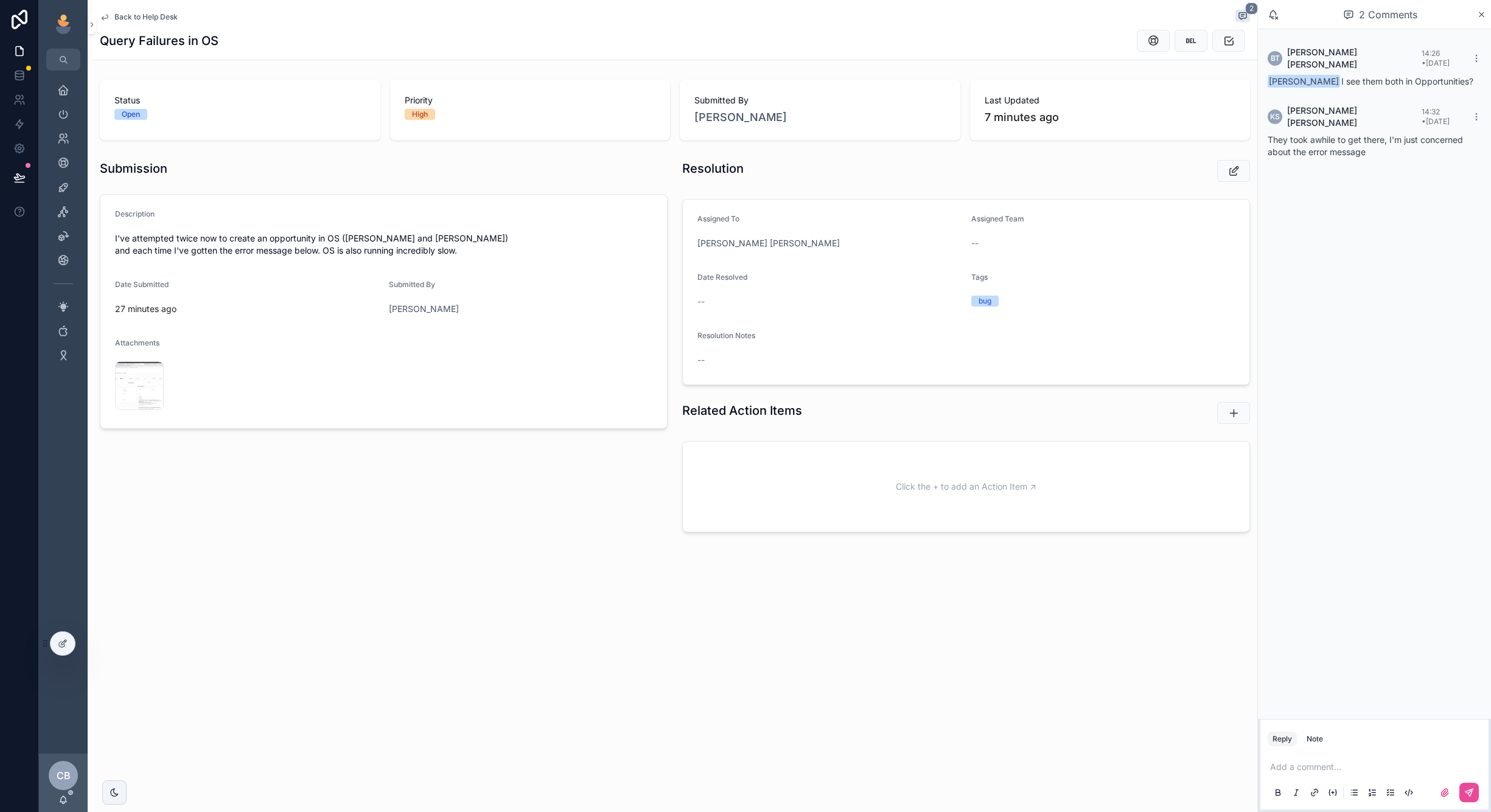
click at [66, 794] on div "CB Chad Burton" at bounding box center [63, 783] width 49 height 58
click at [65, 796] on icon "scrollable content" at bounding box center [63, 800] width 10 height 10
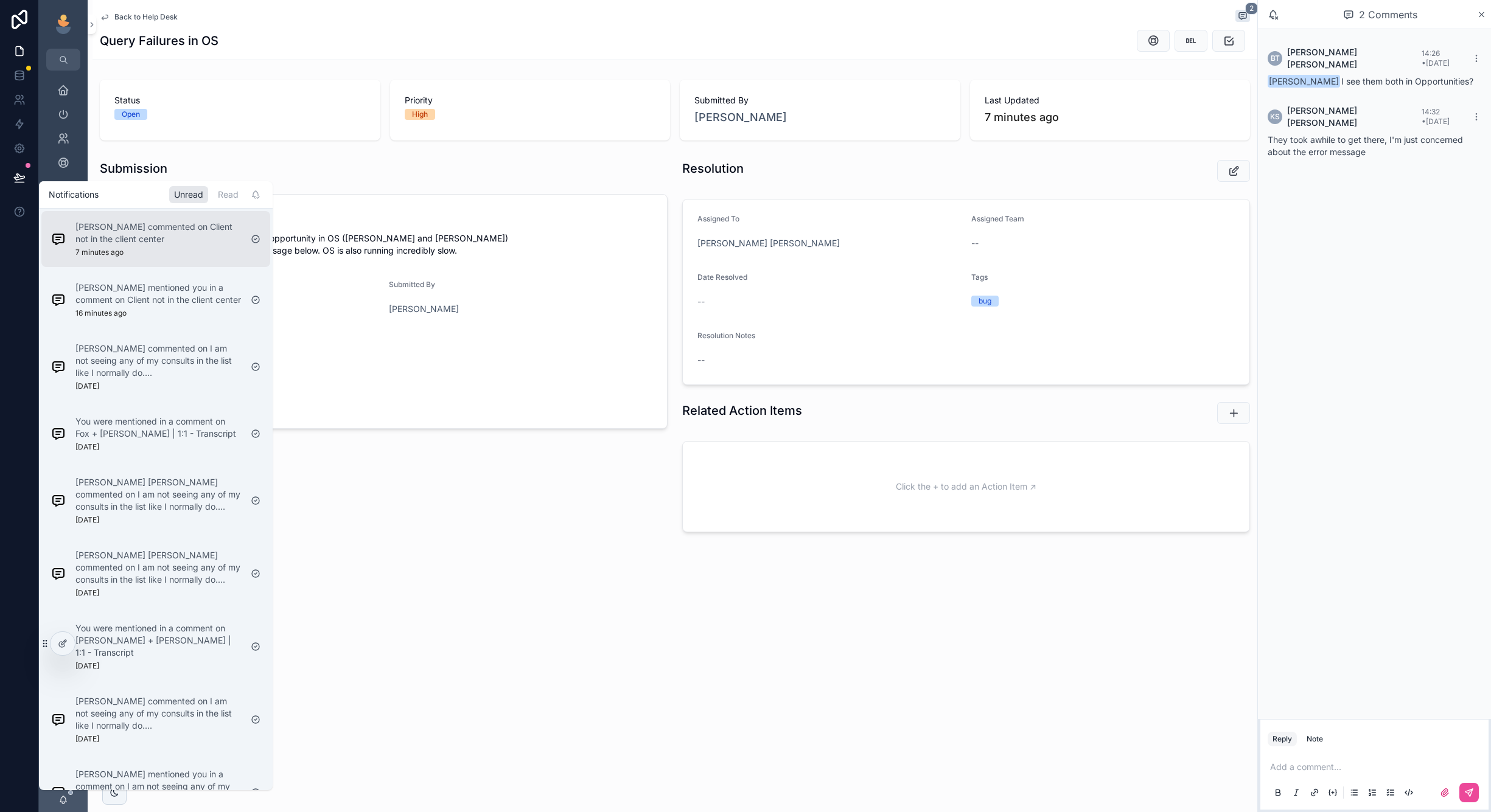
click at [190, 252] on div "Billie Tarascio commented on Client not in the client center 7 minutes ago" at bounding box center [158, 239] width 166 height 36
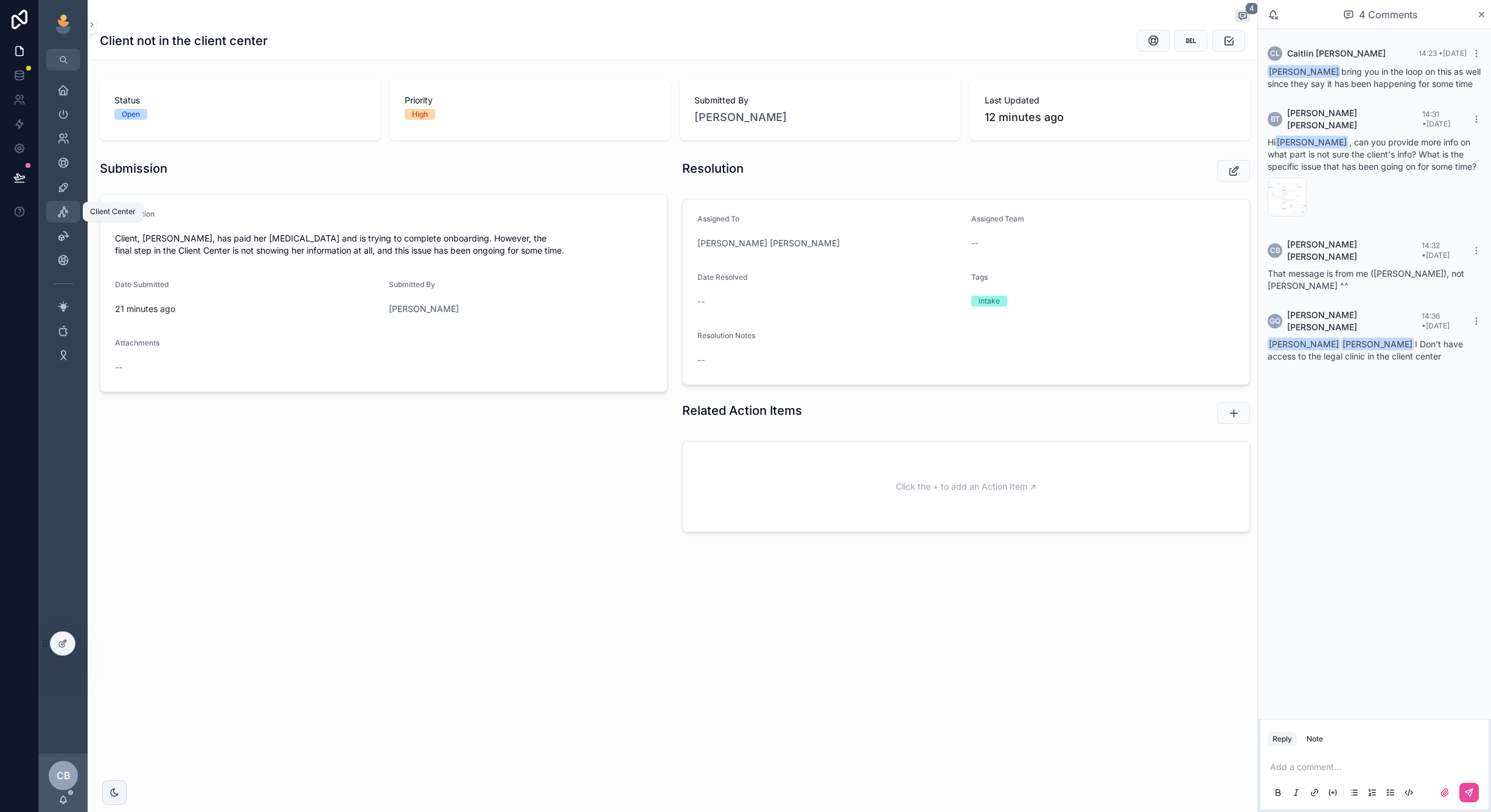
click at [54, 208] on div "Client Center" at bounding box center [63, 212] width 19 height 19
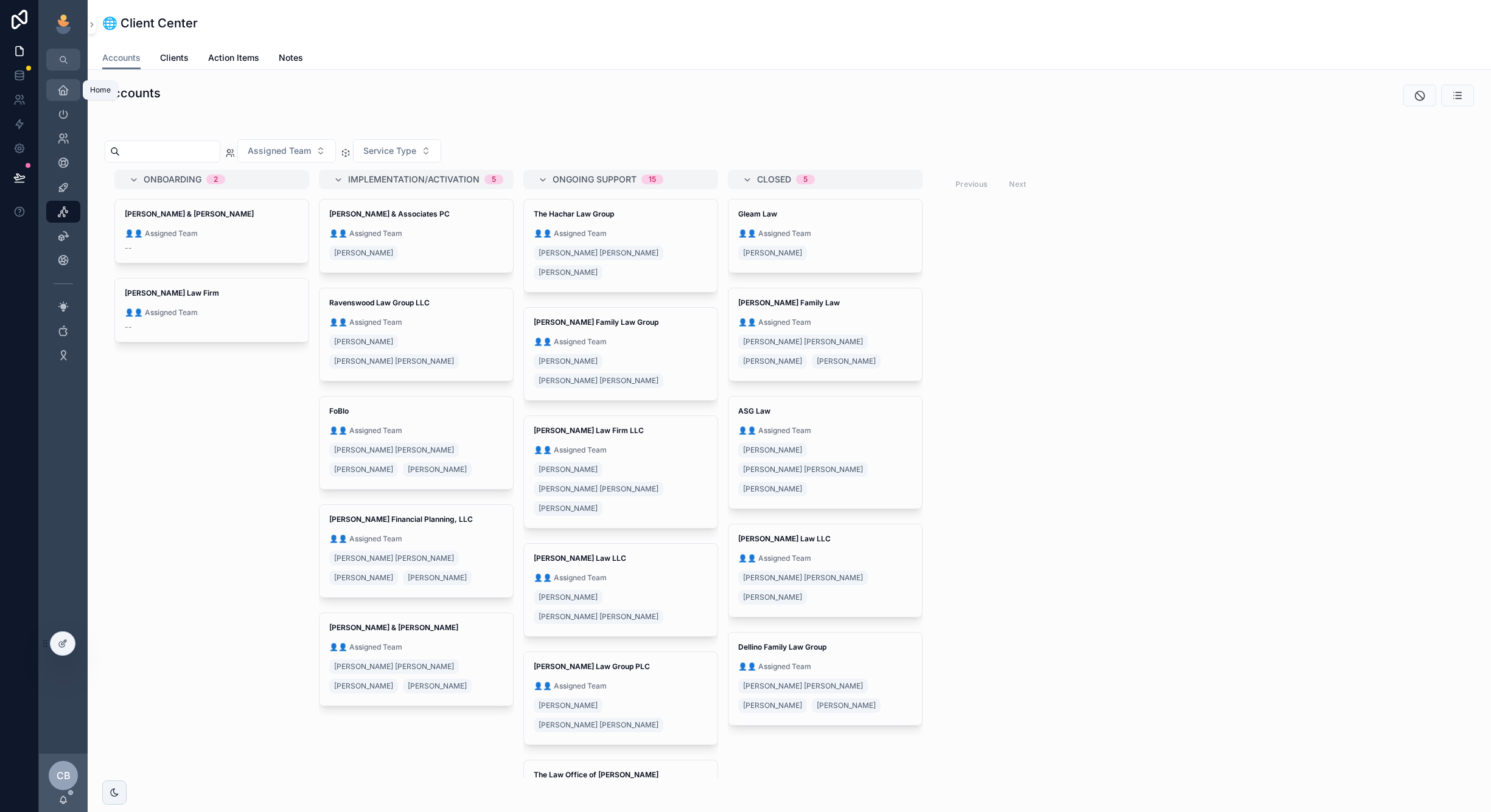
click at [64, 87] on icon "scrollable content" at bounding box center [63, 90] width 12 height 12
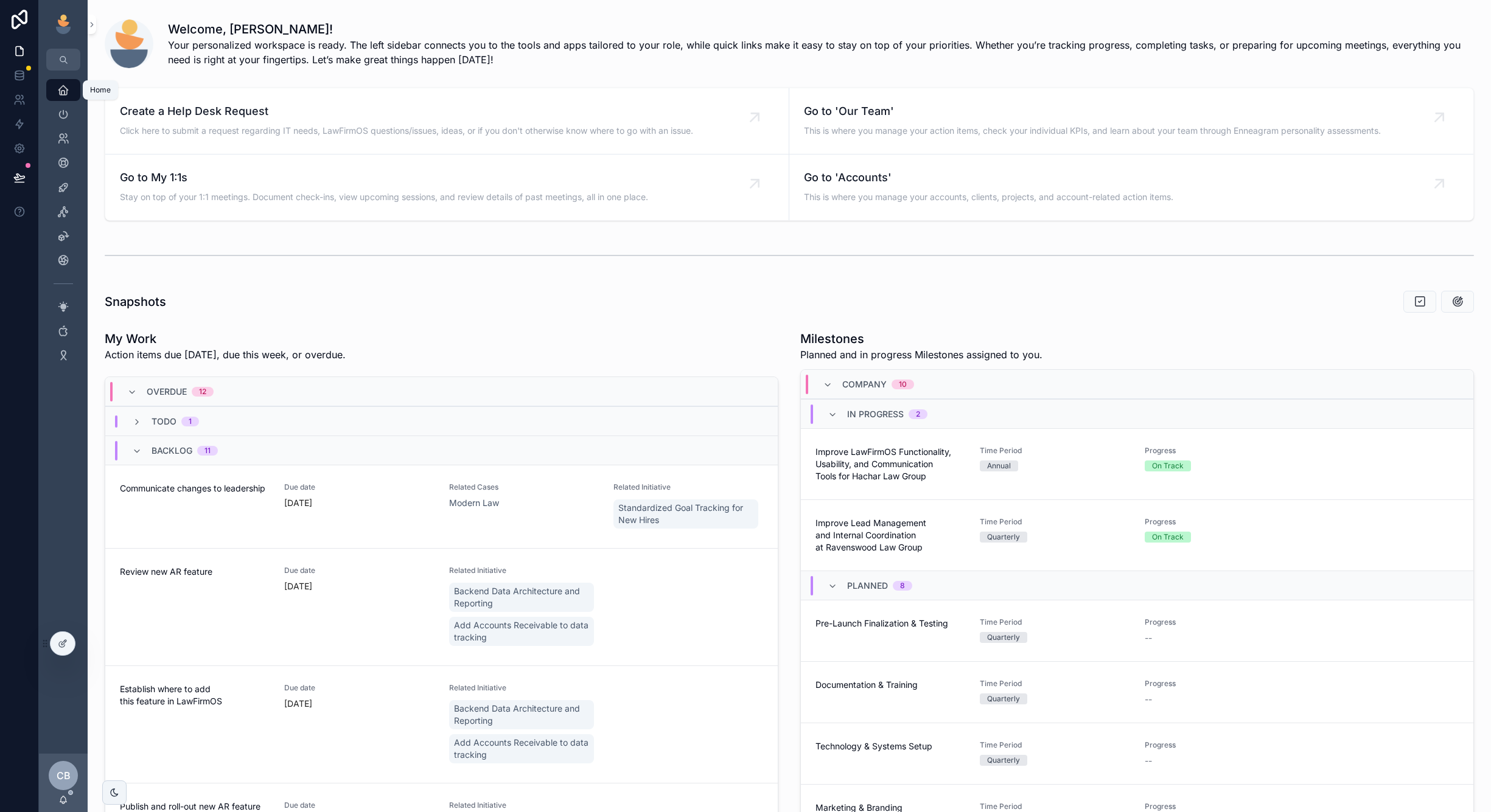
click at [56, 92] on div "Home" at bounding box center [63, 90] width 19 height 19
click at [57, 106] on div "Leadership" at bounding box center [63, 114] width 19 height 19
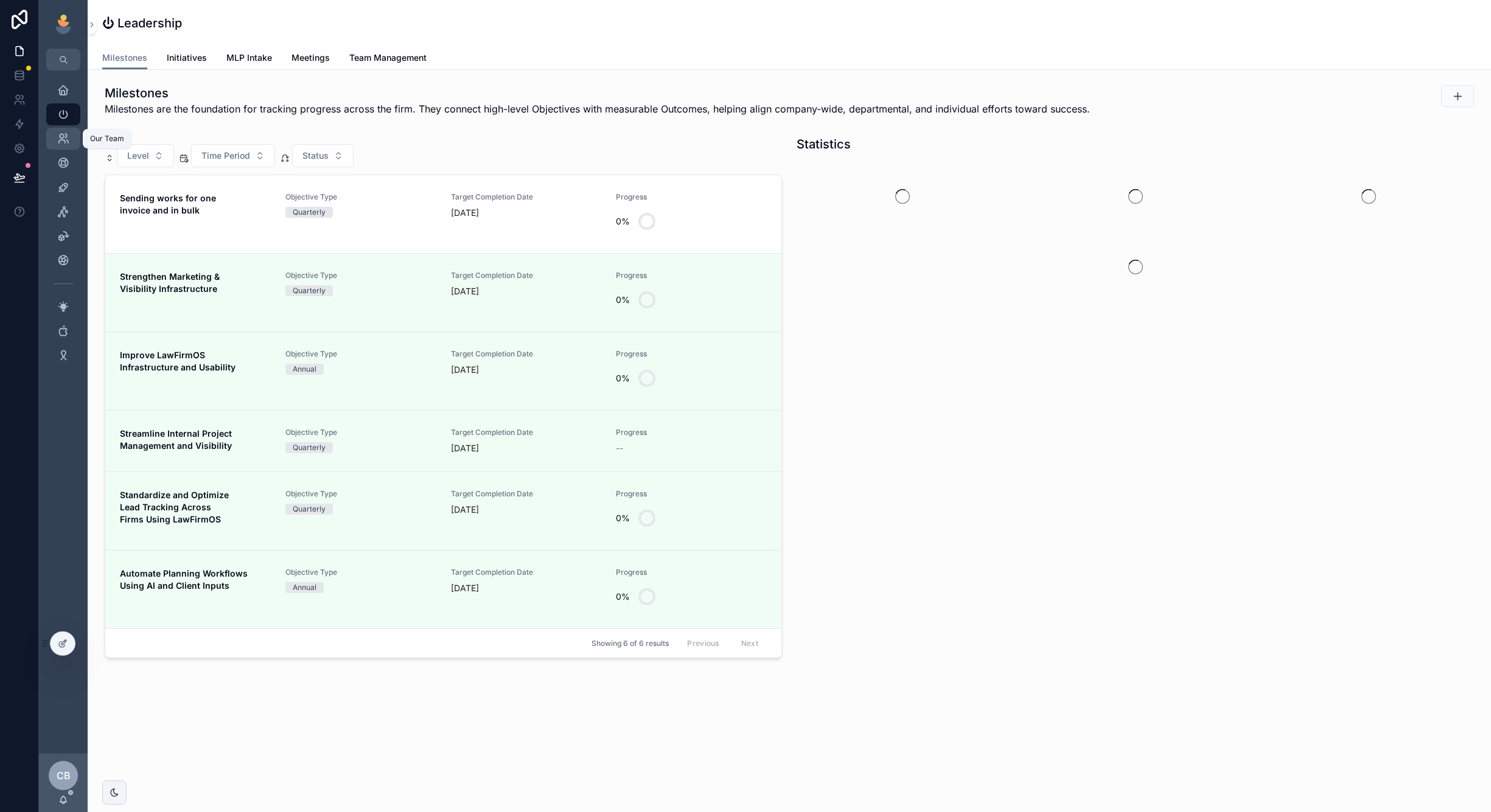
click at [61, 135] on icon "scrollable content" at bounding box center [63, 138] width 12 height 12
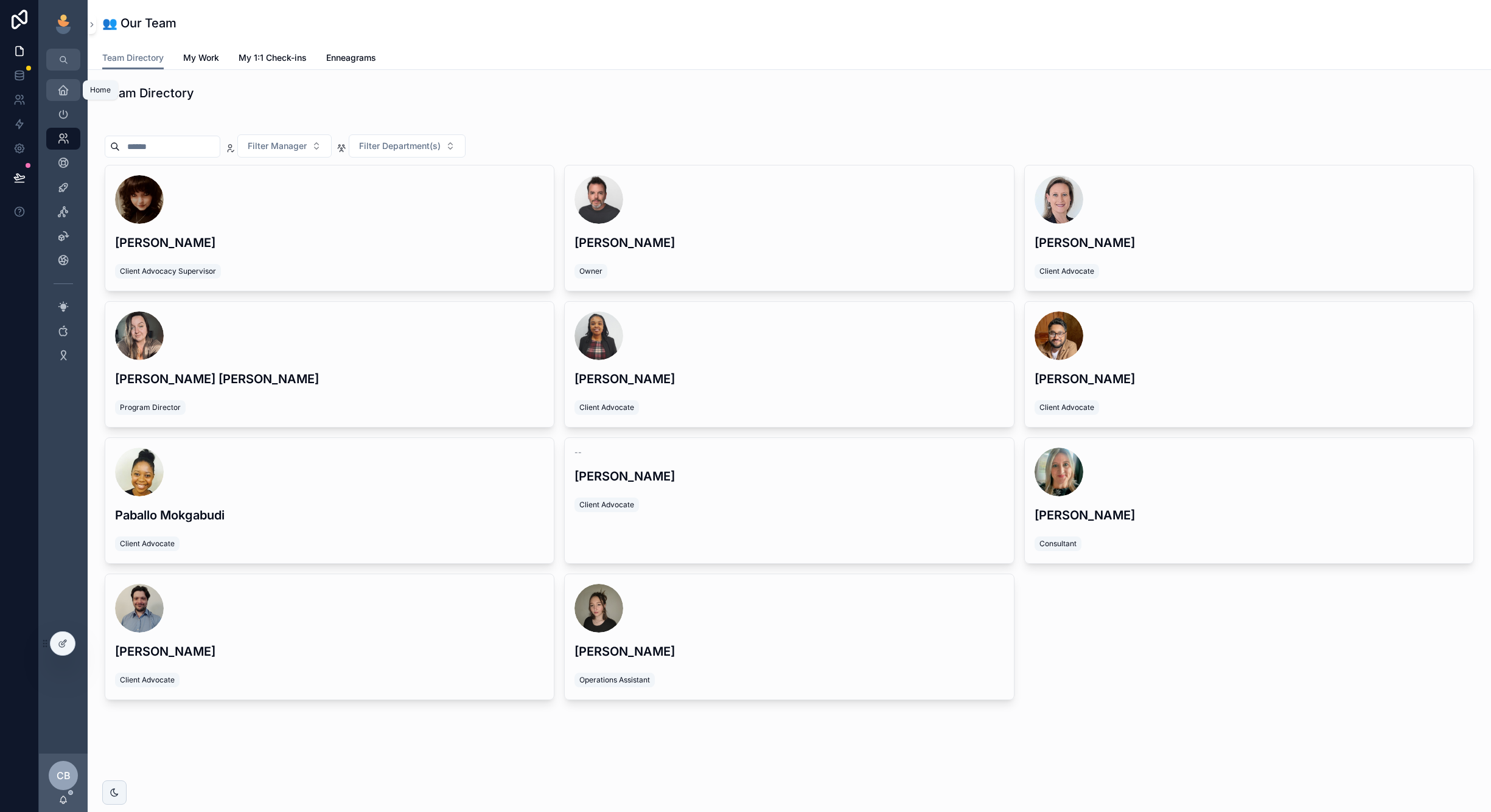
click at [63, 80] on link "Home" at bounding box center [63, 90] width 34 height 22
